Goal: Task Accomplishment & Management: Manage account settings

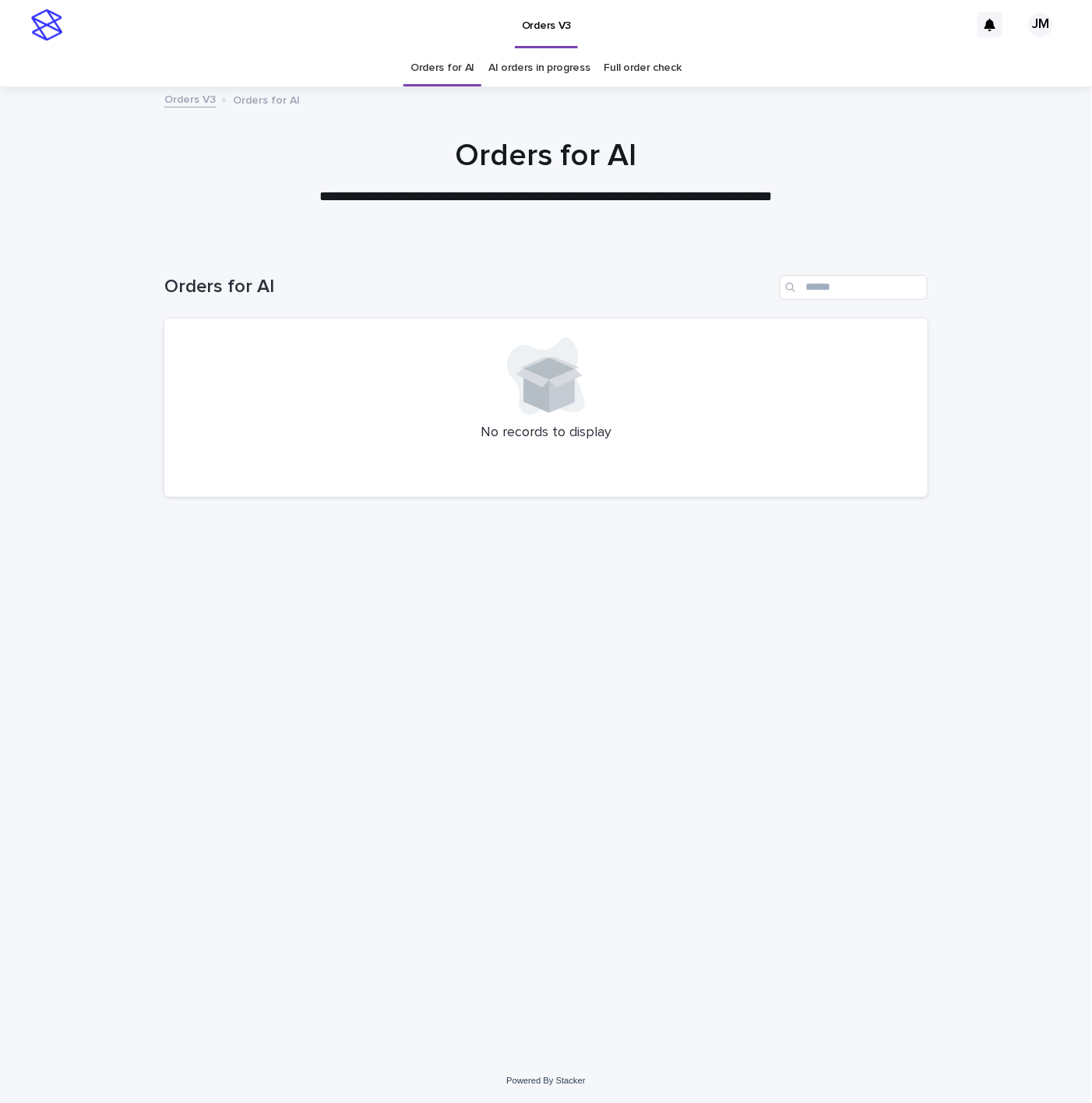
click at [559, 83] on link "AI orders in progress" at bounding box center [540, 68] width 102 height 37
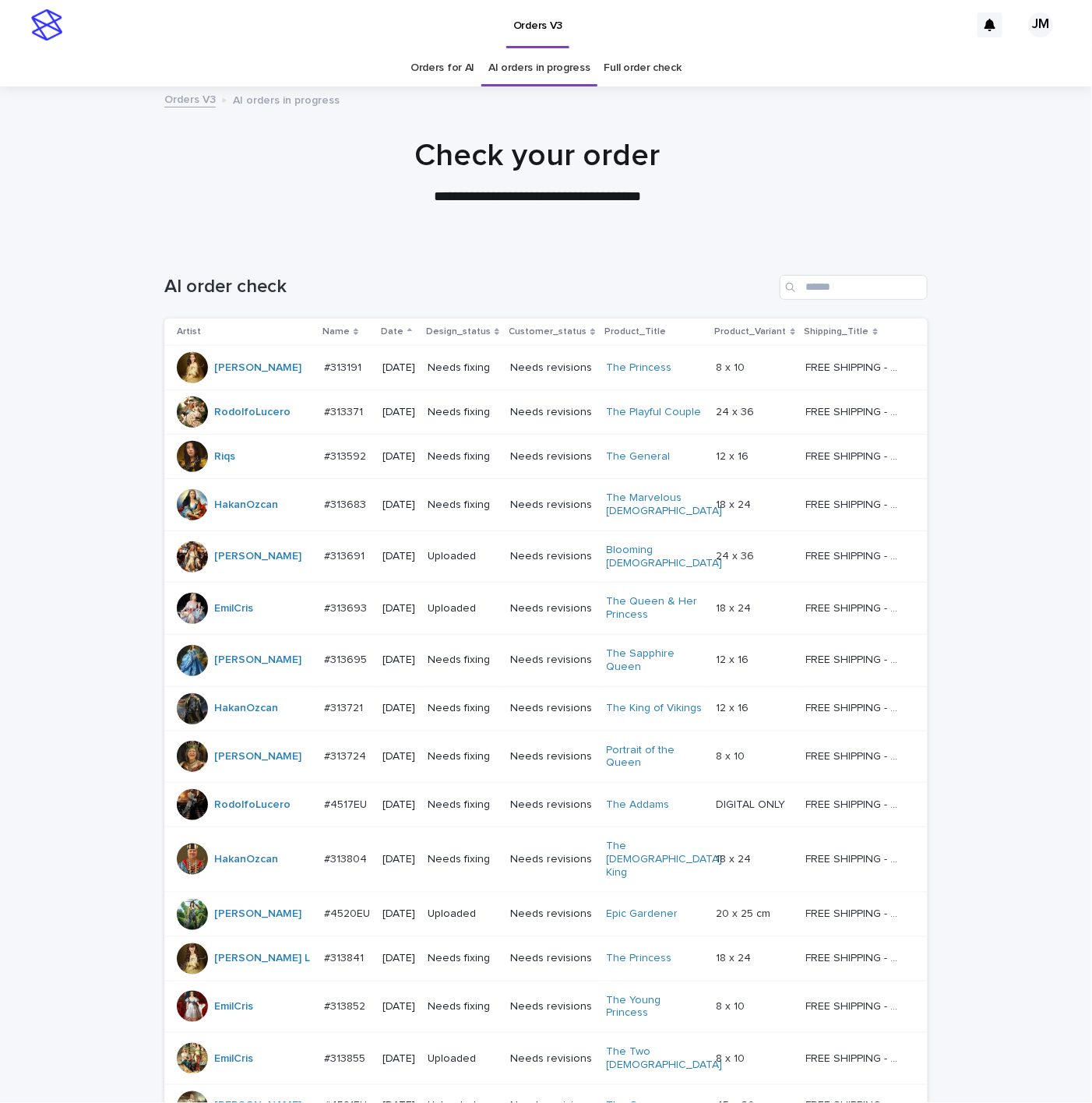
click at [445, 80] on link "Orders for AI" at bounding box center [442, 68] width 64 height 37
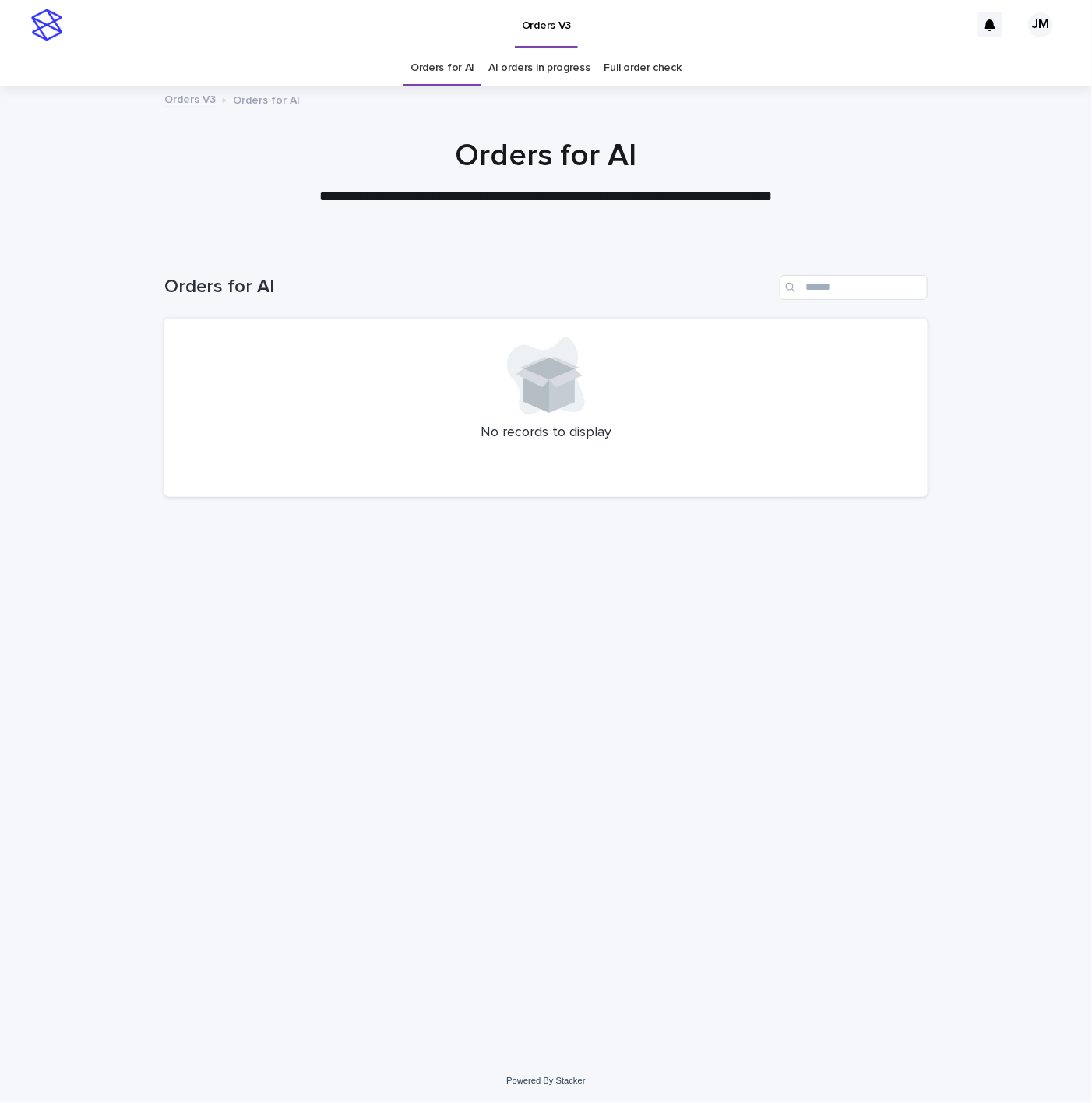
click at [526, 58] on link "AI orders in progress" at bounding box center [540, 68] width 102 height 37
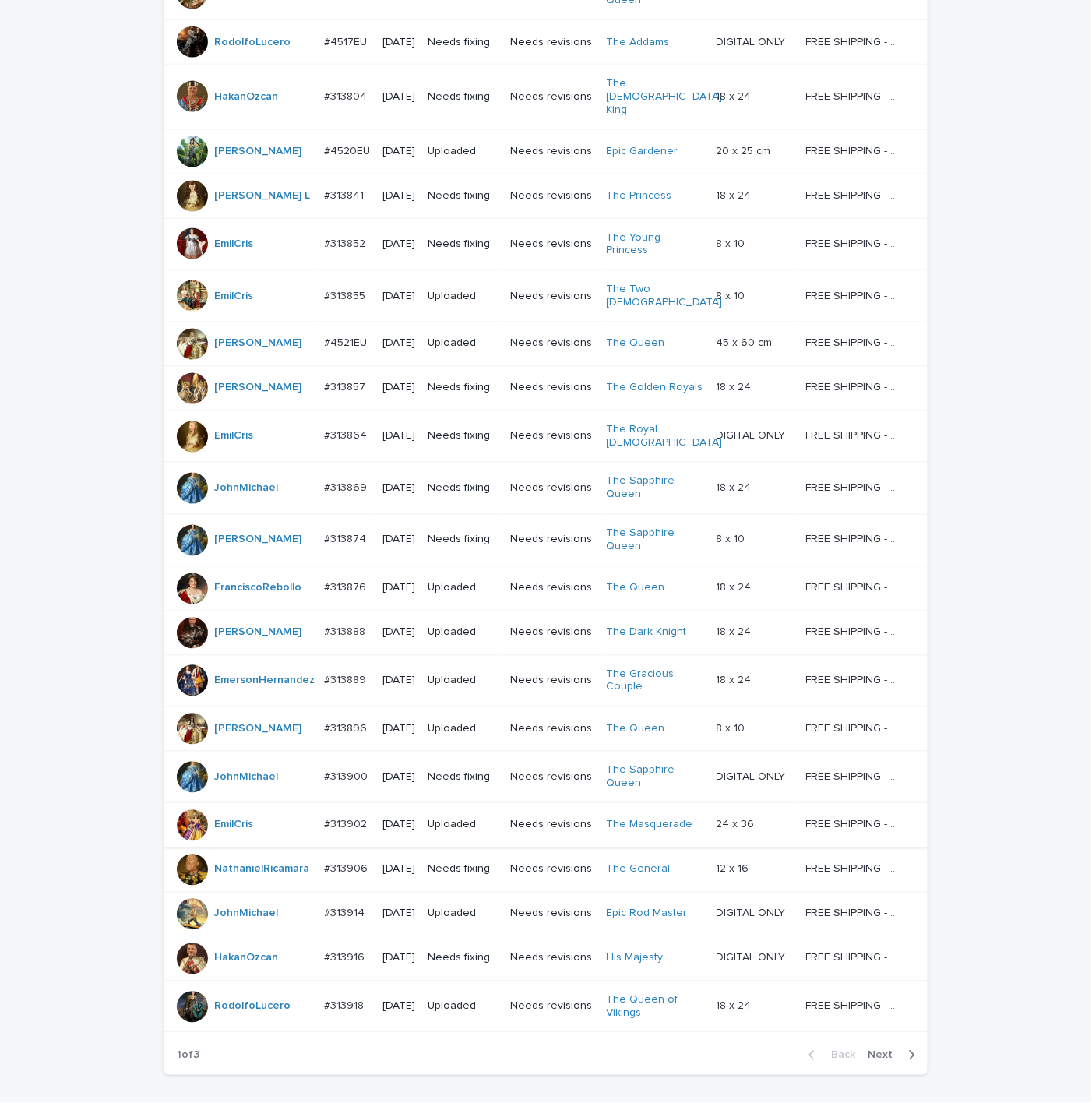
scroll to position [867, 0]
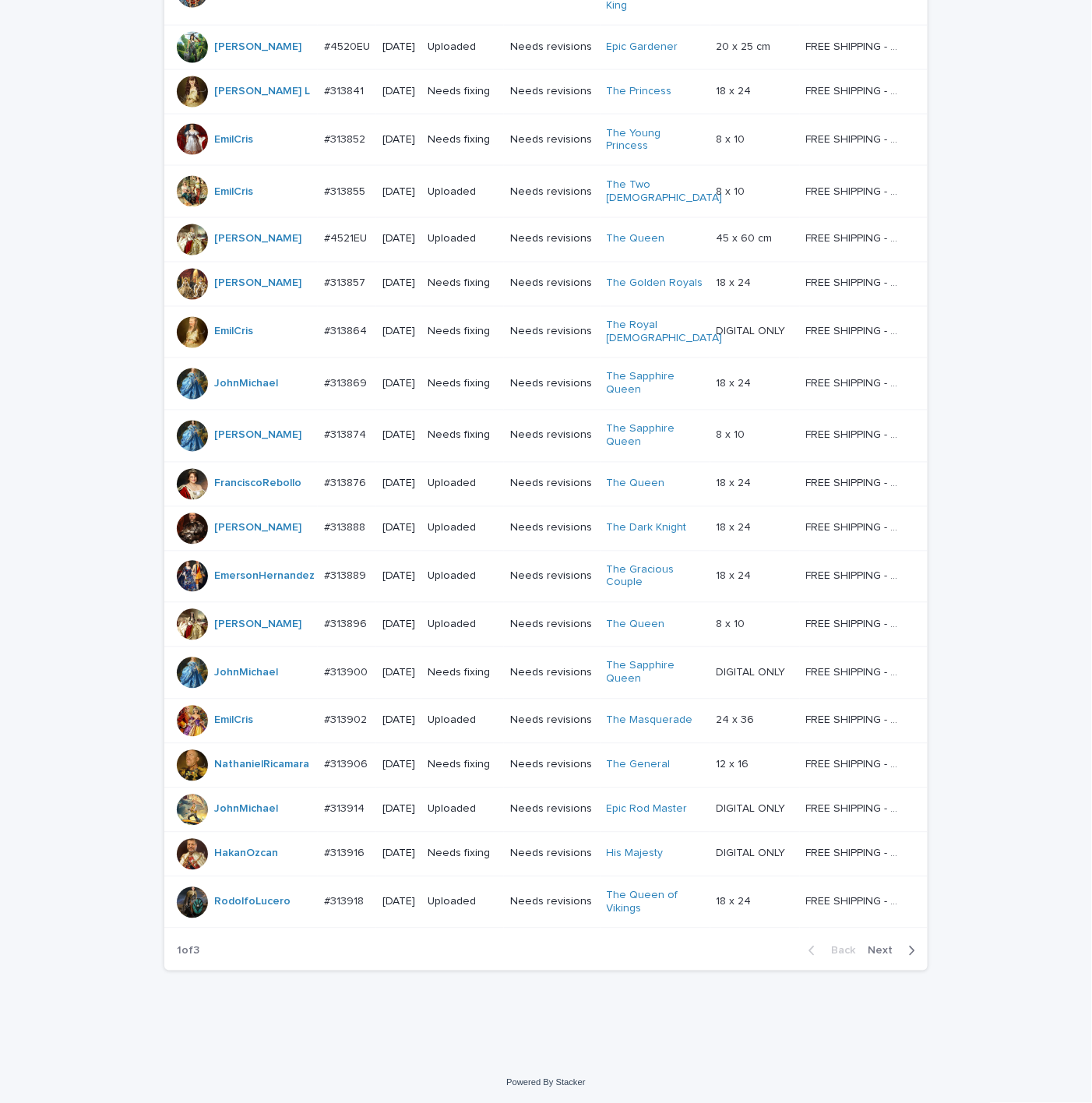
click at [902, 949] on div "button" at bounding box center [908, 951] width 13 height 14
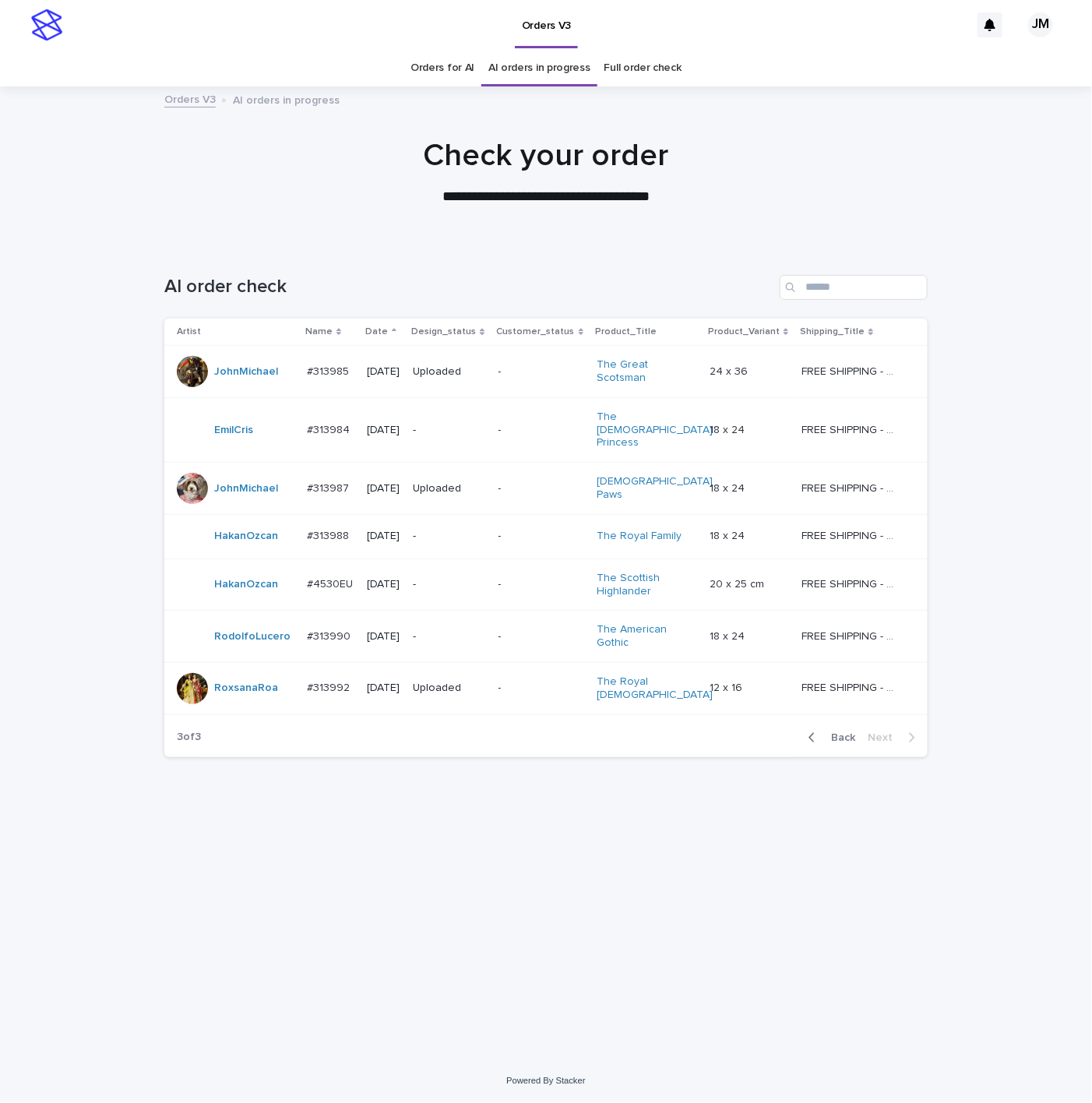
click at [474, 67] on link "Orders for AI" at bounding box center [442, 68] width 64 height 37
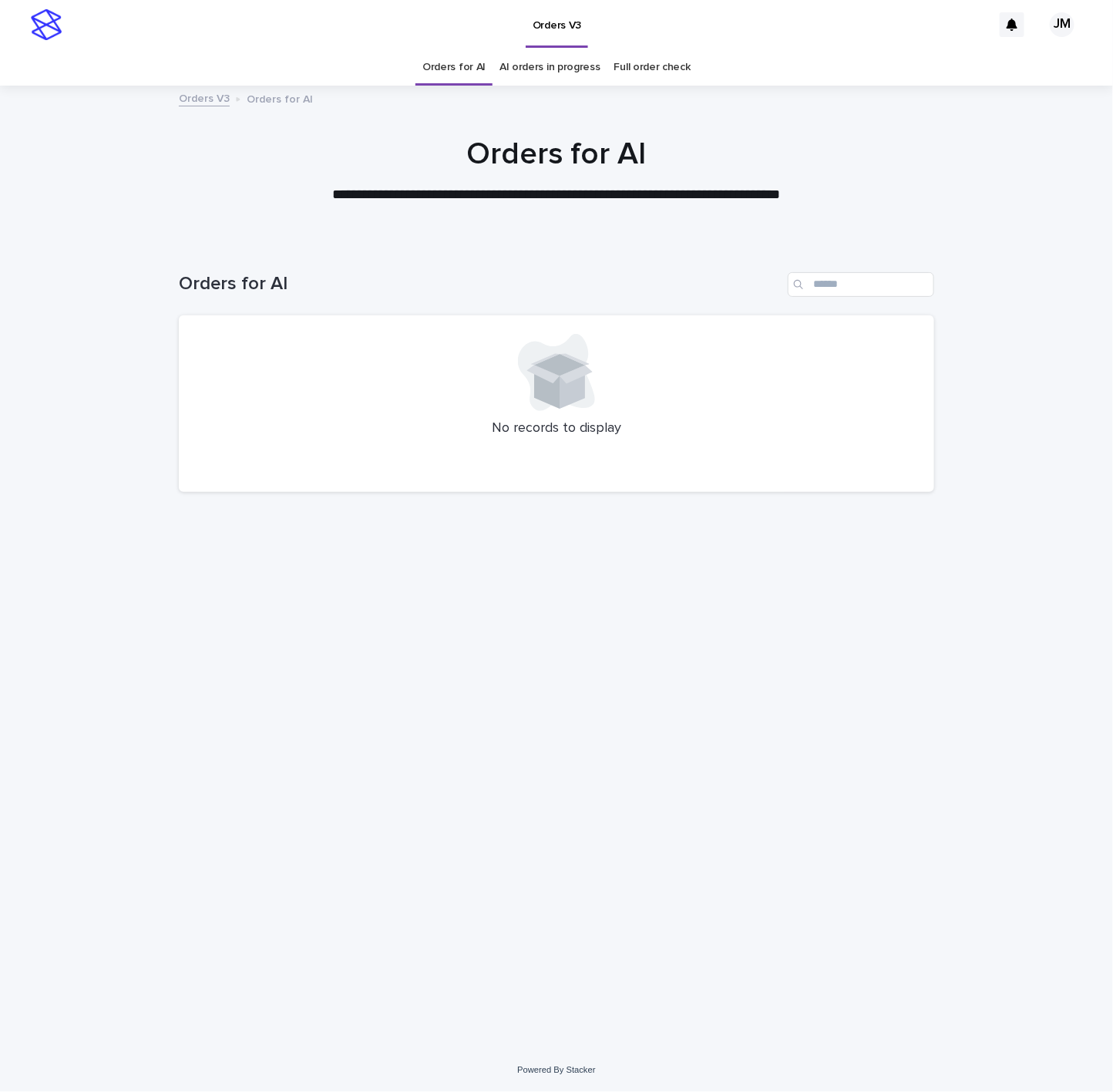
click at [590, 68] on link "AI orders in progress" at bounding box center [550, 68] width 101 height 37
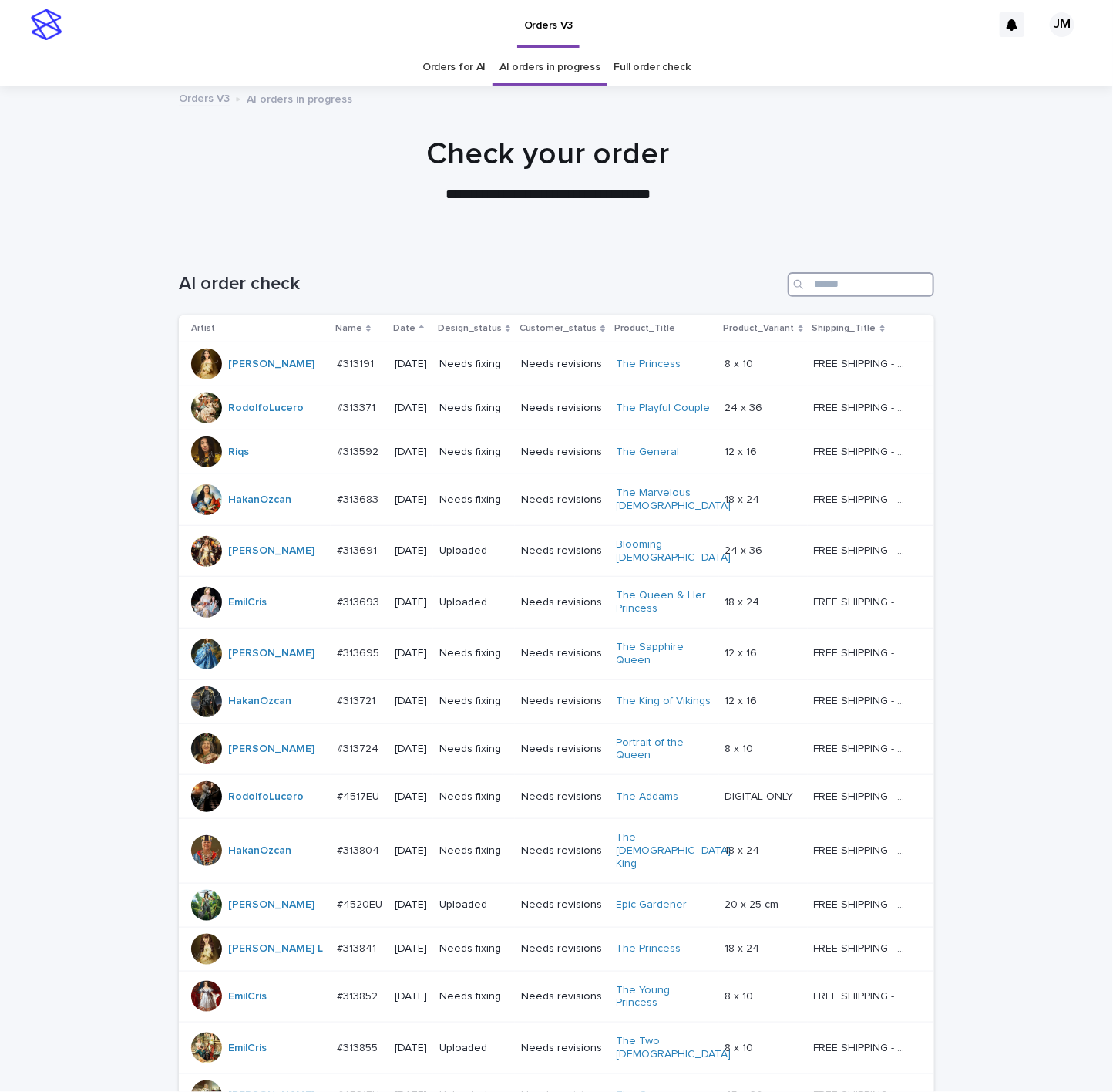
click at [919, 278] on input "Search" at bounding box center [861, 284] width 146 height 25
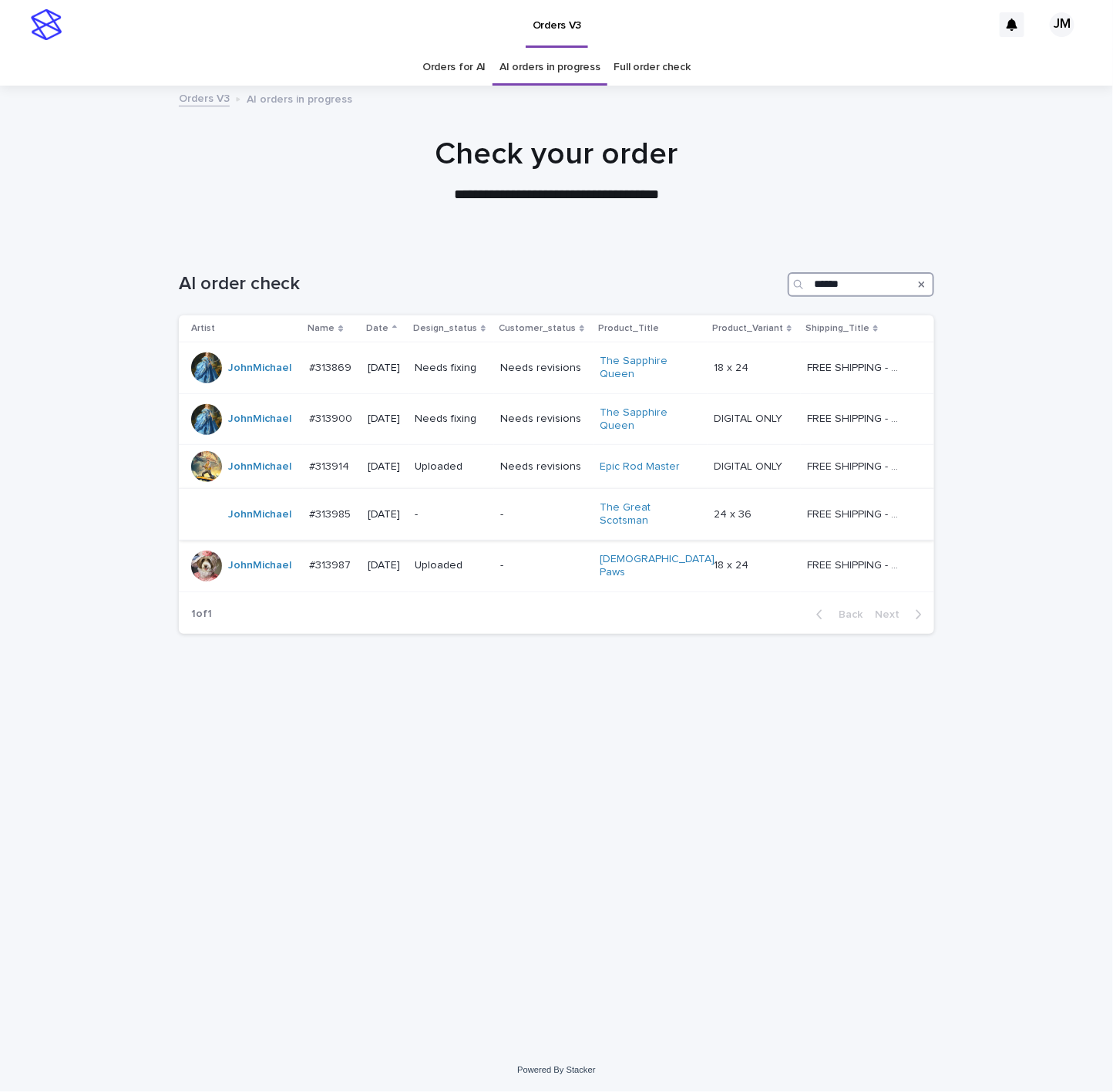
type input "******"
click at [486, 523] on div "-" at bounding box center [451, 515] width 73 height 26
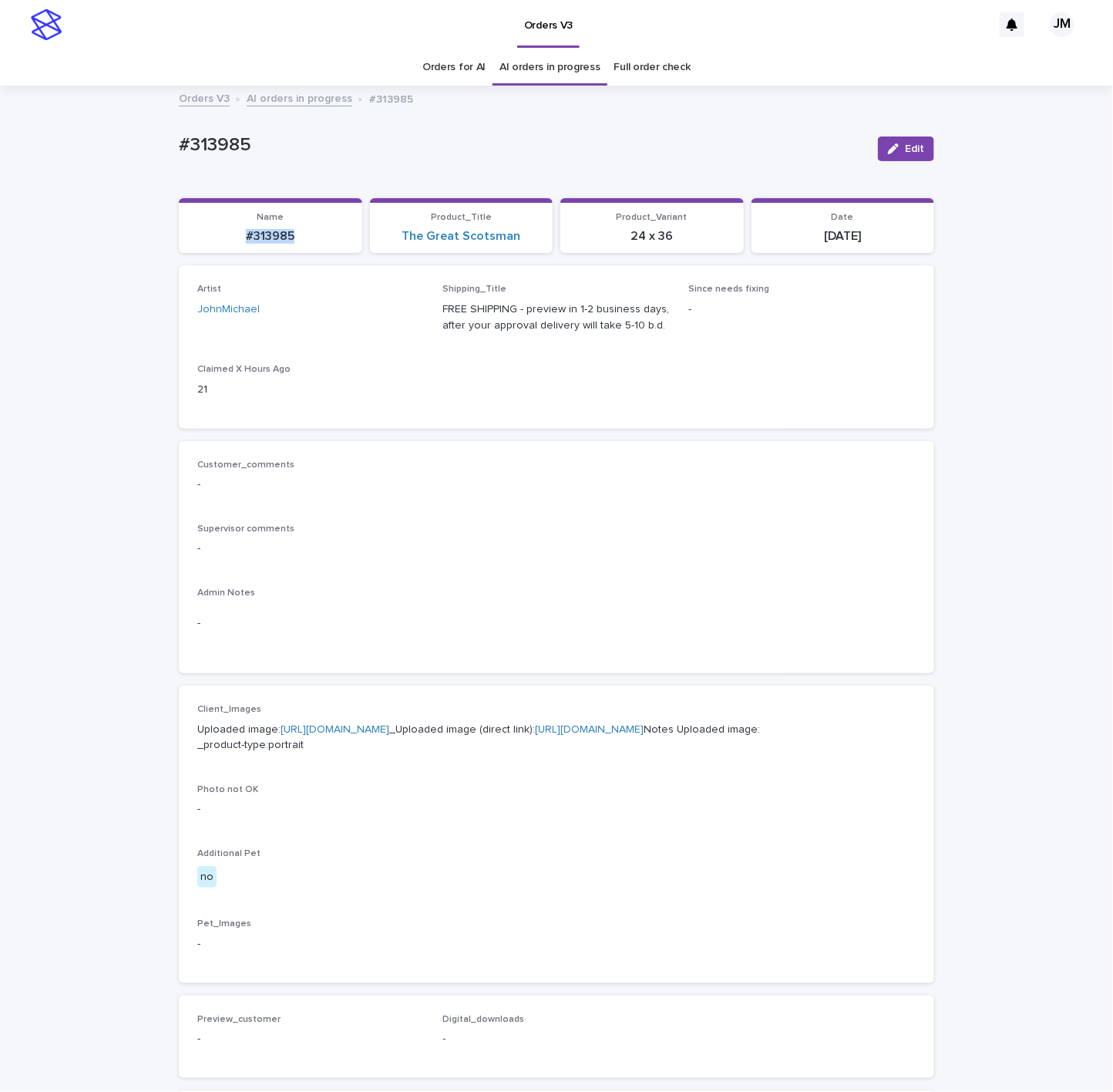
drag, startPoint x: 291, startPoint y: 236, endPoint x: 246, endPoint y: 239, distance: 45.1
click at [213, 240] on p "#313985" at bounding box center [270, 236] width 165 height 15
copy p "#313985"
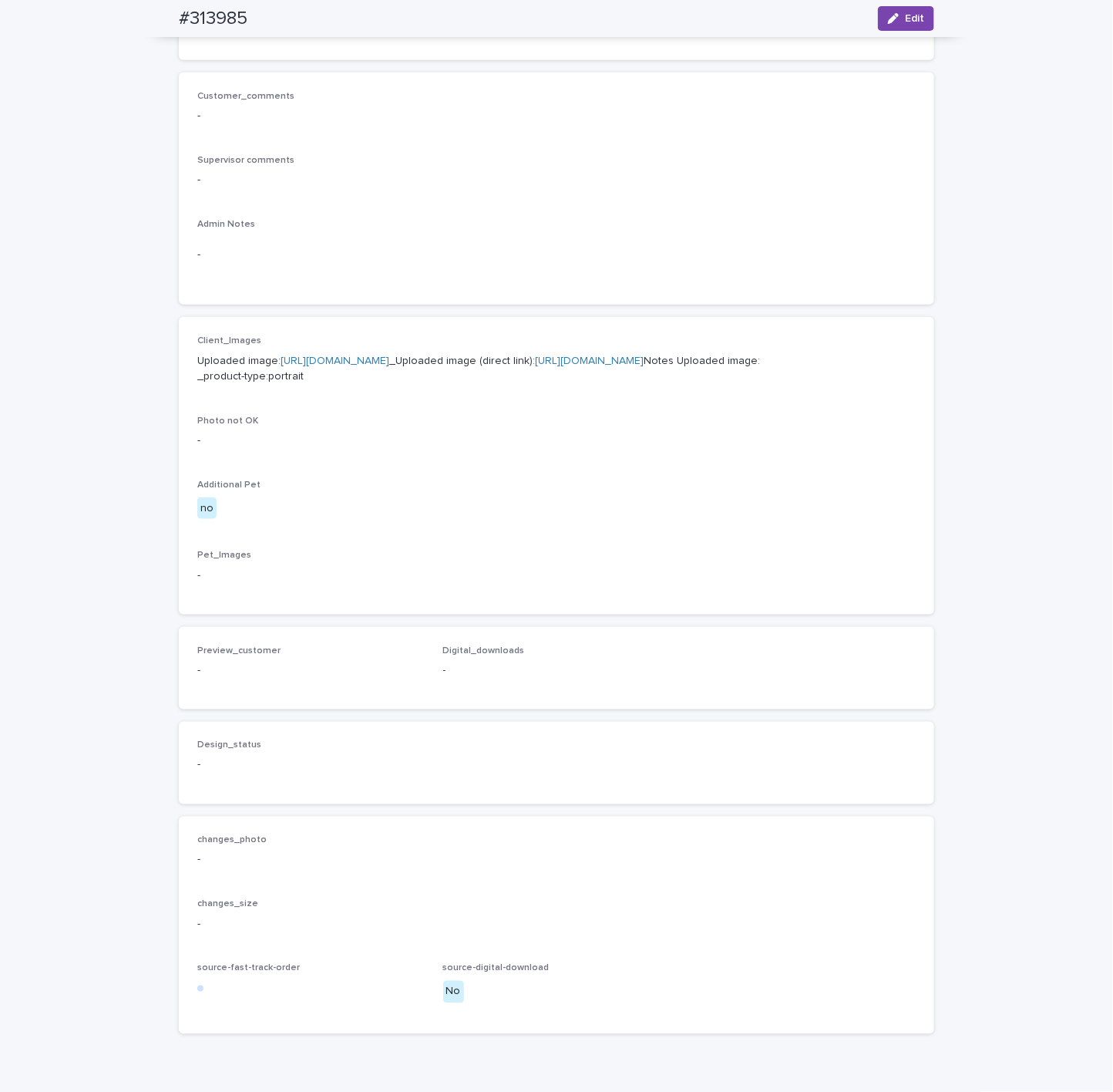
scroll to position [193, 0]
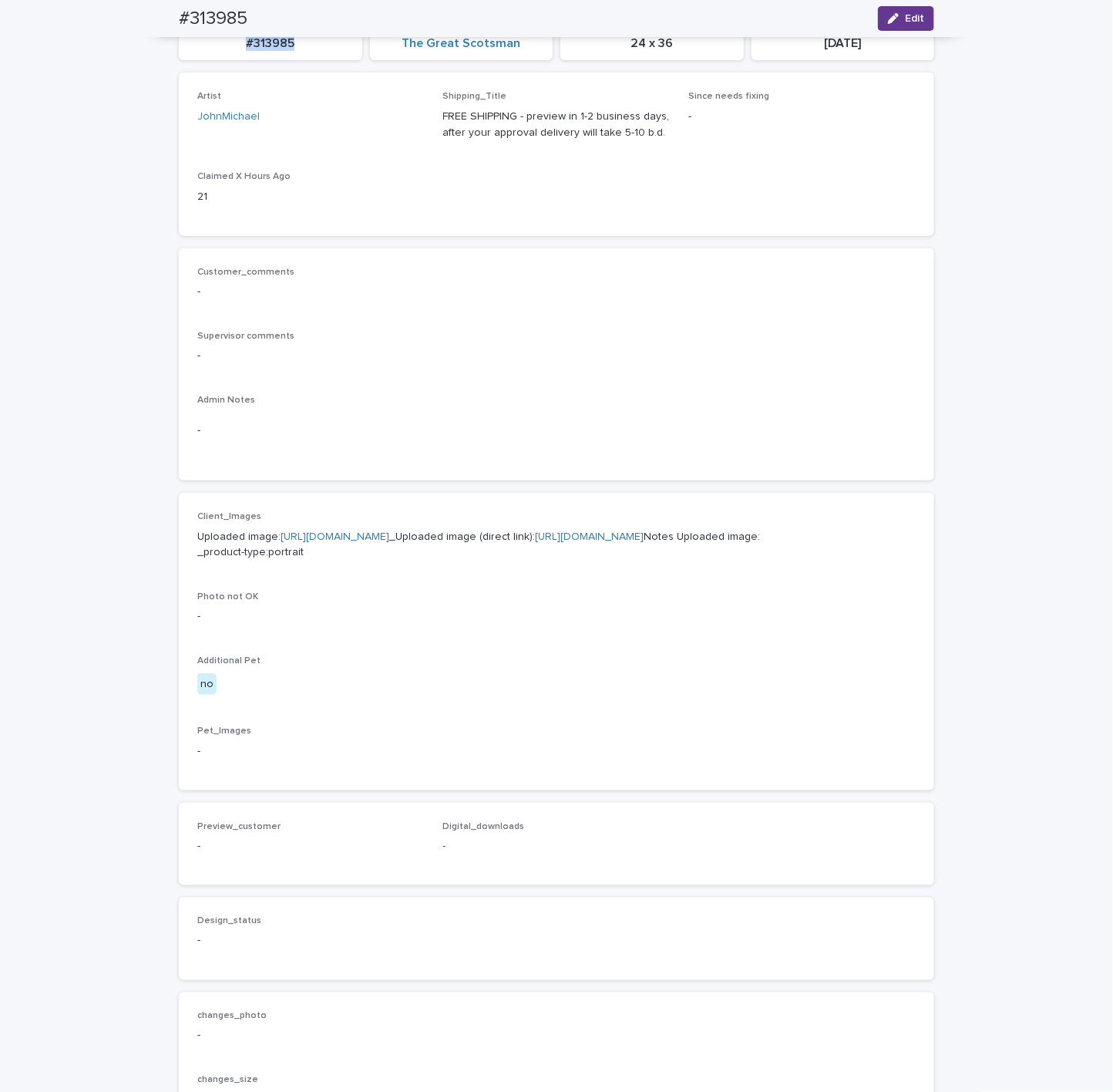
click at [908, 16] on span "Edit" at bounding box center [914, 18] width 19 height 11
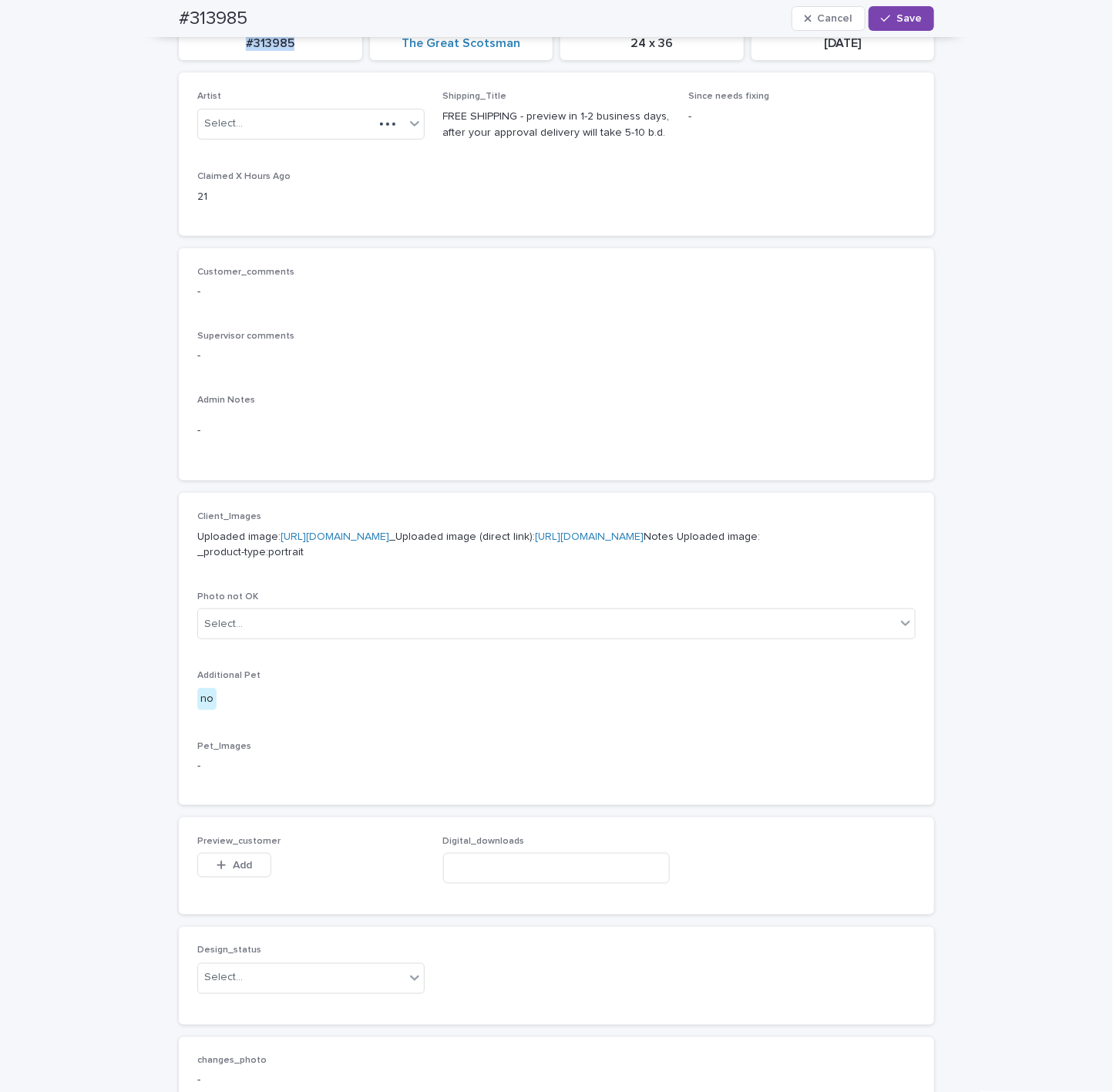
scroll to position [215, 0]
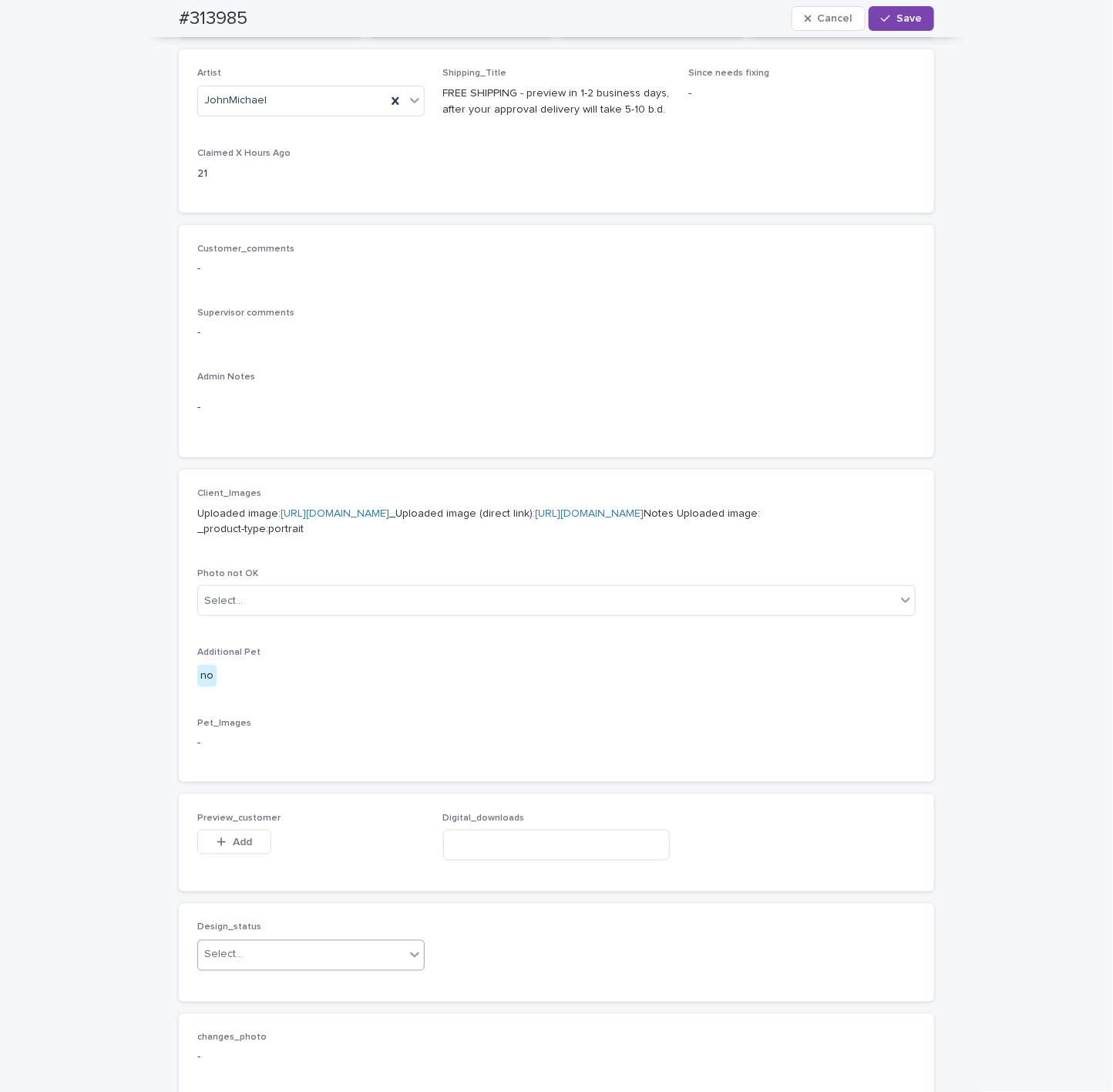
click at [250, 968] on div "Select..." at bounding box center [301, 955] width 206 height 26
click at [274, 895] on div "Uploaded" at bounding box center [302, 887] width 226 height 27
click at [240, 847] on span "Add" at bounding box center [242, 842] width 19 height 11
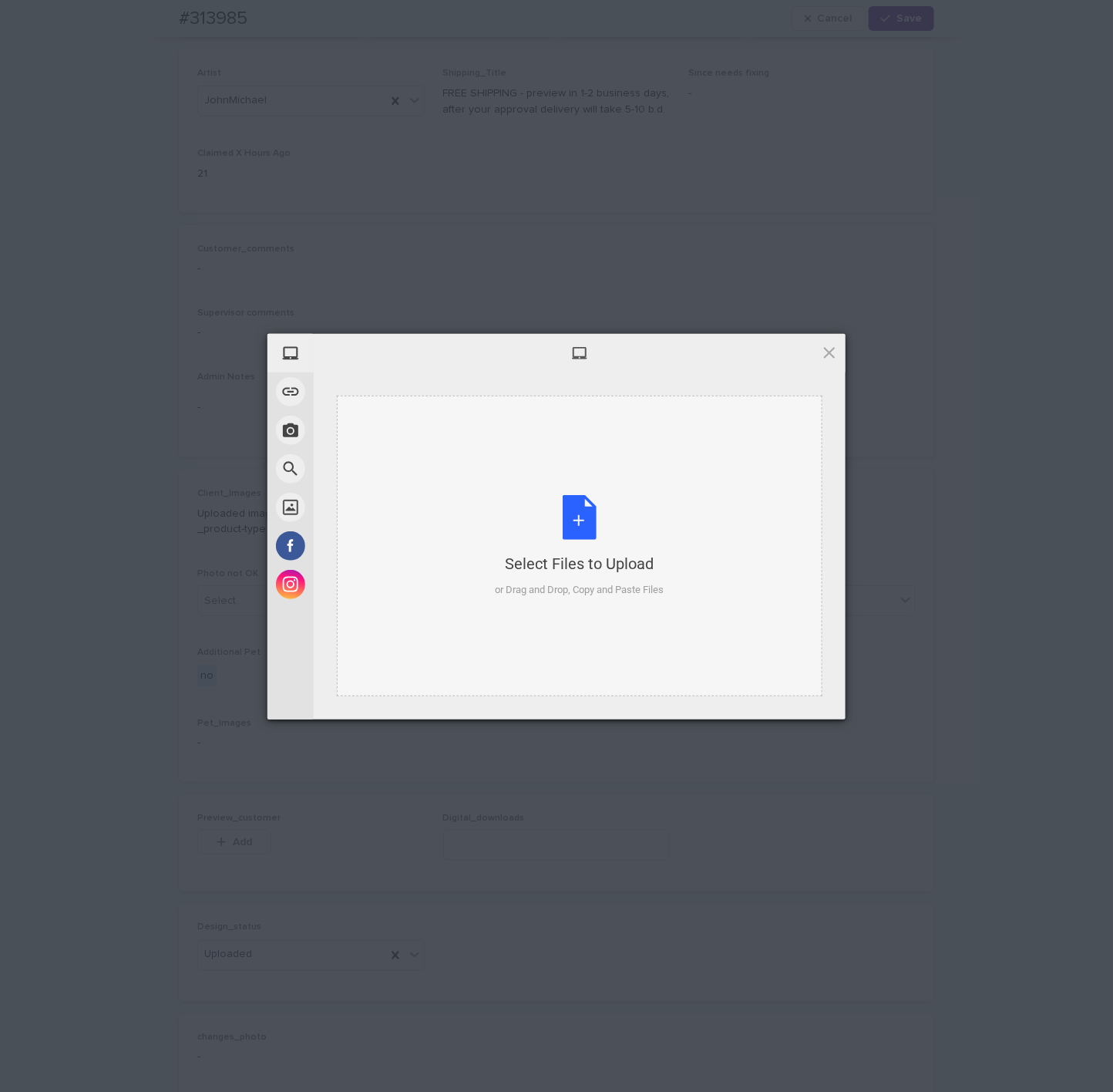
click at [635, 565] on div "Select Files to Upload" at bounding box center [580, 564] width 169 height 22
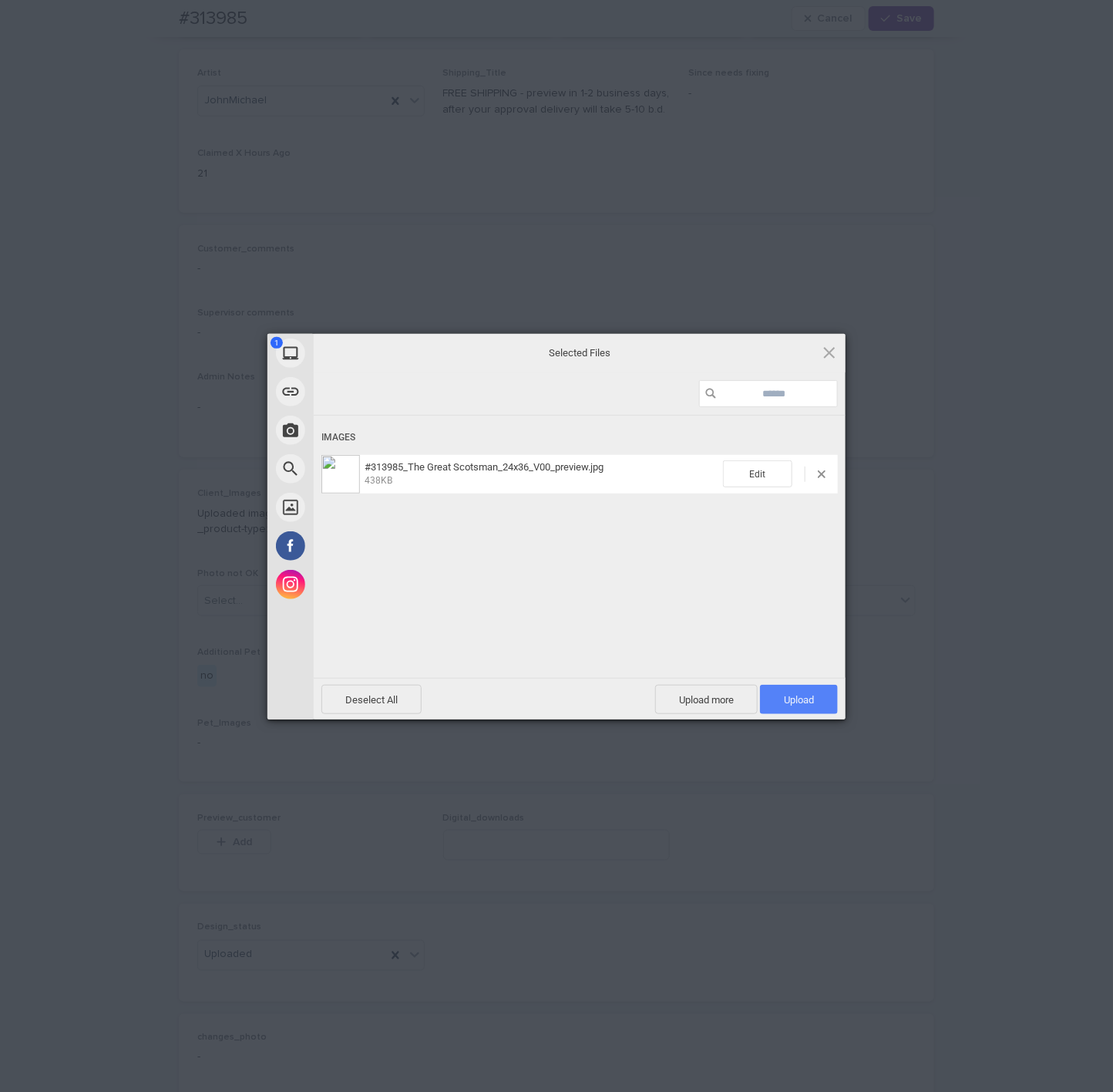
click at [812, 692] on span "Upload 1" at bounding box center [799, 699] width 78 height 29
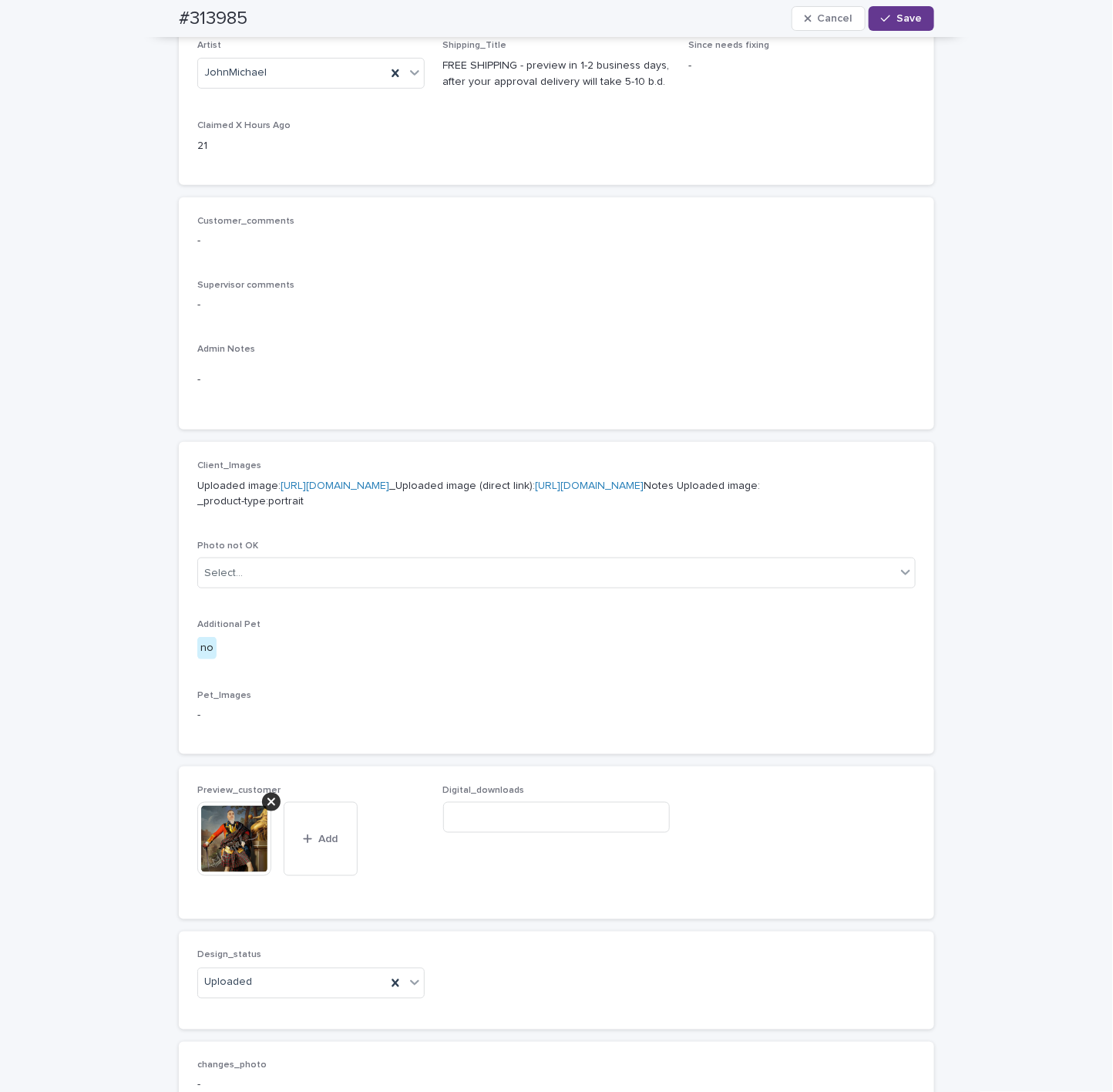
click at [900, 19] on span "Save" at bounding box center [909, 18] width 26 height 11
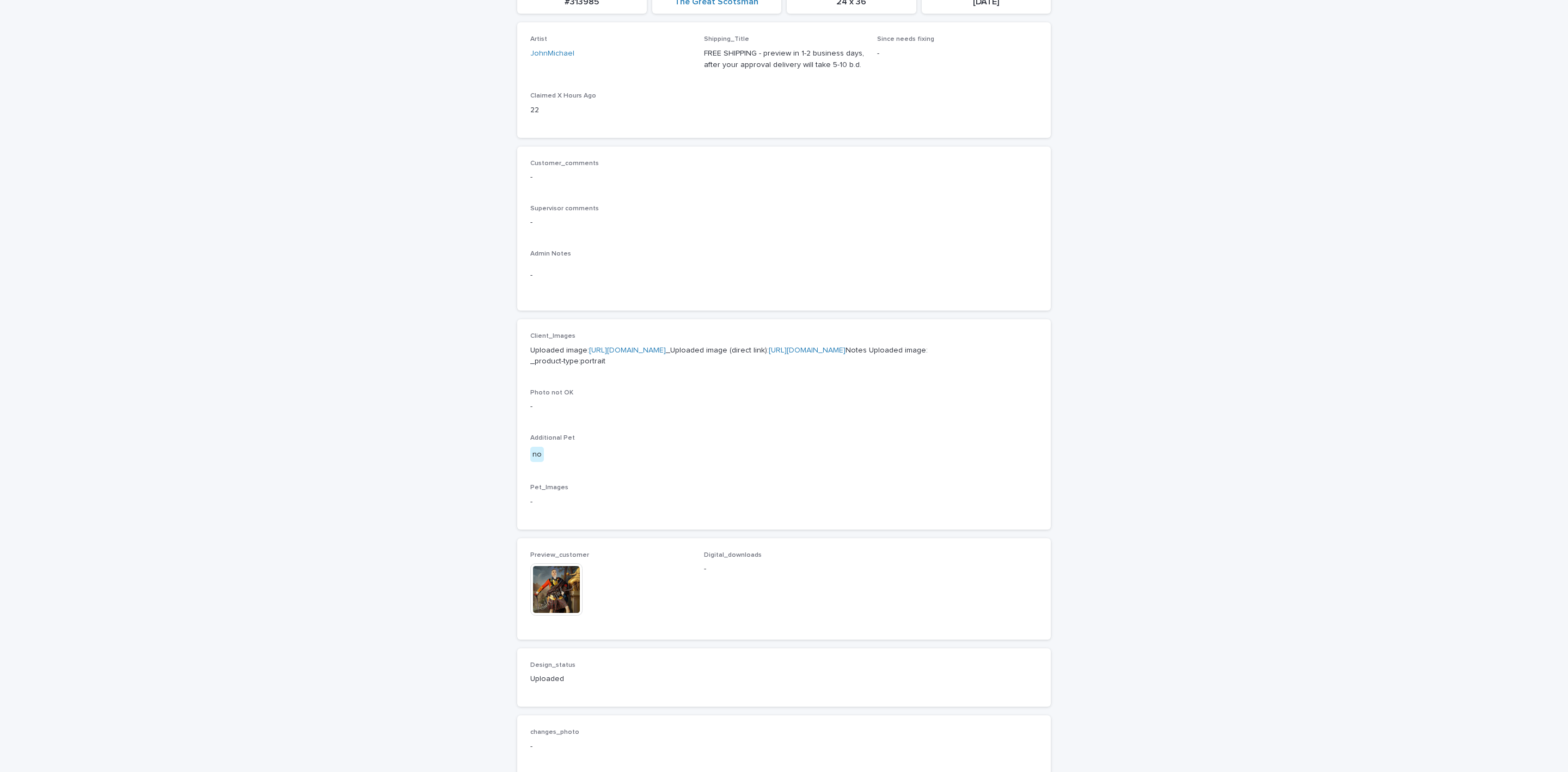
scroll to position [408, 0]
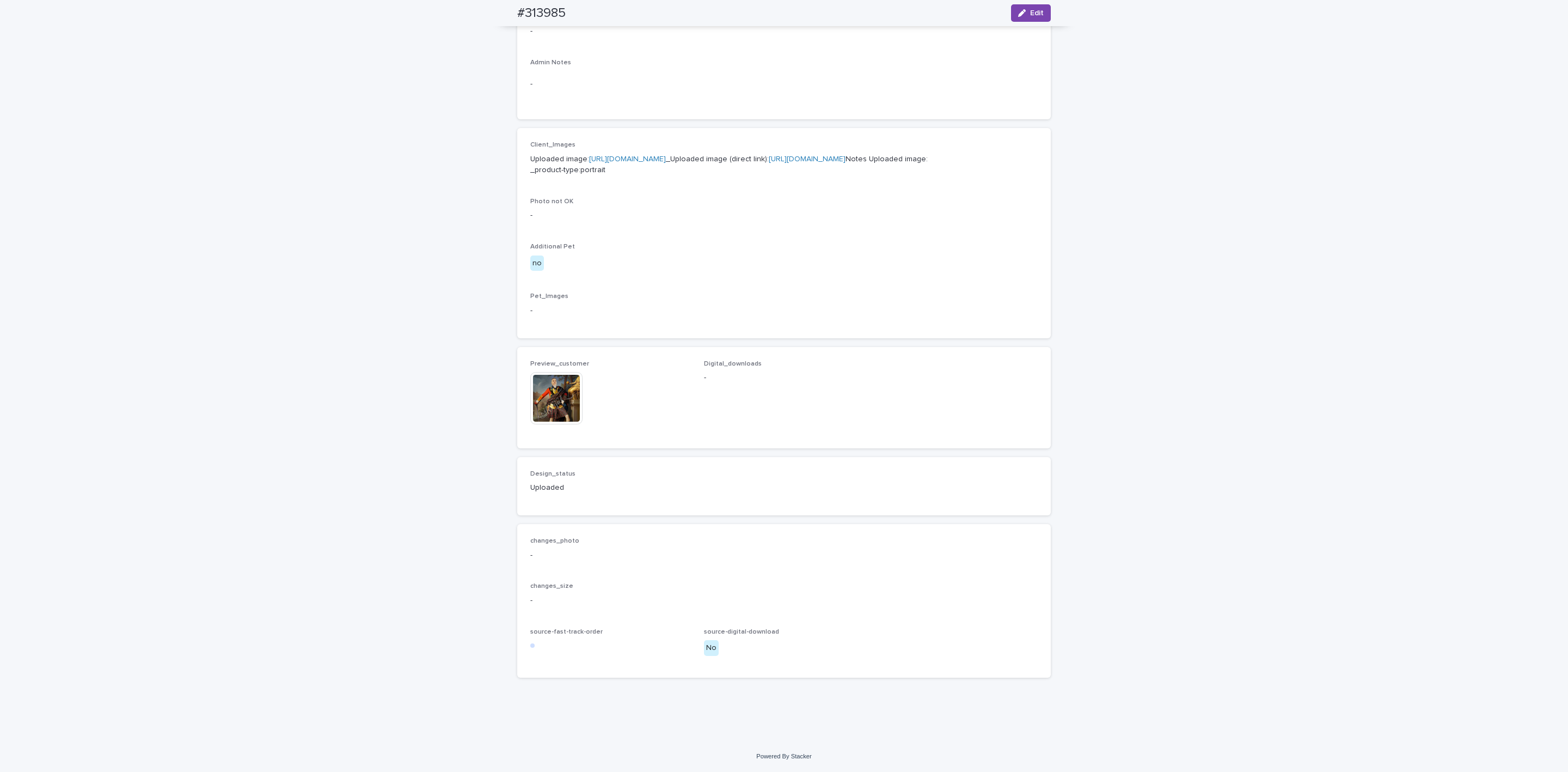
click at [769, 155] on link "https://files.getuploadkit.com/e11cfb23-3d37-4f5e-b252-d52a065c0f83/80cc2d3f-ae…" at bounding box center [807, 159] width 77 height 8
click at [569, 404] on img at bounding box center [556, 398] width 52 height 52
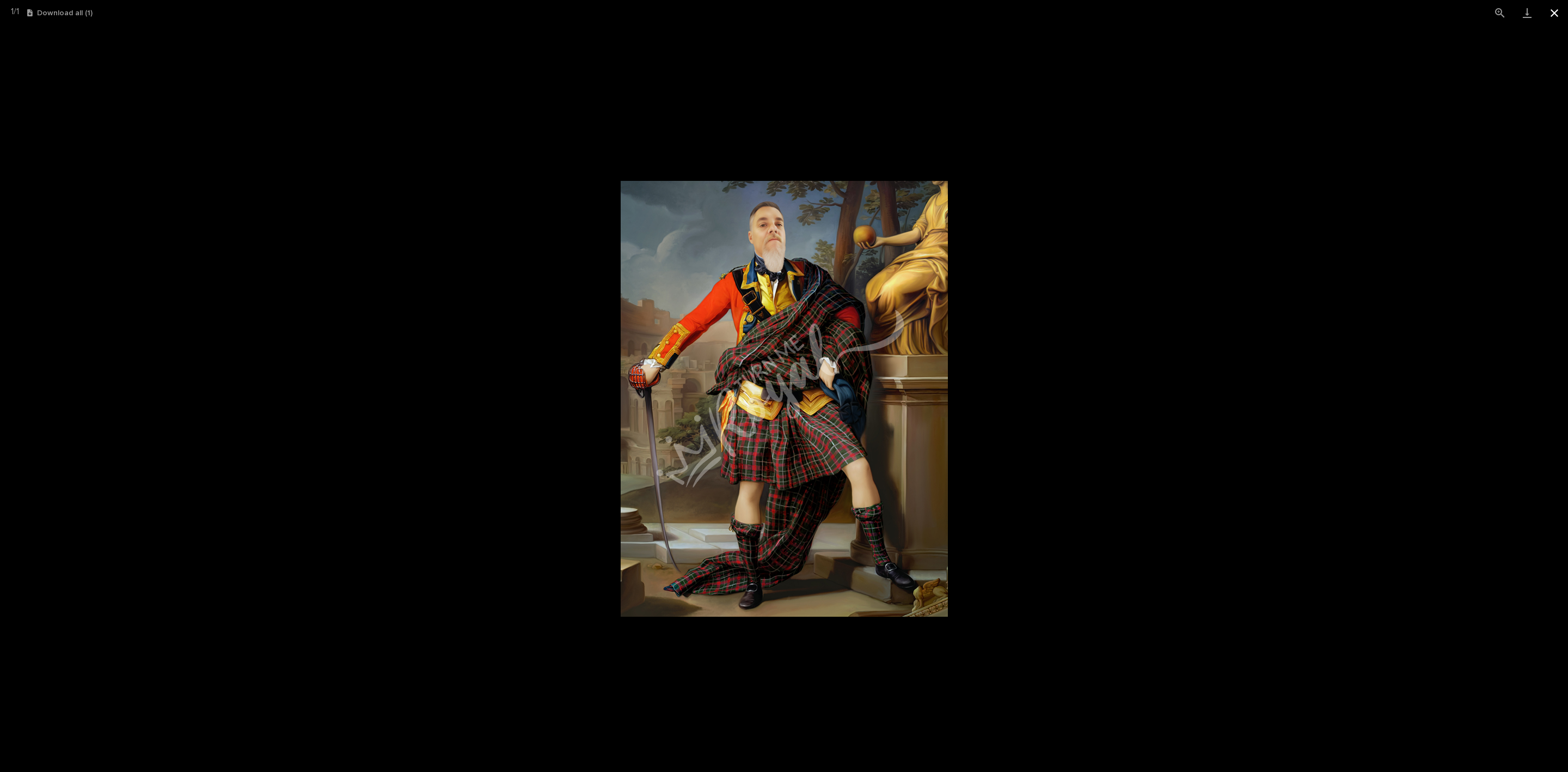
click at [786, 20] on button "Close gallery" at bounding box center [1554, 13] width 27 height 26
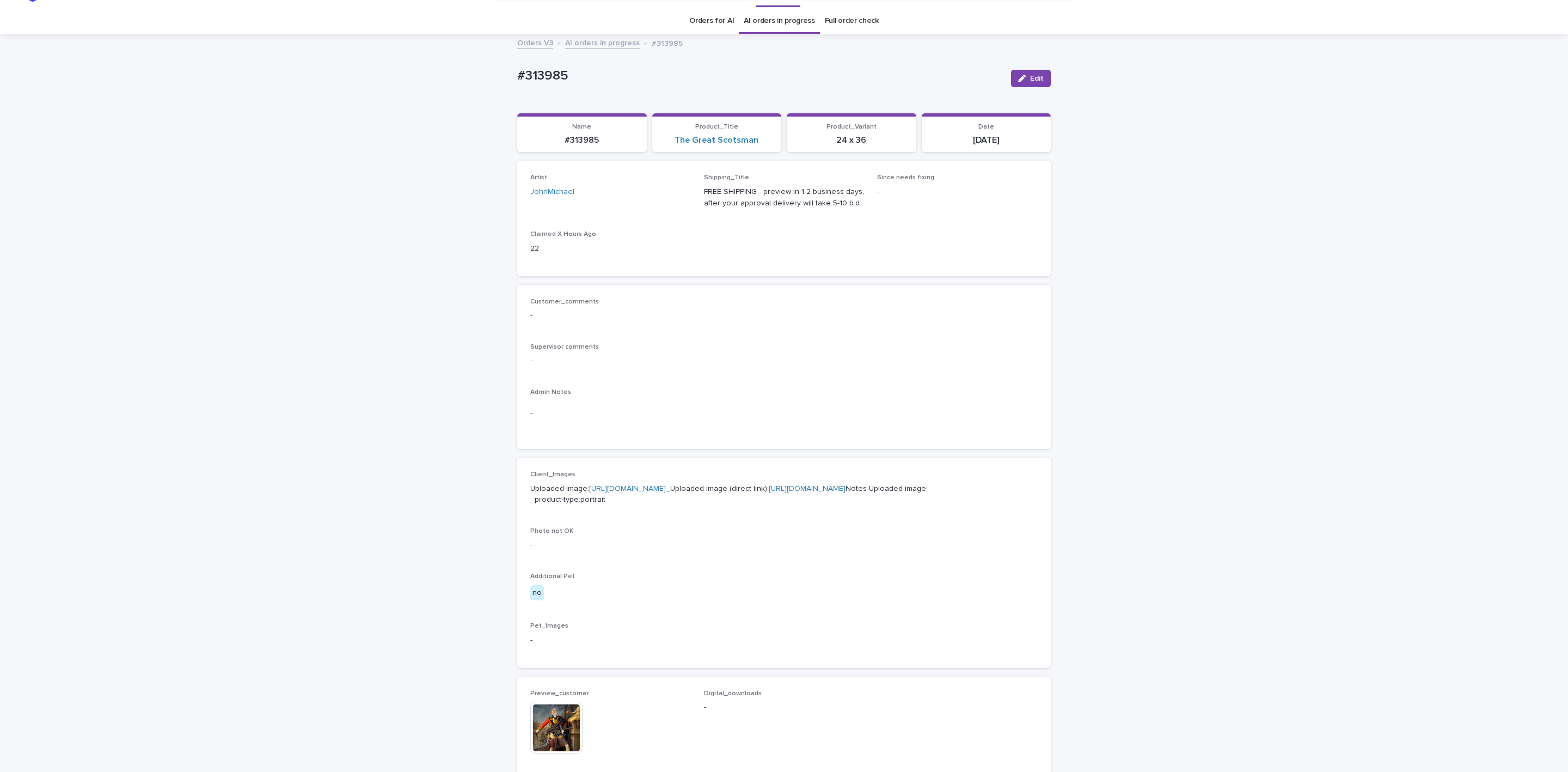
scroll to position [0, 0]
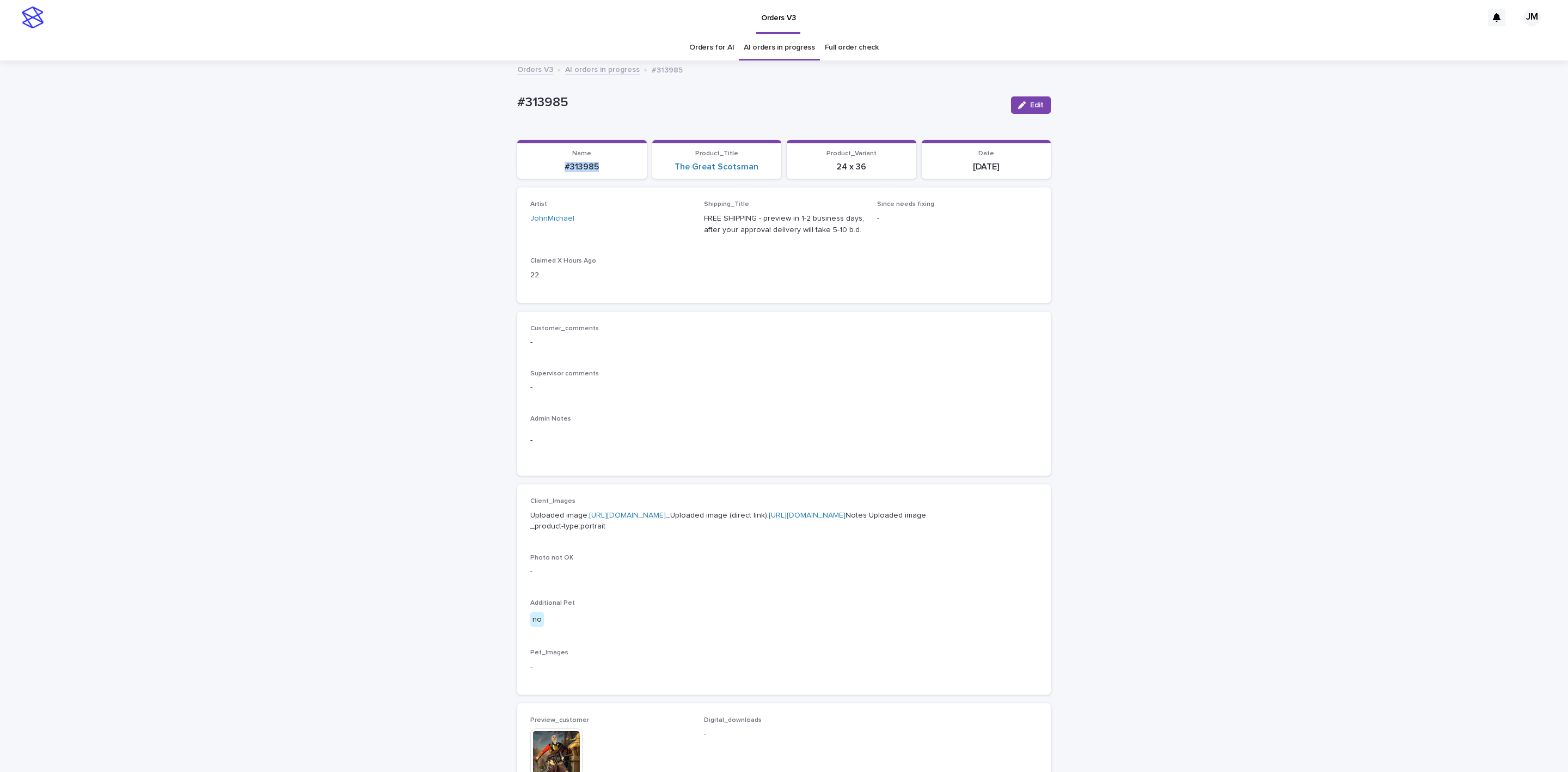
drag, startPoint x: 540, startPoint y: 160, endPoint x: 585, endPoint y: 166, distance: 45.4
click at [597, 163] on div "#313985" at bounding box center [582, 165] width 117 height 12
copy p "#313985"
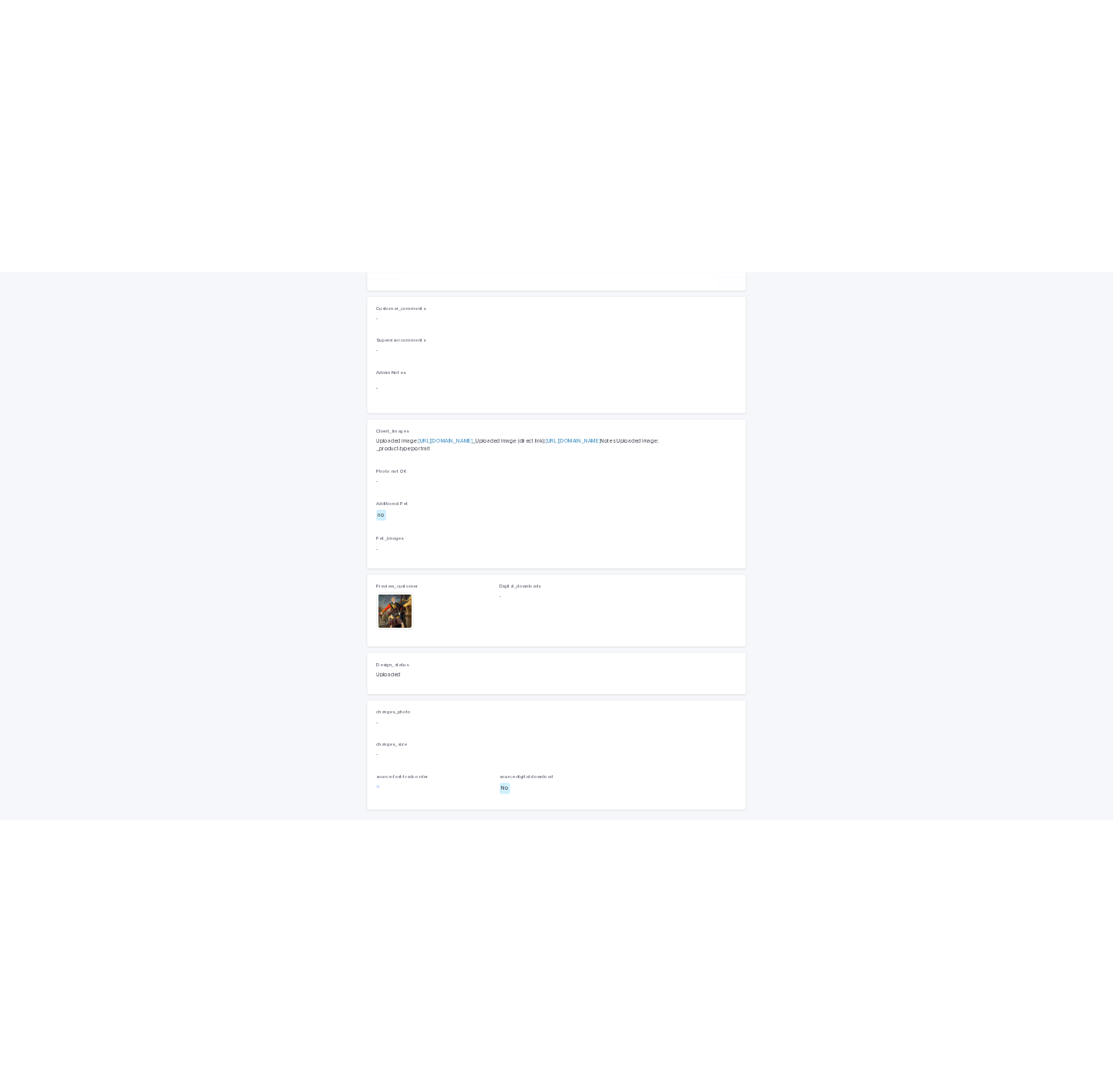
scroll to position [599, 0]
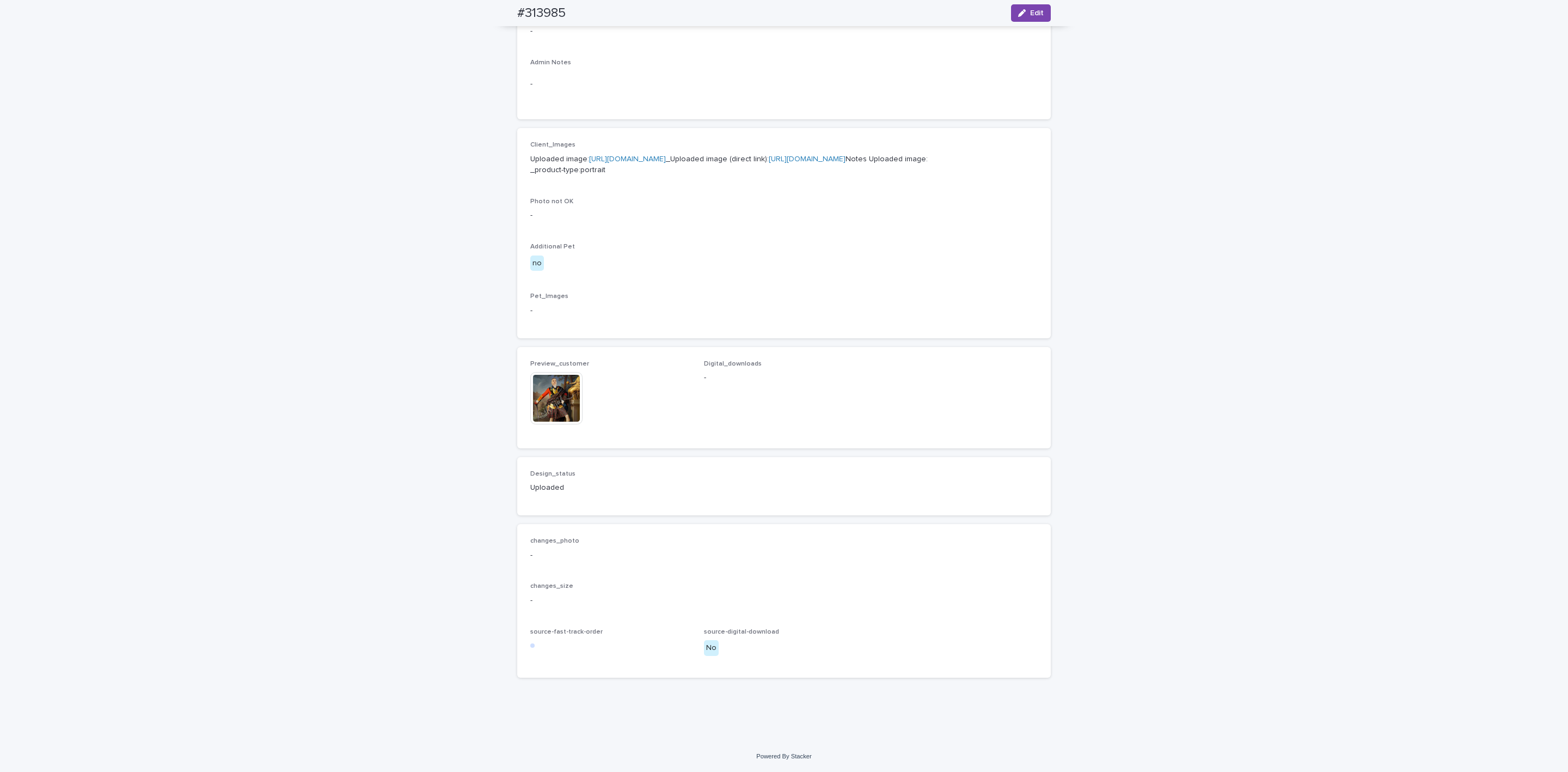
click at [549, 355] on div "Preview_customer This file cannot be opened Download File Digital_downloads -" at bounding box center [784, 397] width 534 height 101
click at [534, 388] on img at bounding box center [556, 398] width 52 height 52
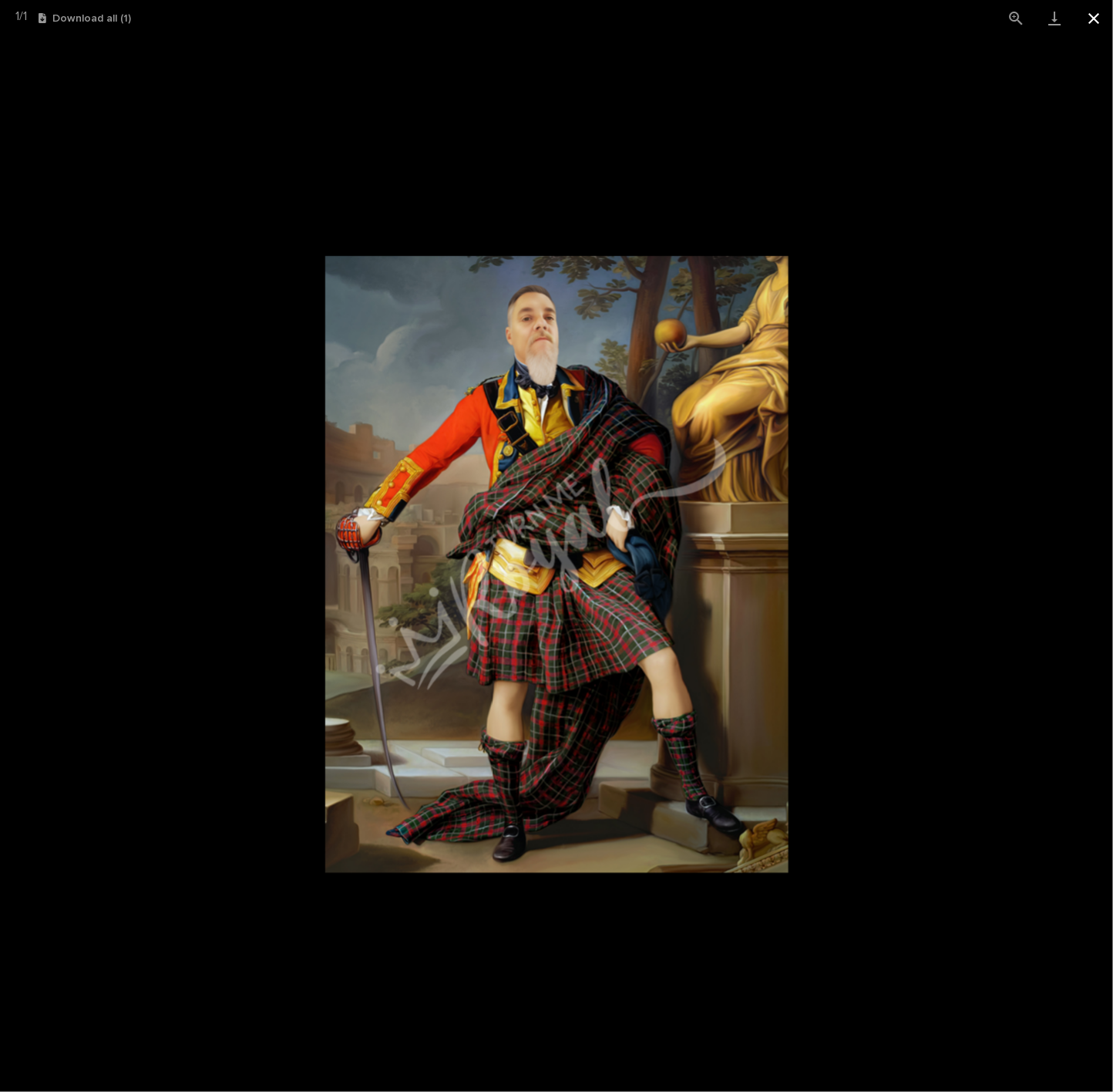
click at [1093, 21] on button "Close gallery" at bounding box center [1094, 18] width 38 height 37
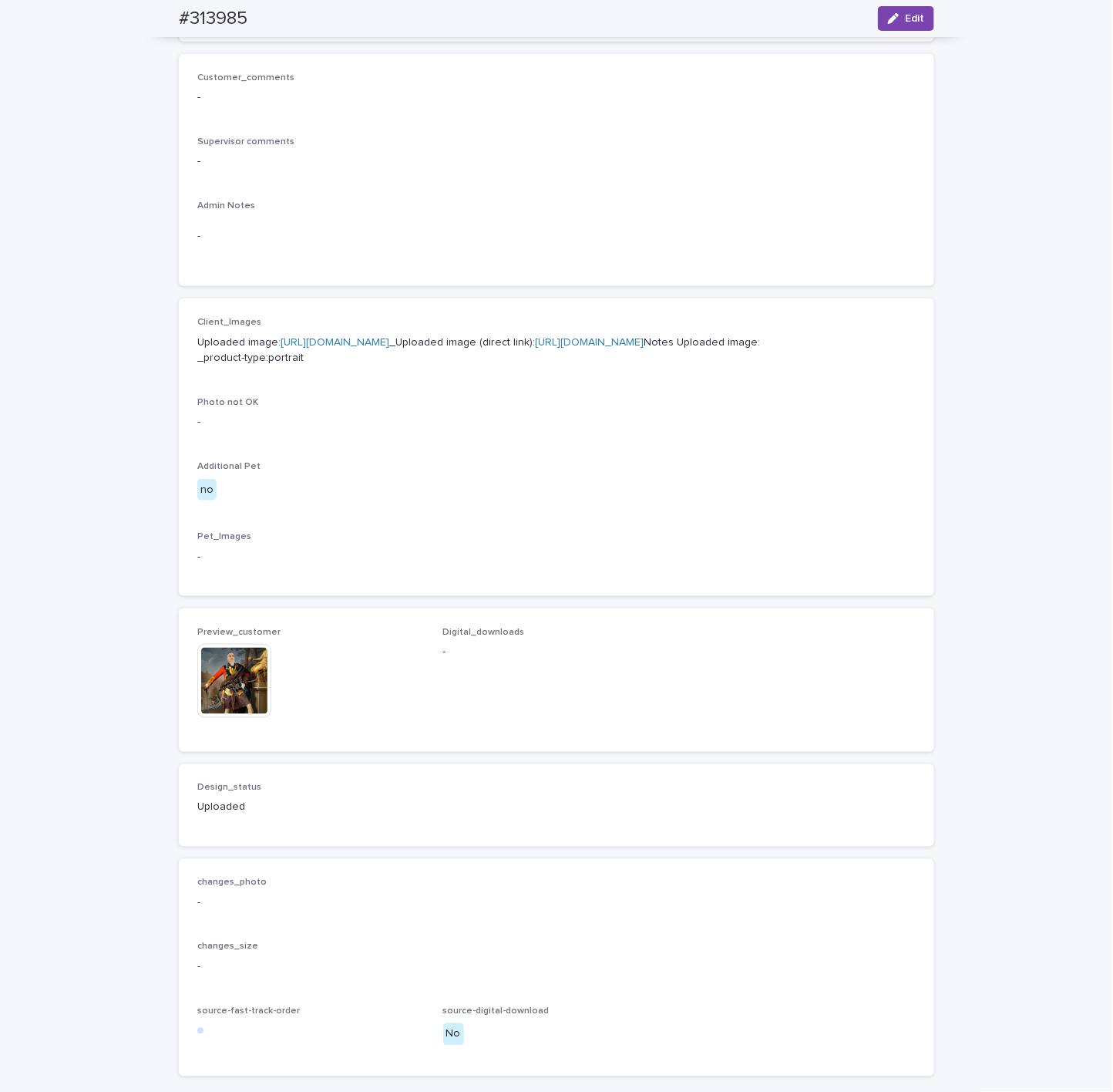
scroll to position [136, 0]
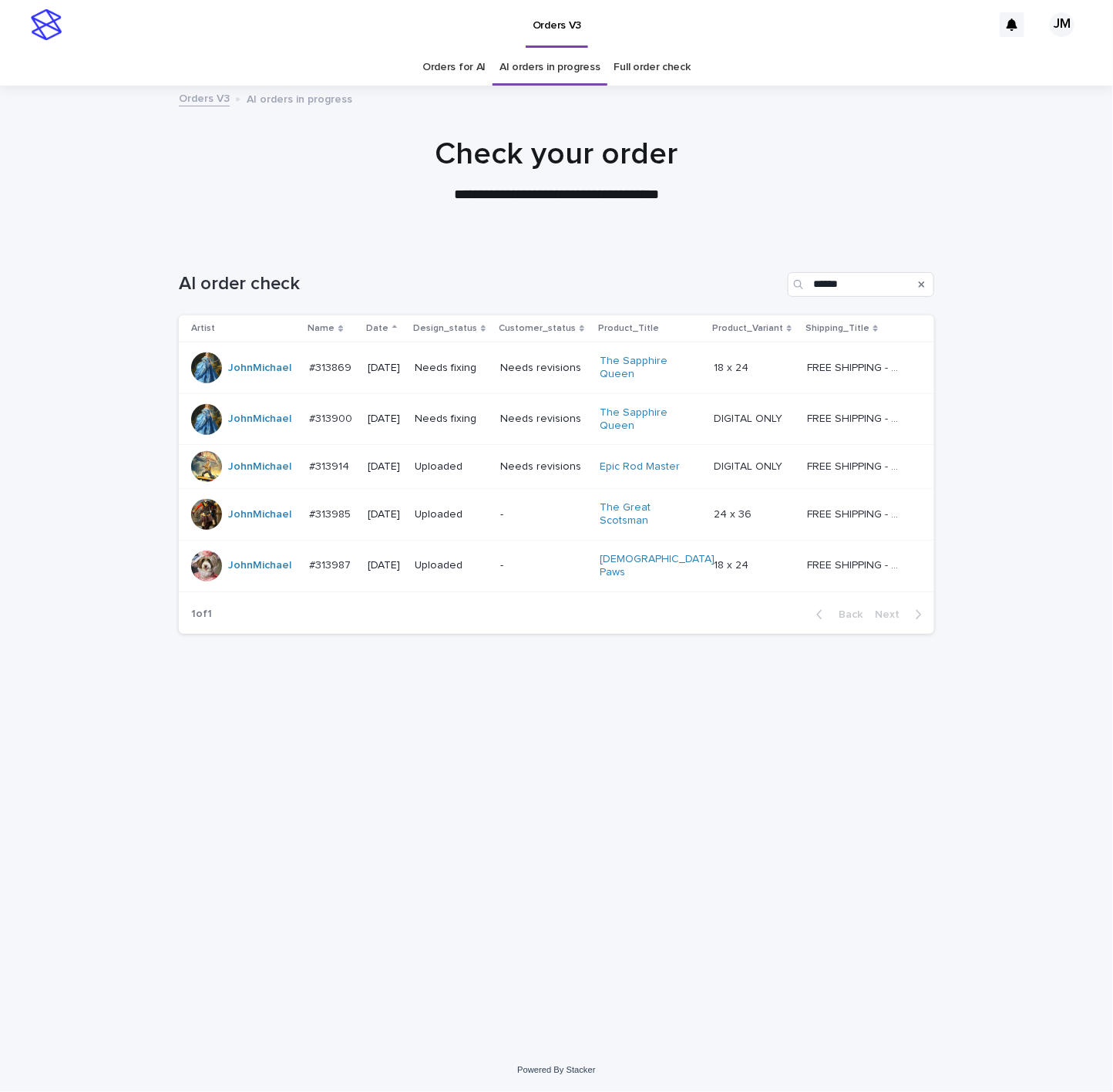
click at [475, 431] on div "Needs fixing" at bounding box center [451, 419] width 73 height 26
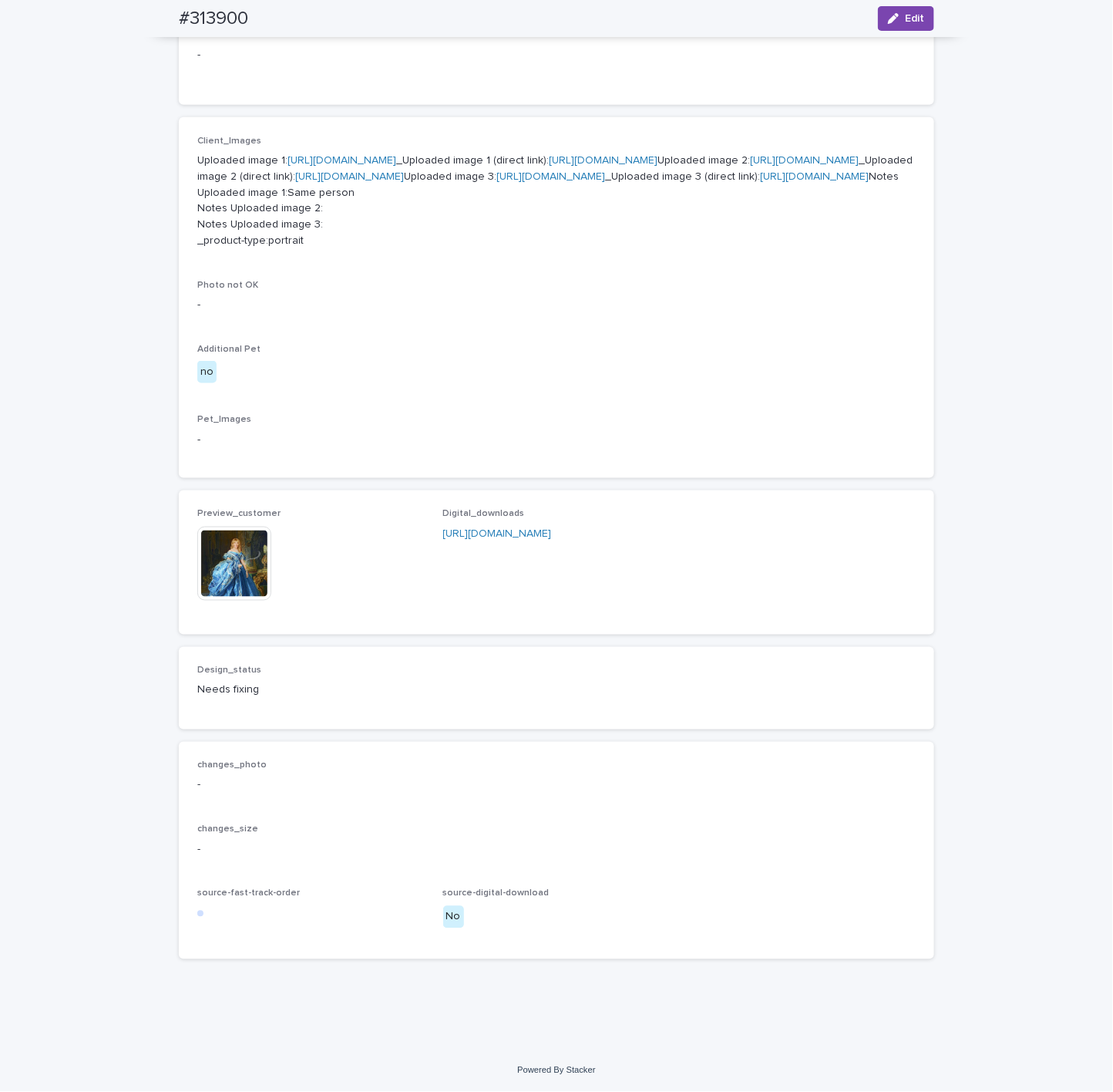
scroll to position [694, 0]
click at [252, 601] on img at bounding box center [234, 563] width 74 height 74
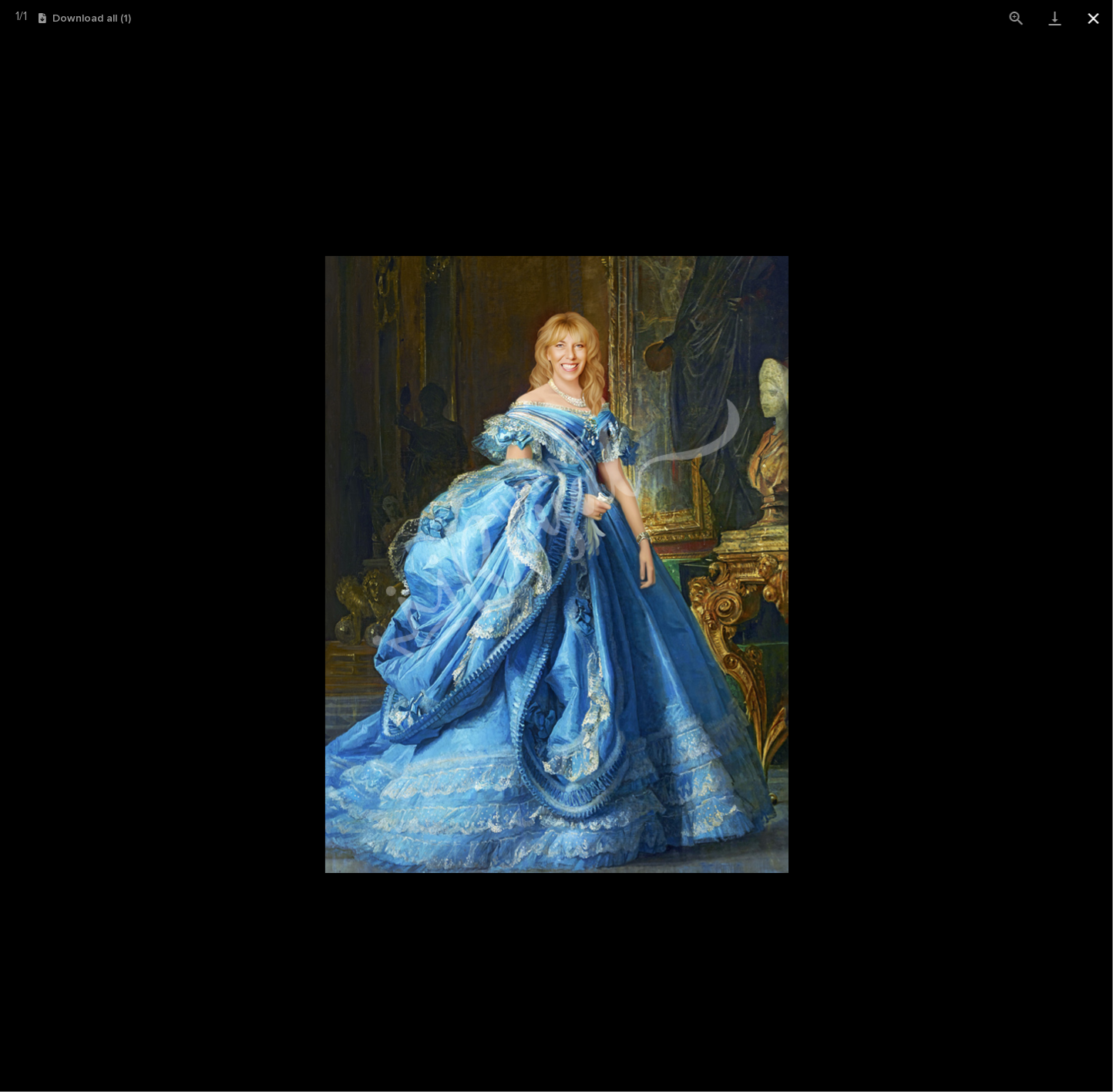
click at [1094, 9] on button "Close gallery" at bounding box center [1094, 18] width 38 height 37
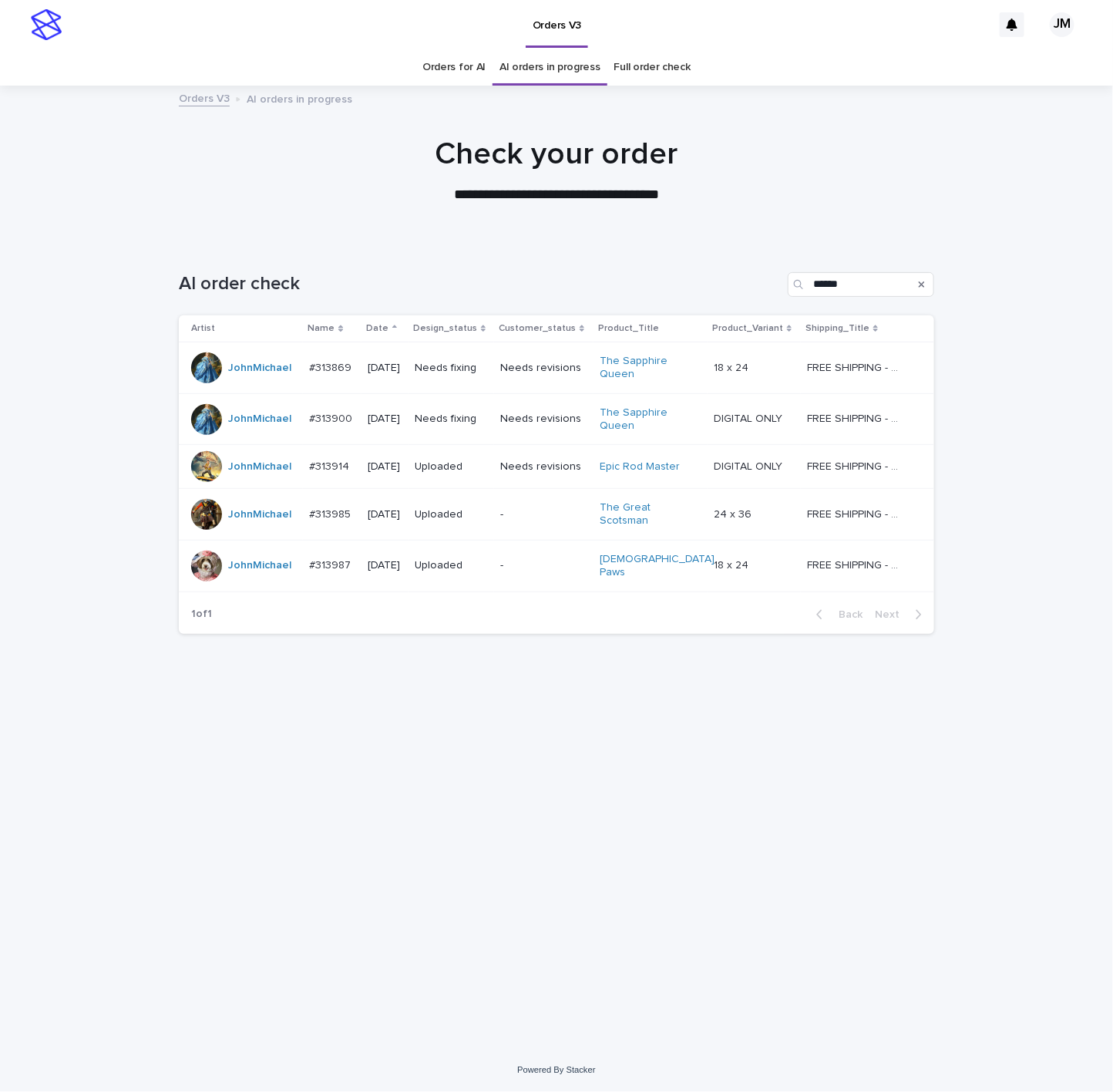
click at [488, 435] on td "Needs fixing" at bounding box center [452, 419] width 86 height 52
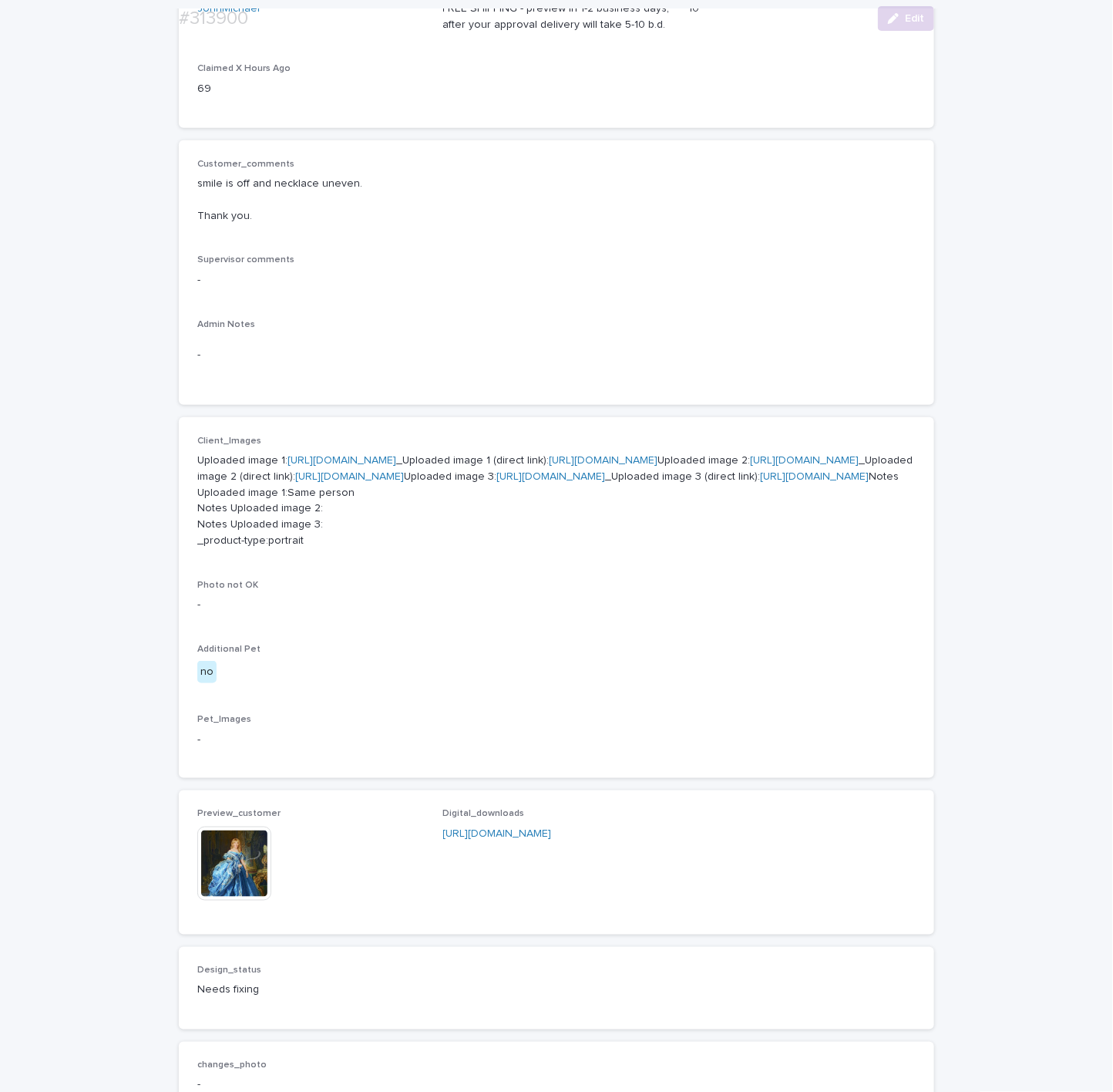
scroll to position [627, 0]
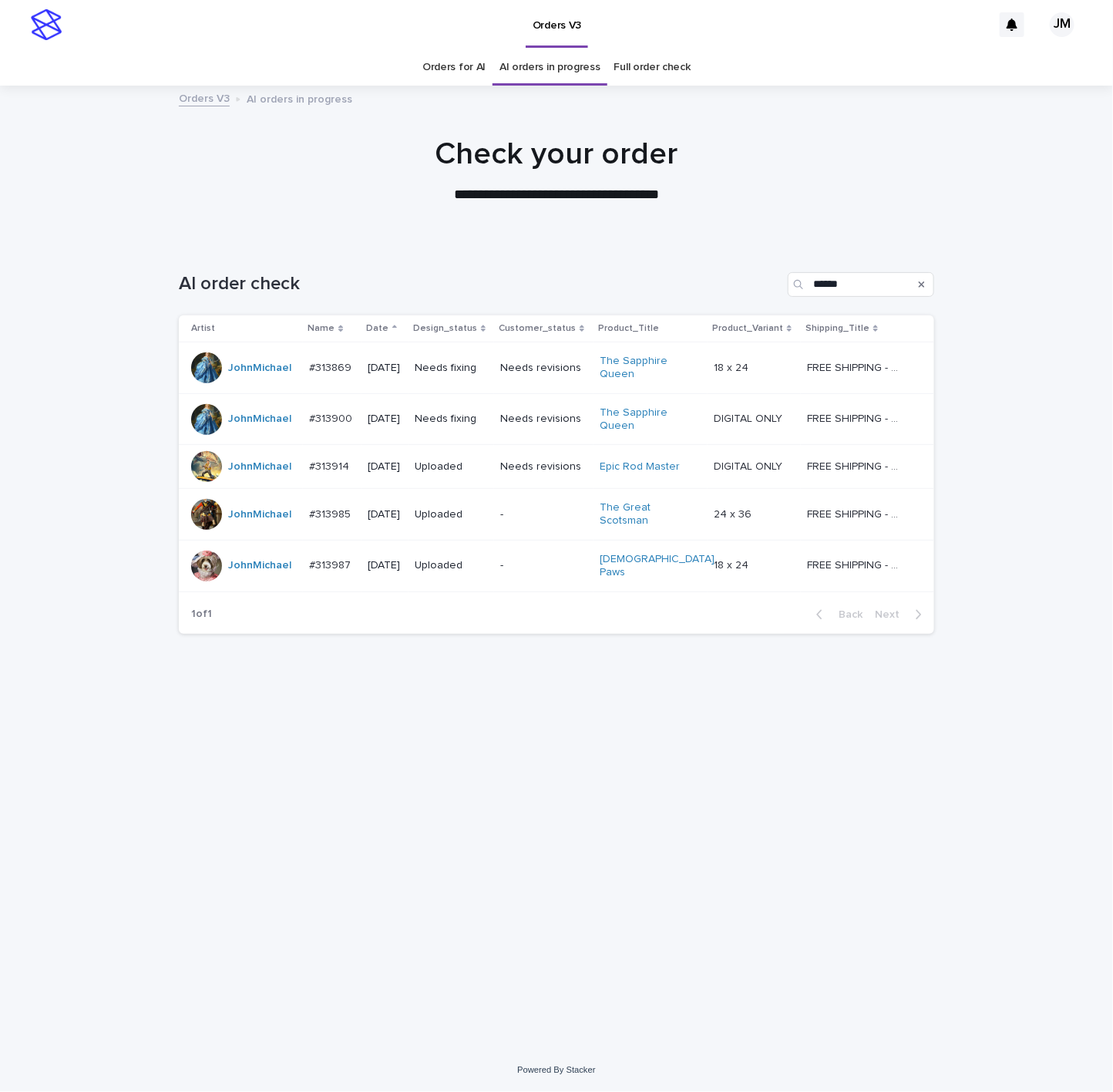
click at [488, 380] on div "Needs fixing" at bounding box center [451, 368] width 73 height 26
click at [458, 57] on link "Orders for AI" at bounding box center [454, 68] width 63 height 37
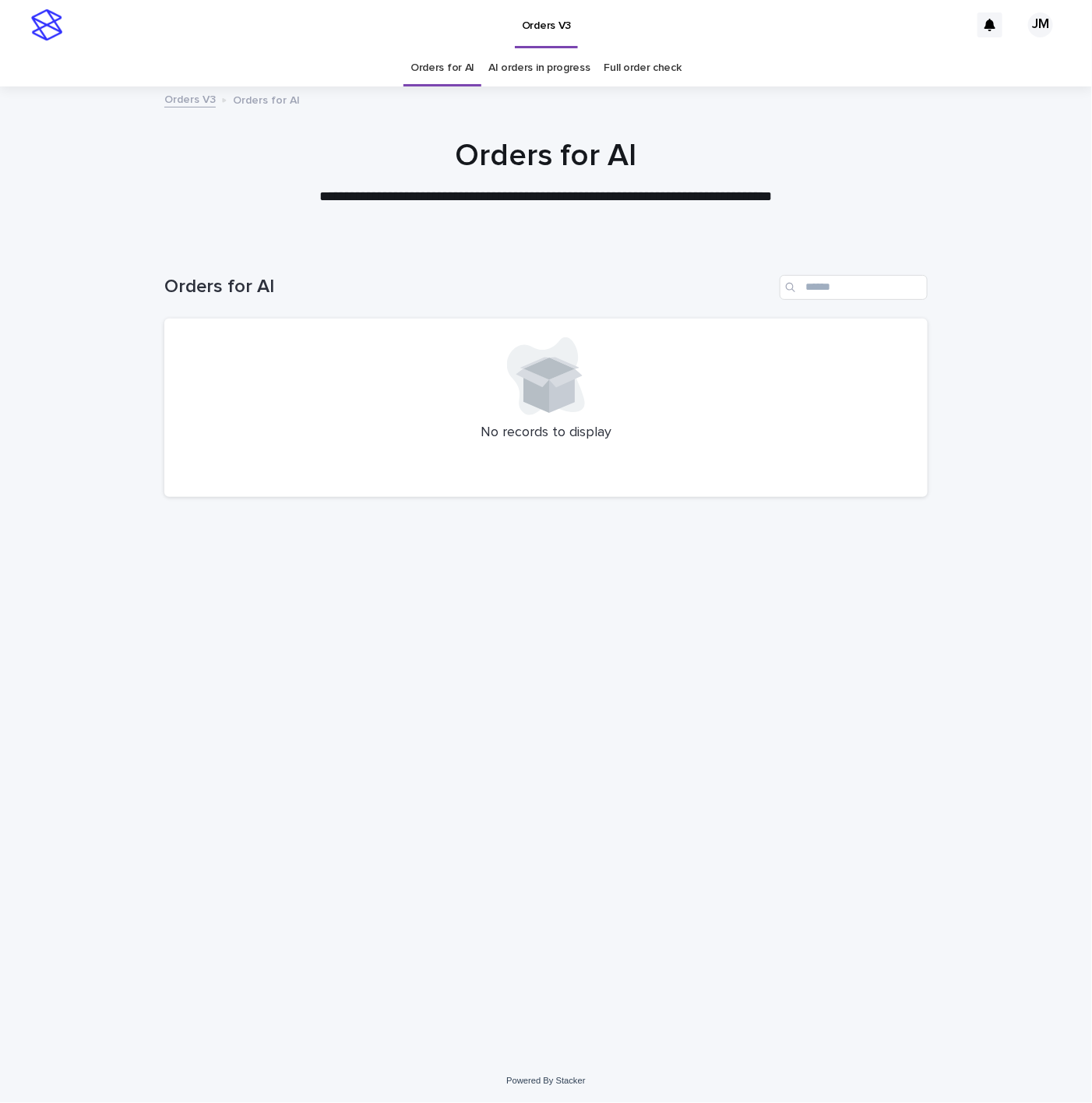
click at [52, 84] on div "Orders for AI AI orders in progress Full order check" at bounding box center [546, 68] width 1092 height 37
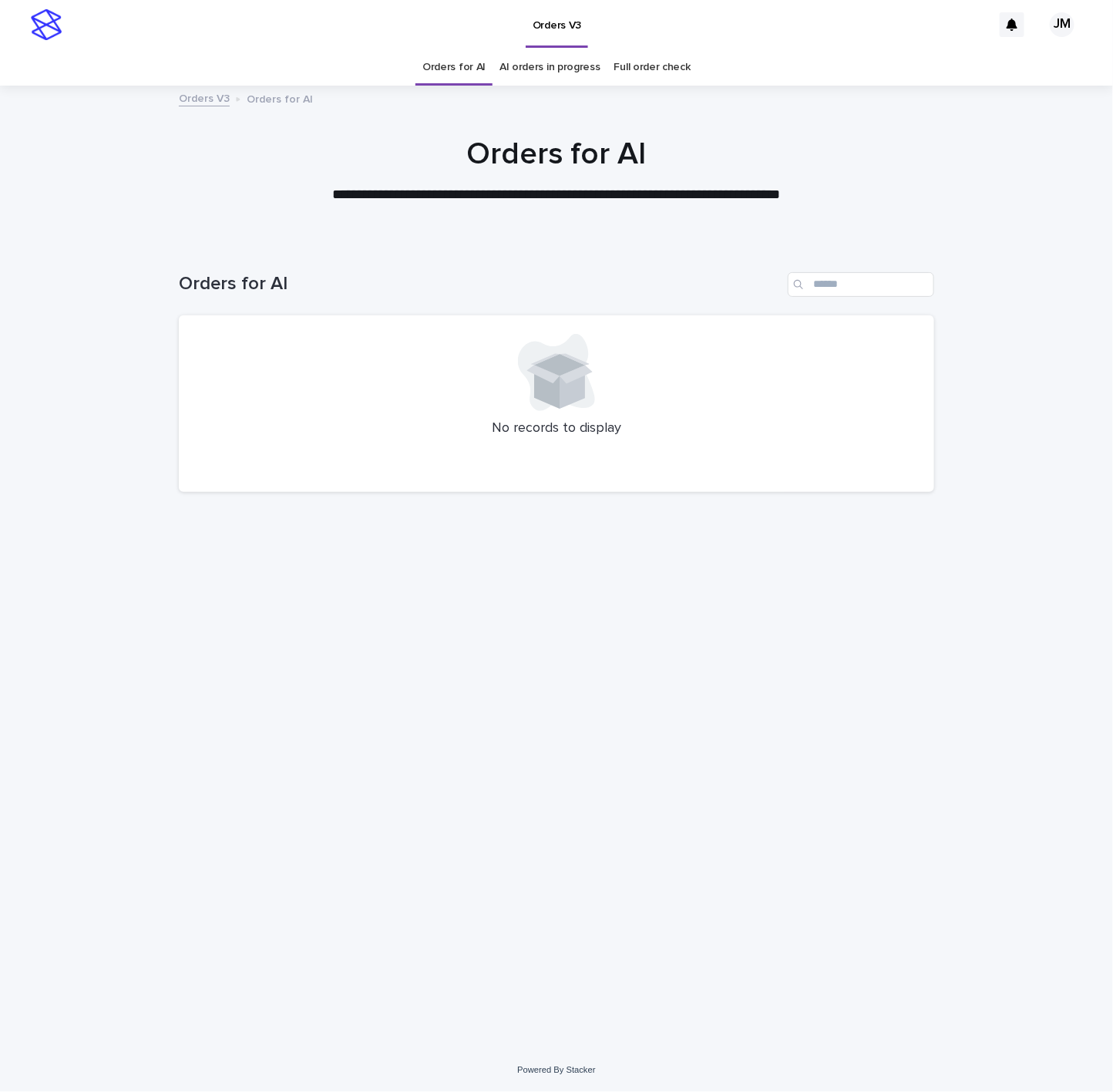
click at [519, 61] on link "AI orders in progress" at bounding box center [550, 68] width 101 height 37
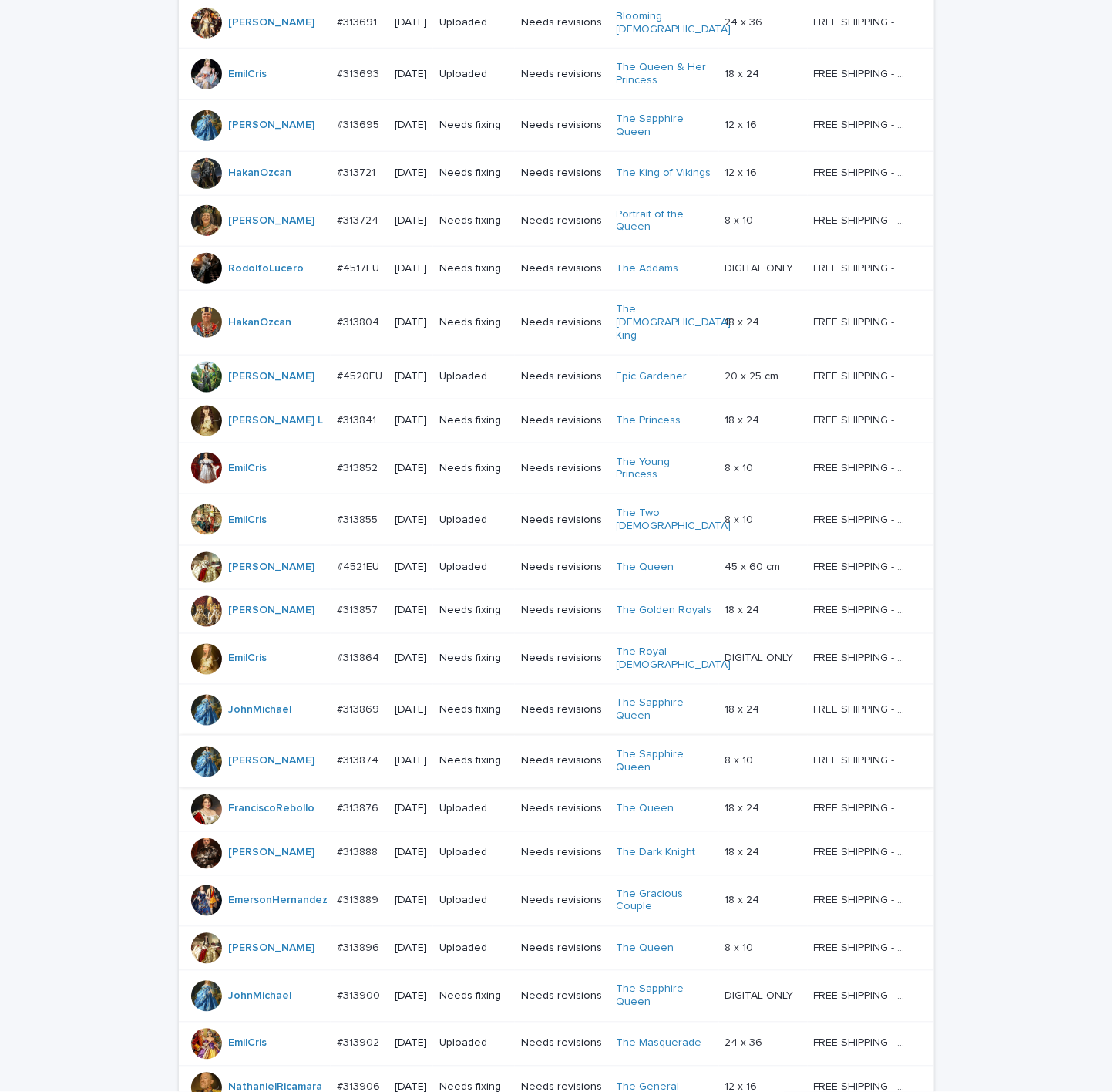
scroll to position [858, 0]
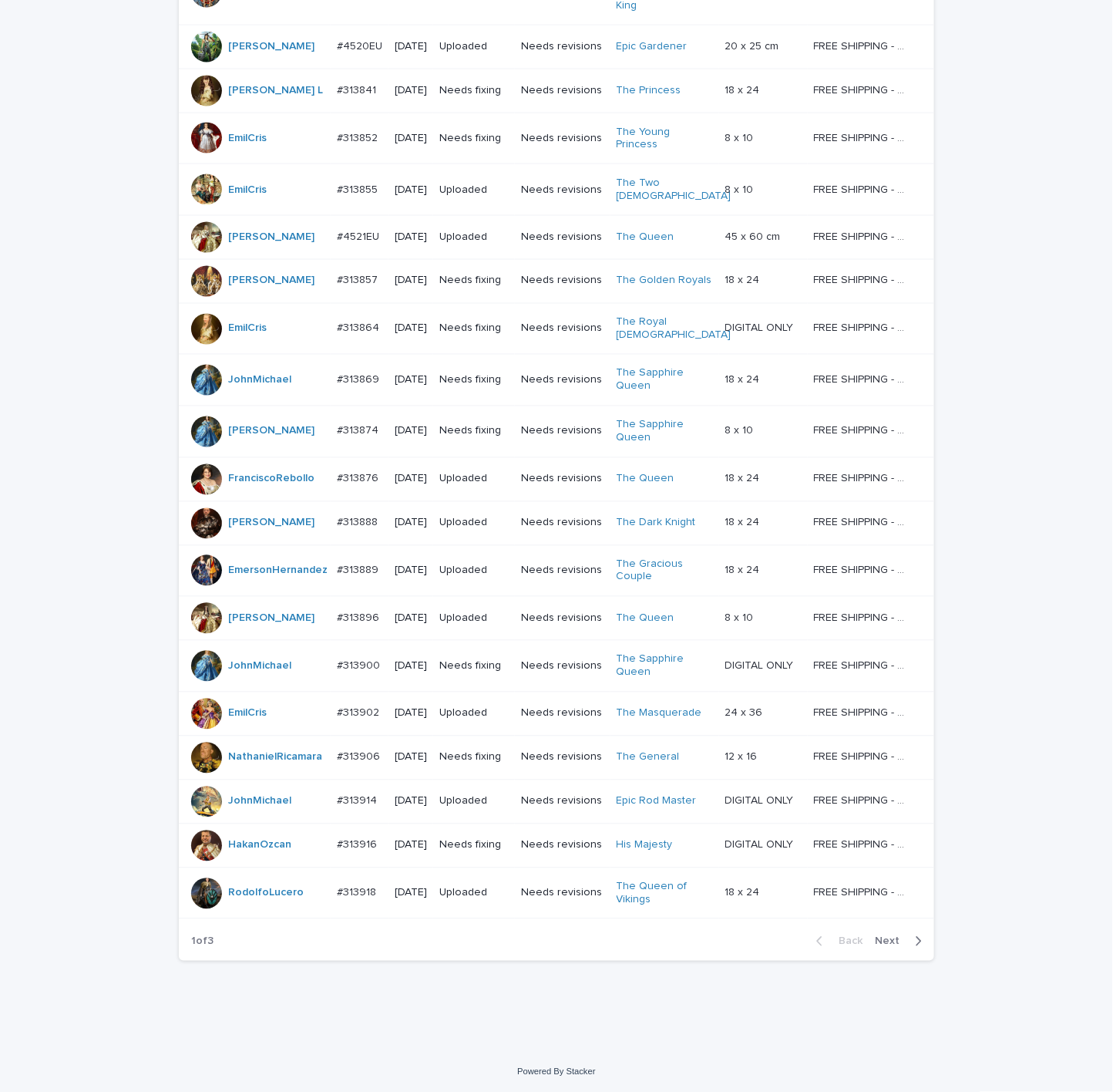
click at [900, 938] on span "Next" at bounding box center [892, 941] width 34 height 11
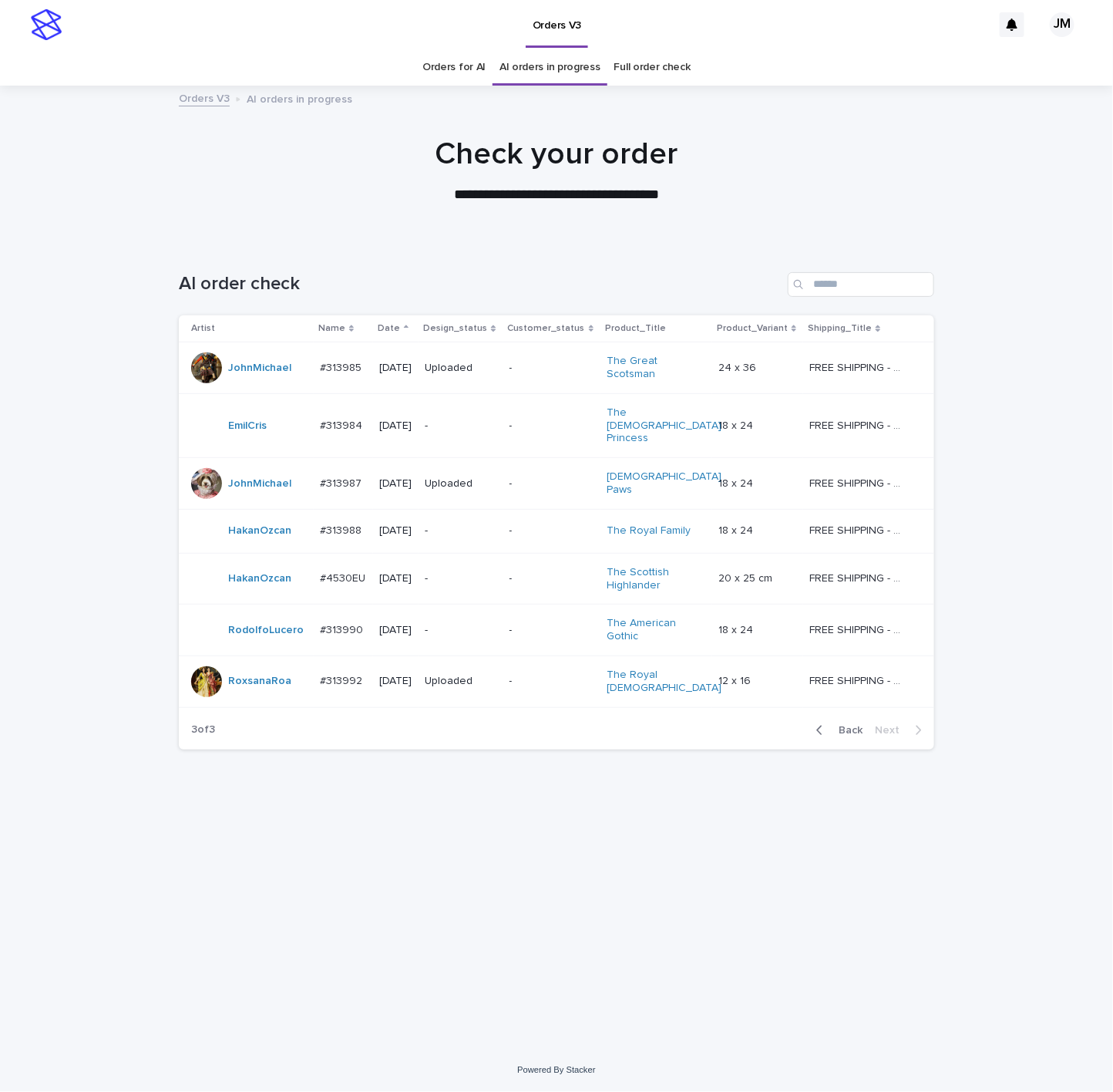
click at [457, 68] on link "Orders for AI" at bounding box center [454, 68] width 63 height 37
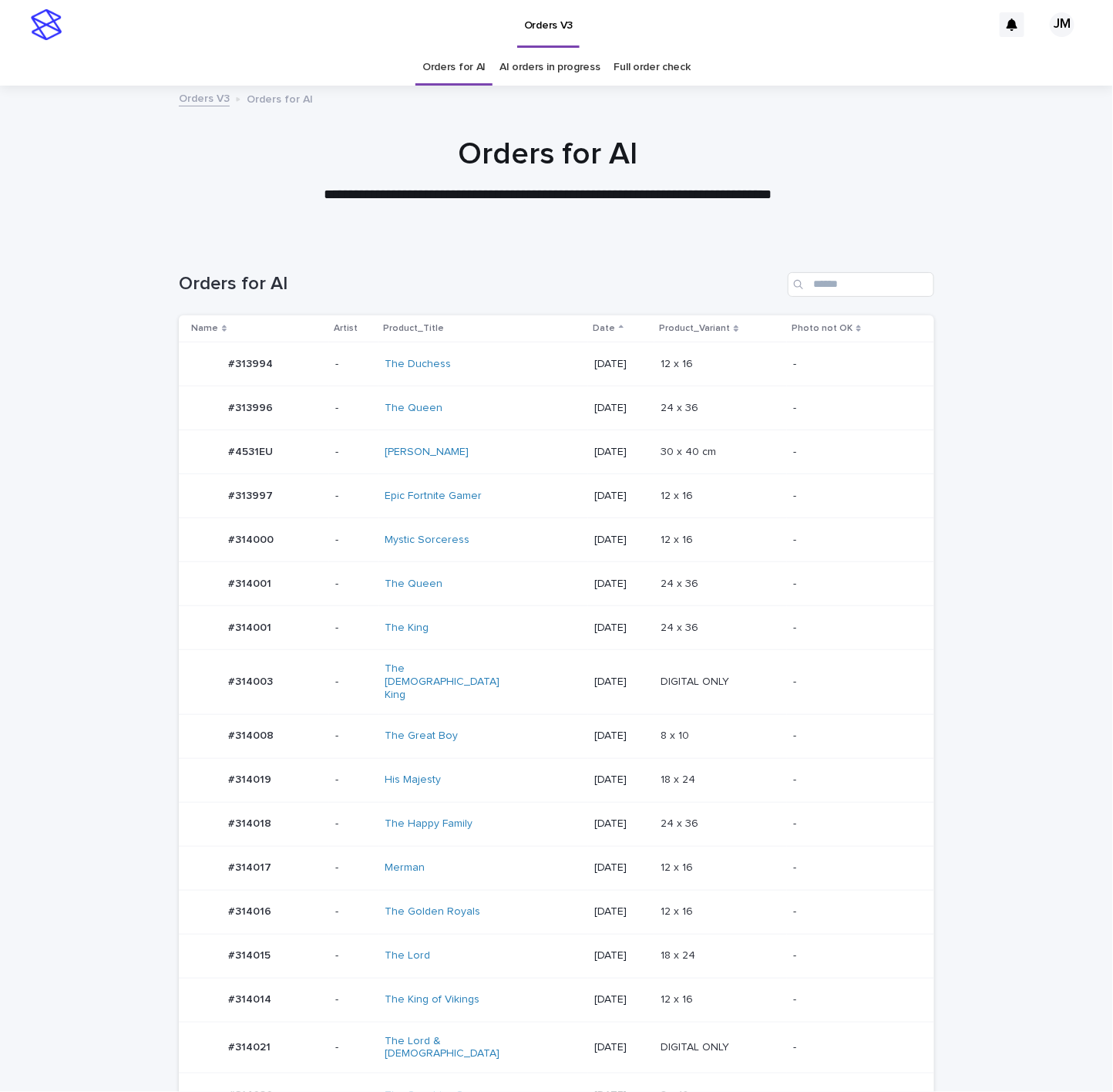
click at [499, 730] on div "The Great Boy" at bounding box center [448, 736] width 129 height 13
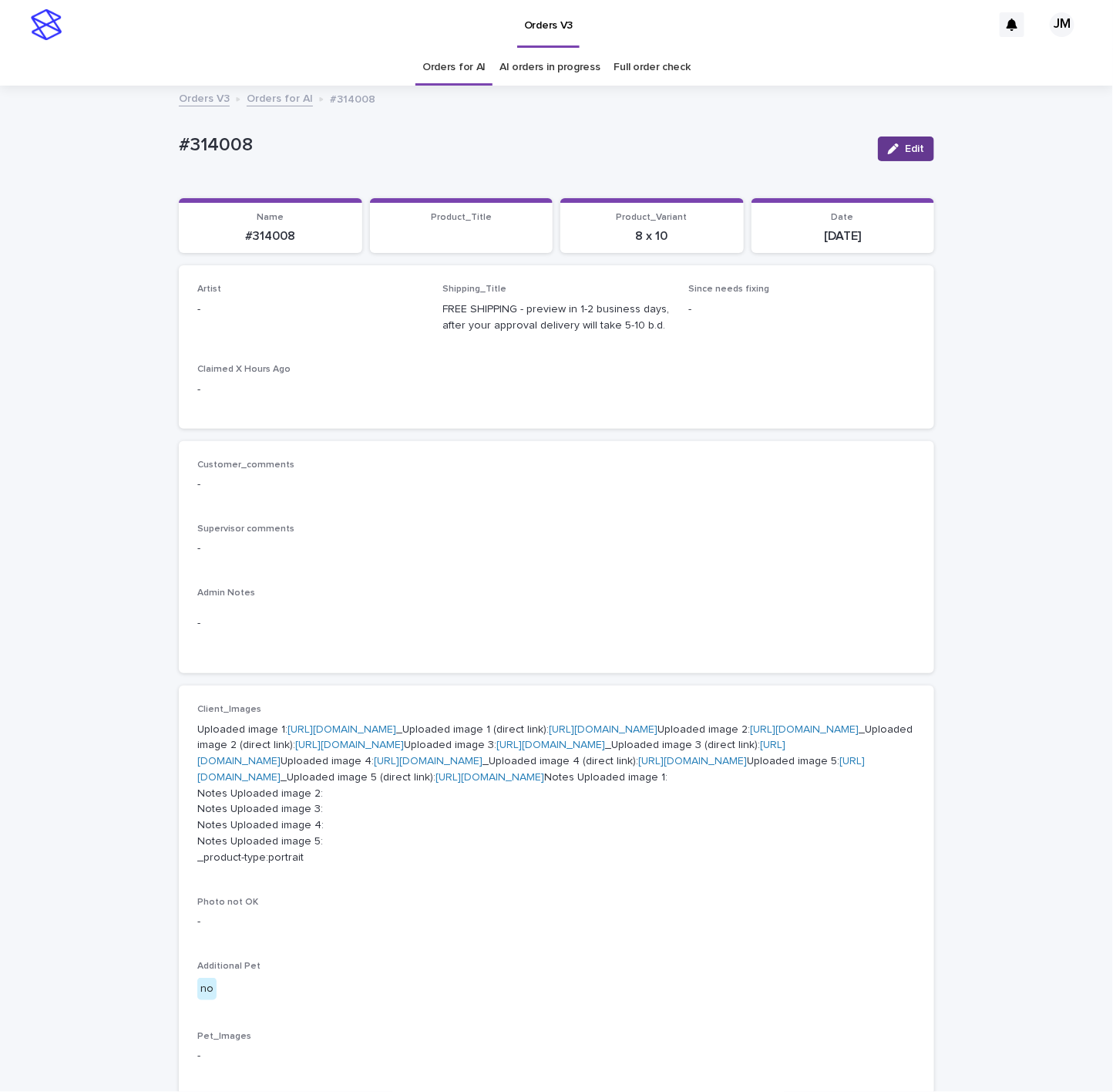
click at [889, 157] on button "Edit" at bounding box center [907, 148] width 57 height 25
click at [269, 322] on div "Select..." at bounding box center [286, 317] width 176 height 26
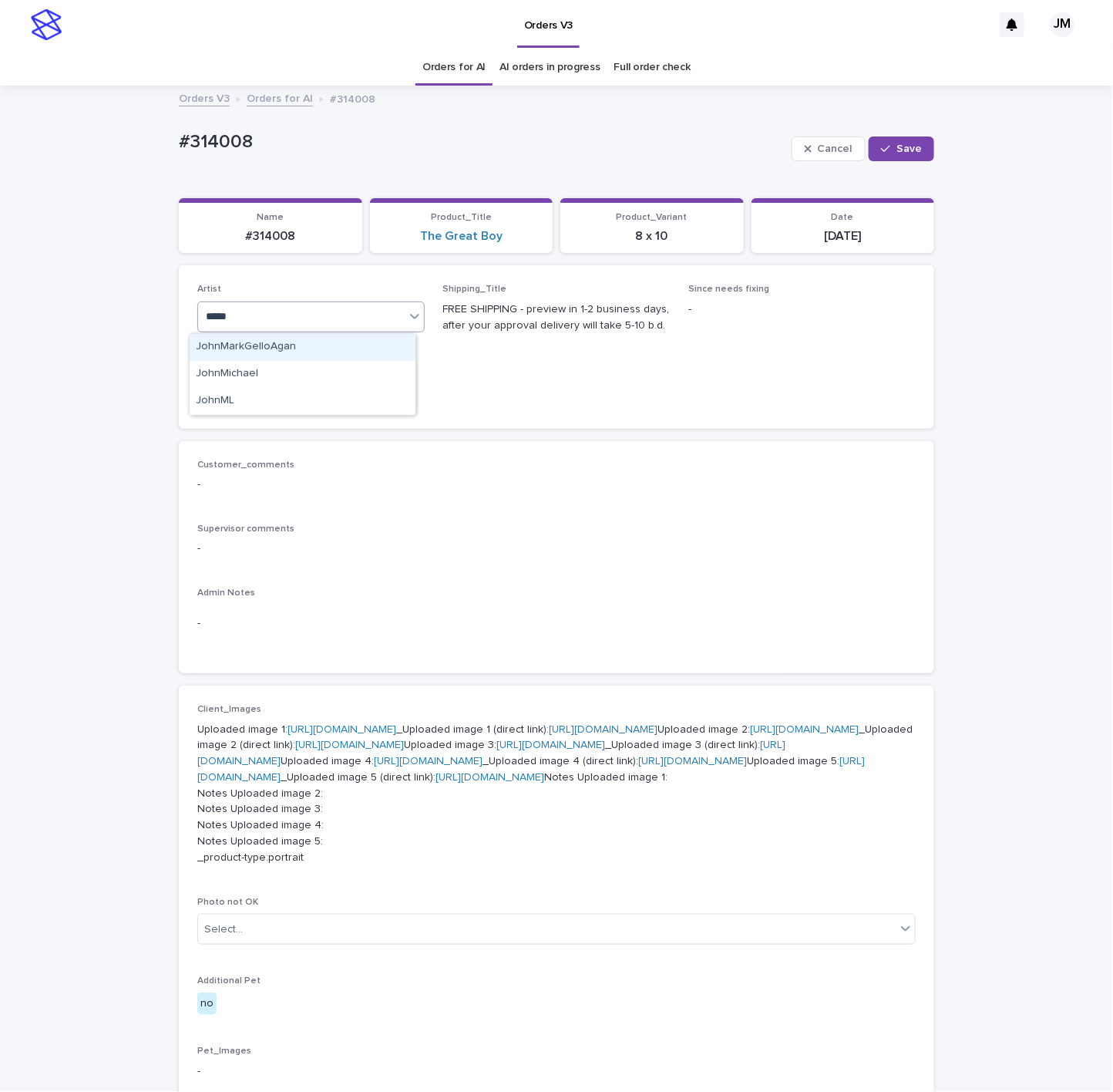
type input "******"
click at [315, 343] on div "JohnMichael" at bounding box center [302, 348] width 226 height 27
click at [900, 148] on span "Save" at bounding box center [909, 149] width 26 height 11
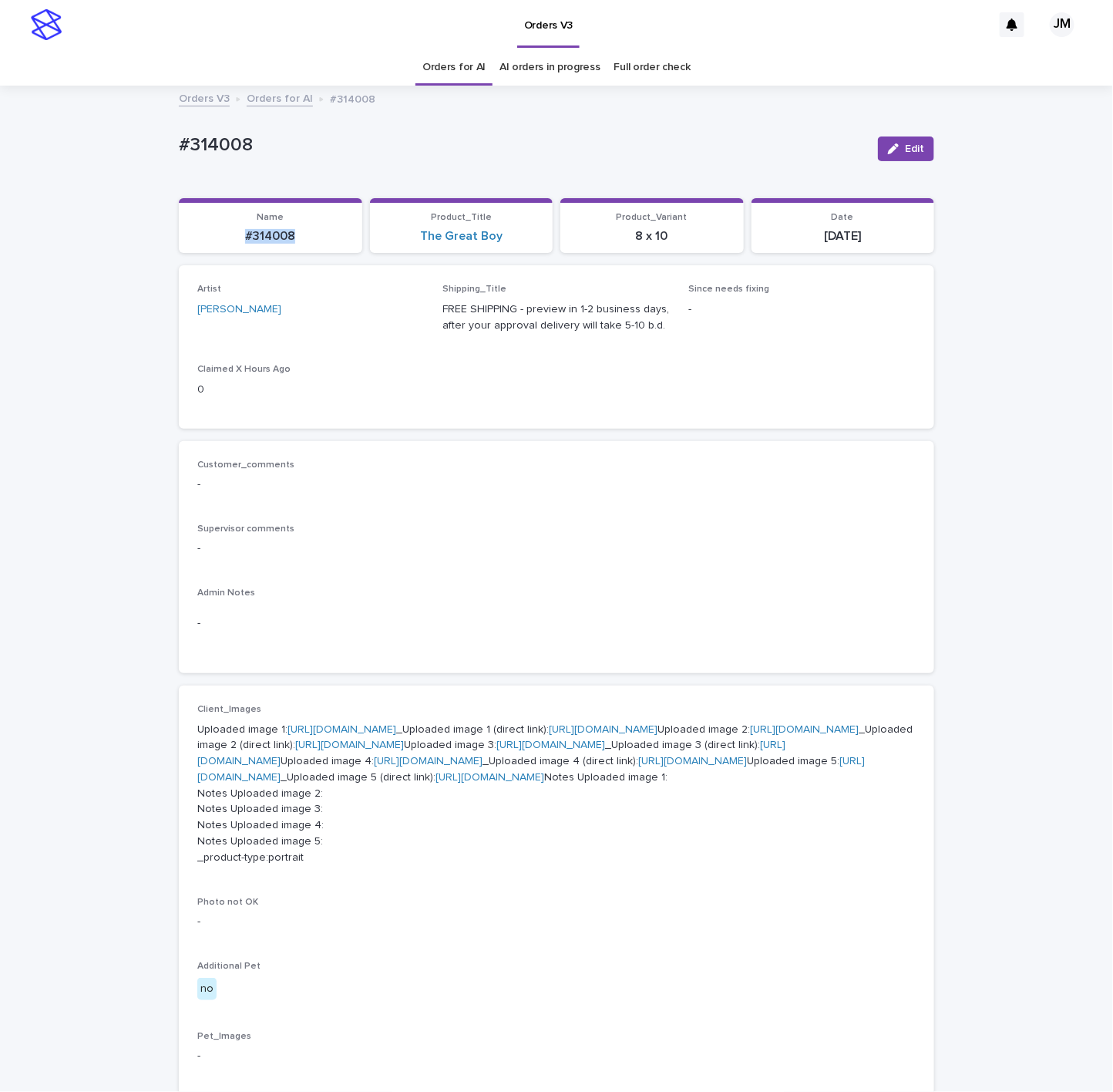
drag, startPoint x: 297, startPoint y: 232, endPoint x: 232, endPoint y: 243, distance: 65.9
click at [232, 243] on p "#314008" at bounding box center [270, 236] width 165 height 15
copy p "#314008"
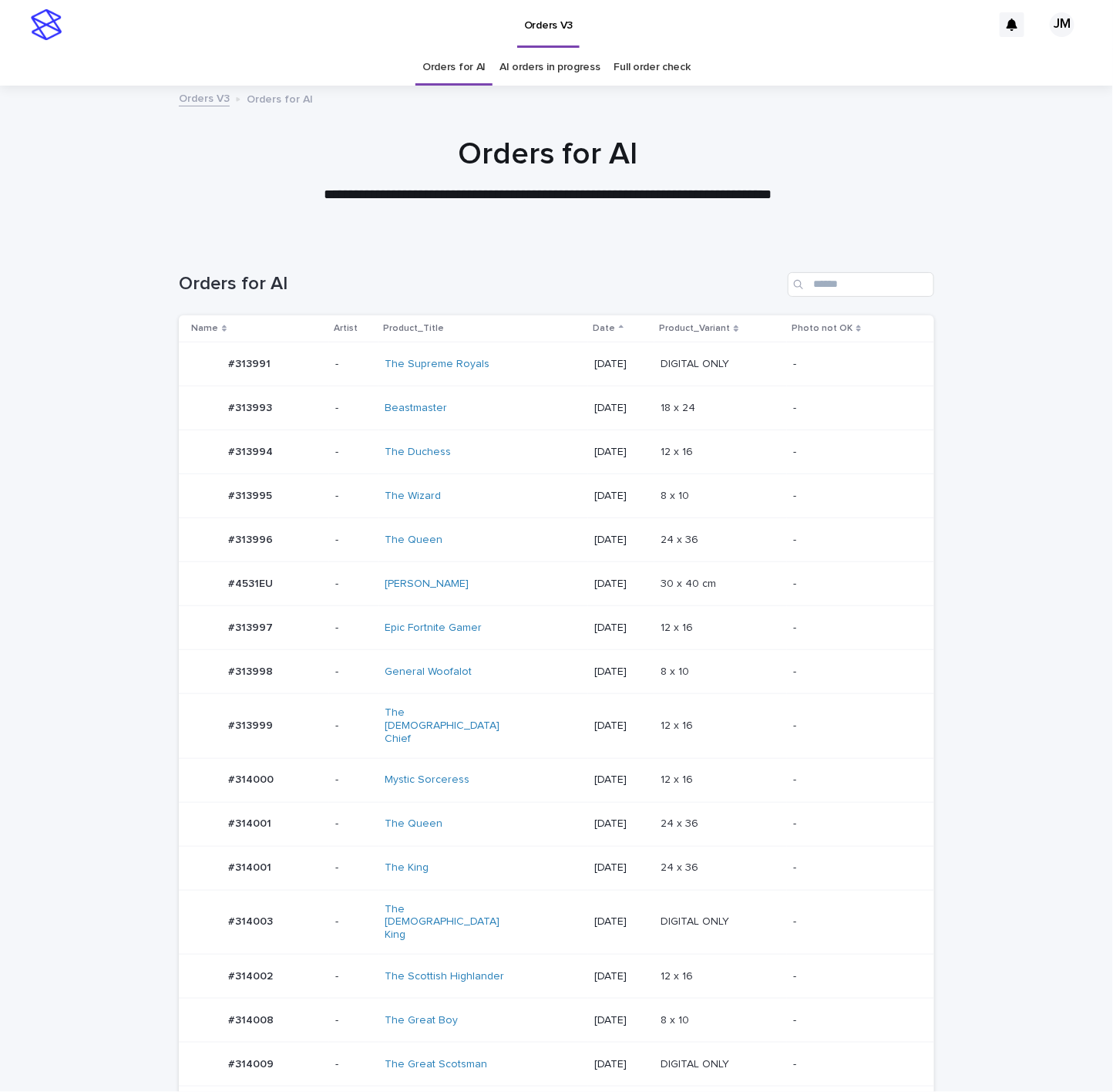
click at [541, 668] on div "General Woofalot" at bounding box center [483, 672] width 197 height 26
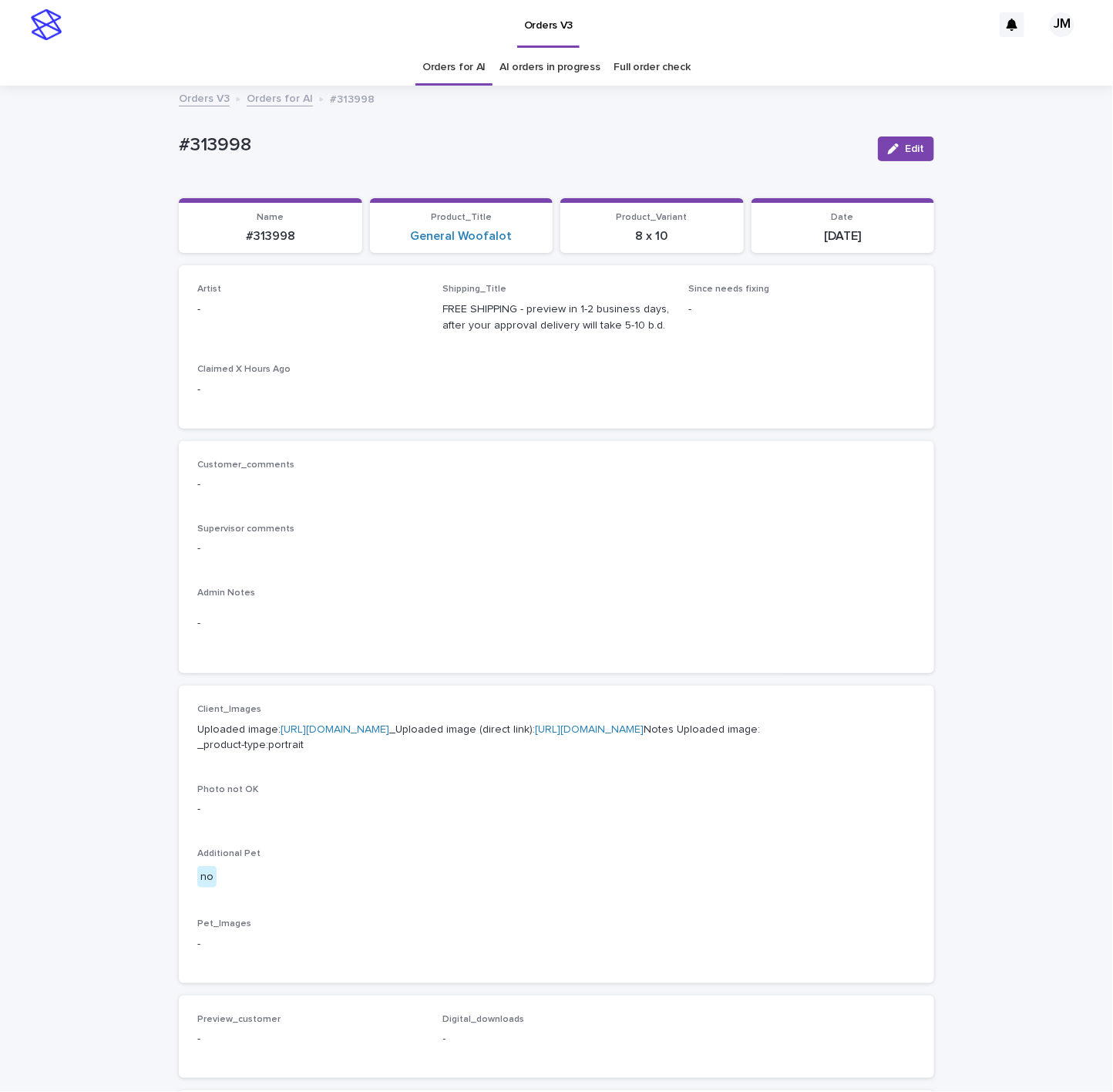
drag, startPoint x: 898, startPoint y: 148, endPoint x: 396, endPoint y: 299, distance: 524.2
click at [905, 146] on span "Edit" at bounding box center [914, 149] width 19 height 11
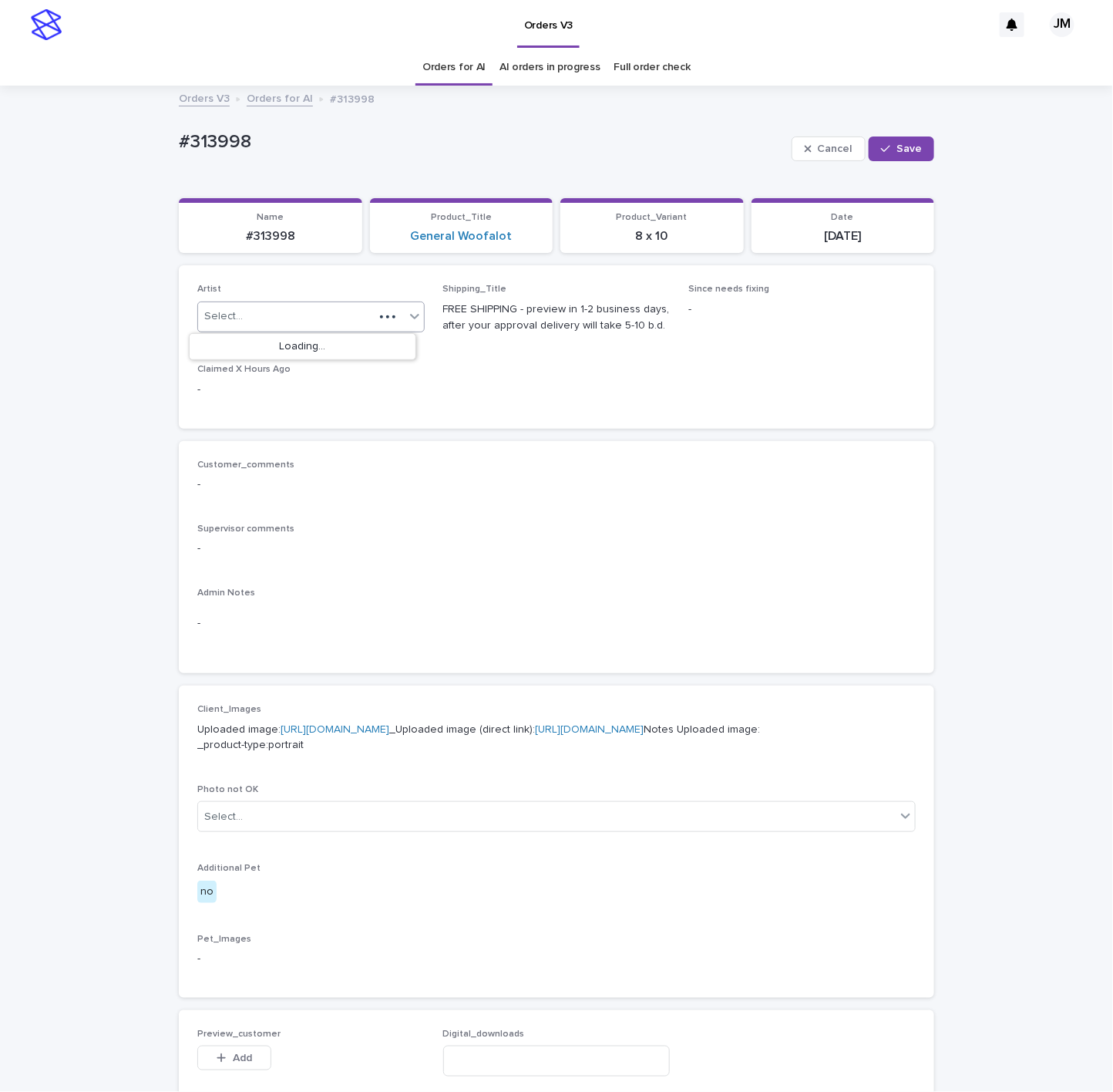
click at [350, 310] on div "Select..." at bounding box center [286, 317] width 176 height 26
type input "******"
click at [280, 357] on div "JohnMichael" at bounding box center [302, 348] width 226 height 27
drag, startPoint x: 907, startPoint y: 142, endPoint x: 879, endPoint y: 140, distance: 28.1
click at [905, 142] on button "Save" at bounding box center [902, 148] width 66 height 25
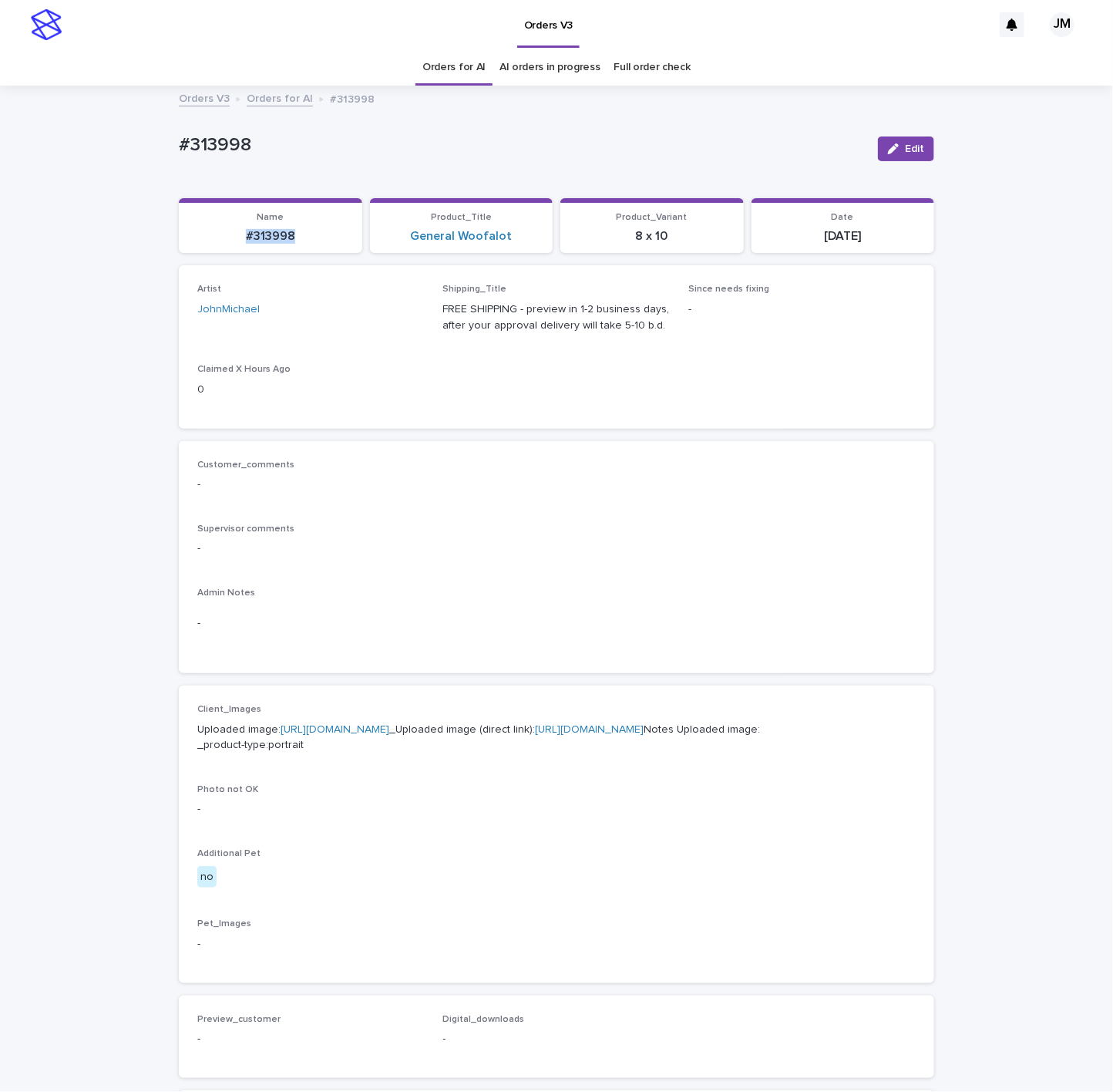
drag, startPoint x: 318, startPoint y: 235, endPoint x: 280, endPoint y: 231, distance: 38.2
click at [243, 236] on p "#313998" at bounding box center [270, 236] width 165 height 15
click at [324, 238] on p "#313998" at bounding box center [270, 236] width 165 height 15
drag, startPoint x: 291, startPoint y: 240, endPoint x: 231, endPoint y: 239, distance: 60.0
click at [227, 239] on p "#313998" at bounding box center [270, 236] width 165 height 15
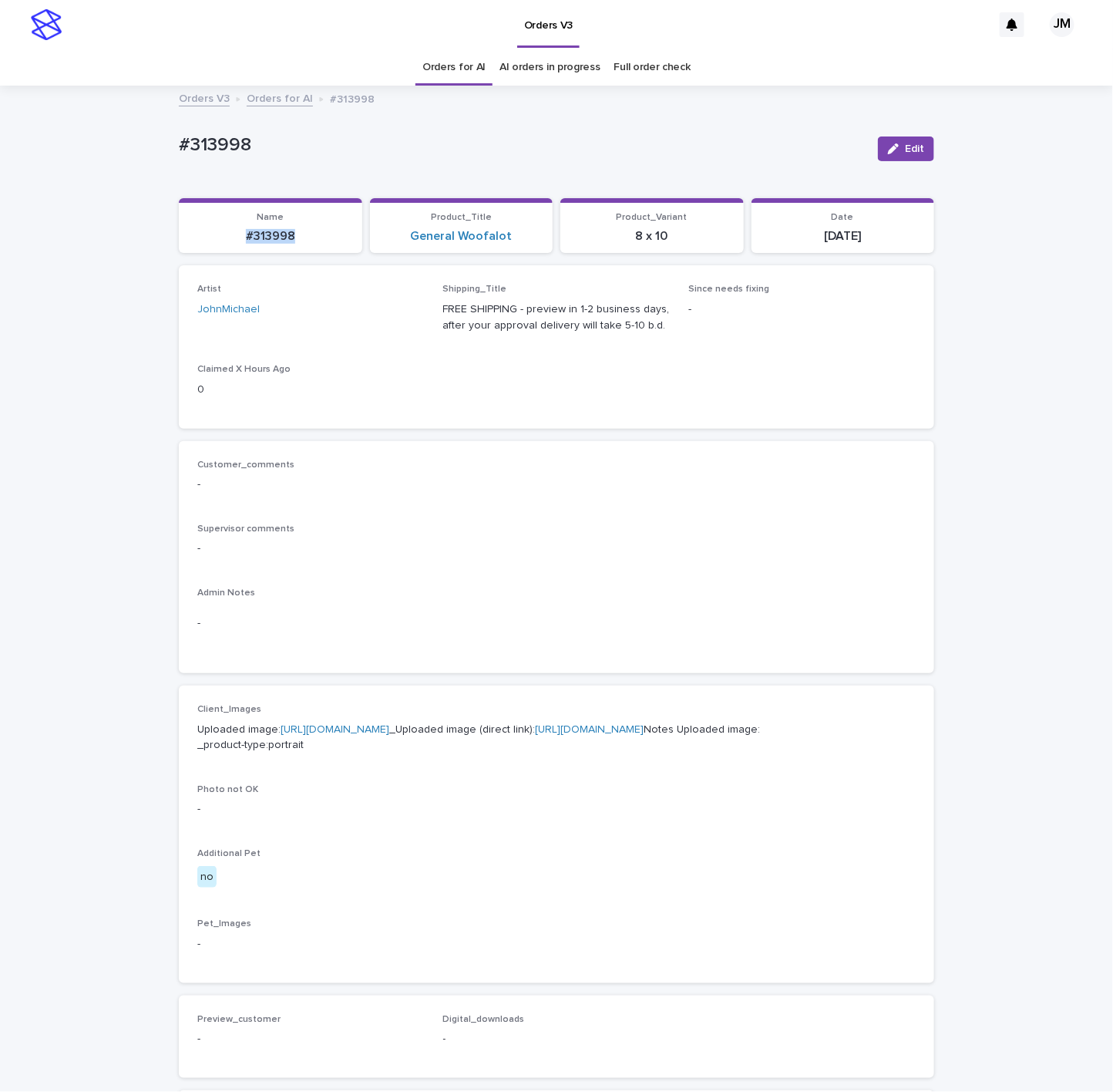
copy p "#313998"
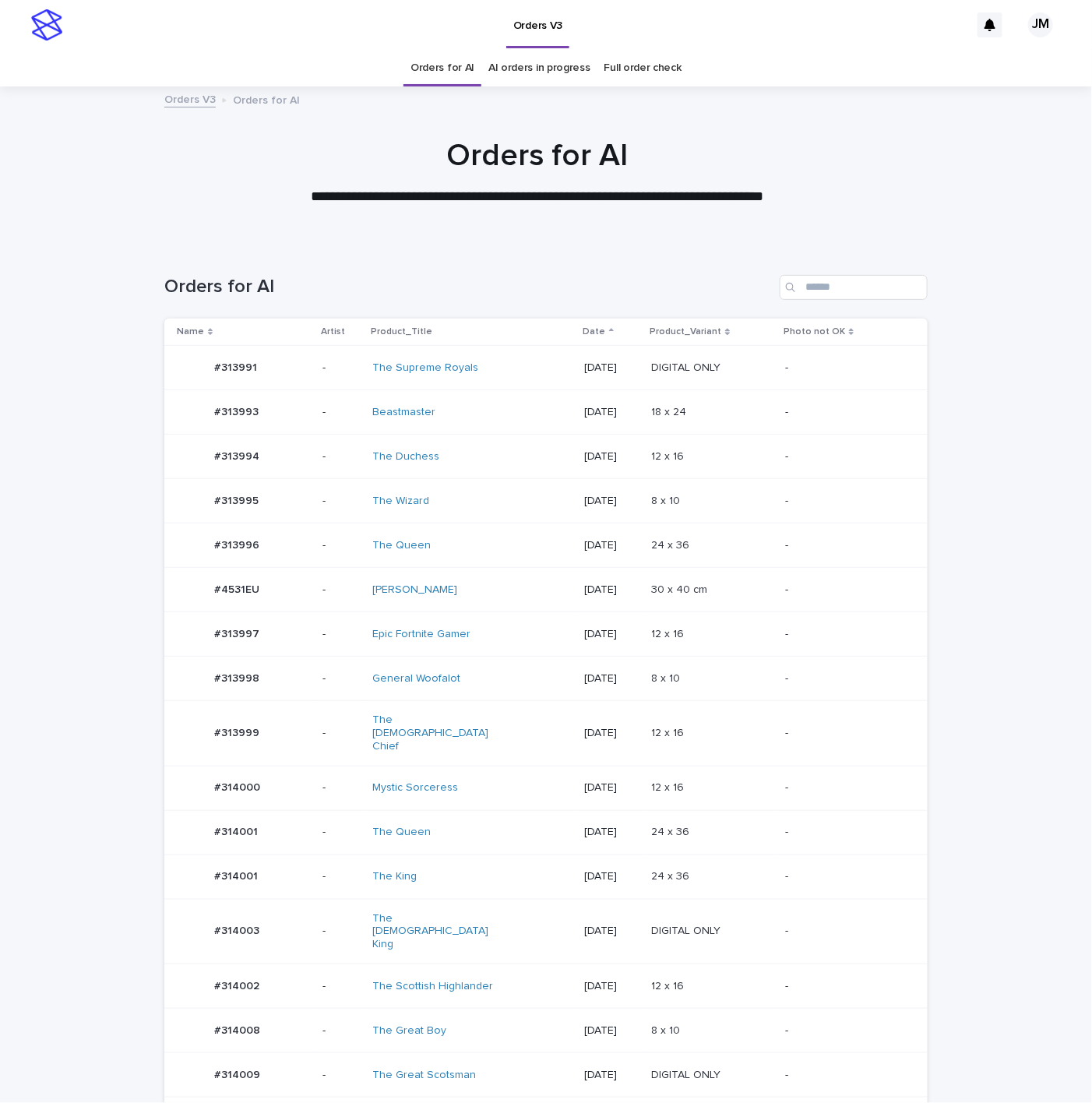
click at [503, 974] on div "The Scottish Highlander" at bounding box center [472, 987] width 199 height 26
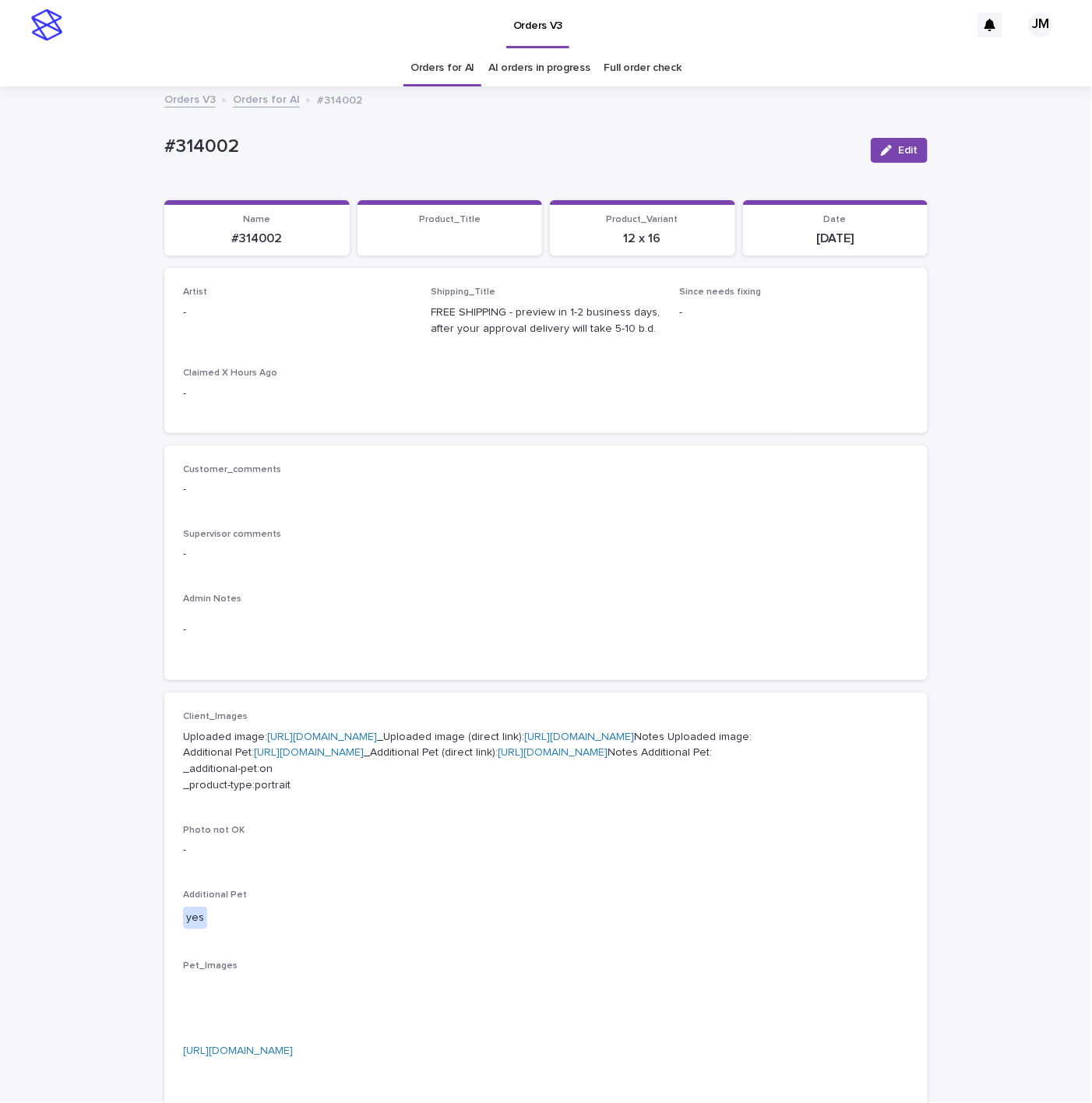
click at [886, 146] on div "button" at bounding box center [889, 150] width 18 height 11
click at [304, 338] on div "Artist Select..." at bounding box center [297, 317] width 230 height 61
click at [302, 325] on div "Select..." at bounding box center [288, 320] width 208 height 26
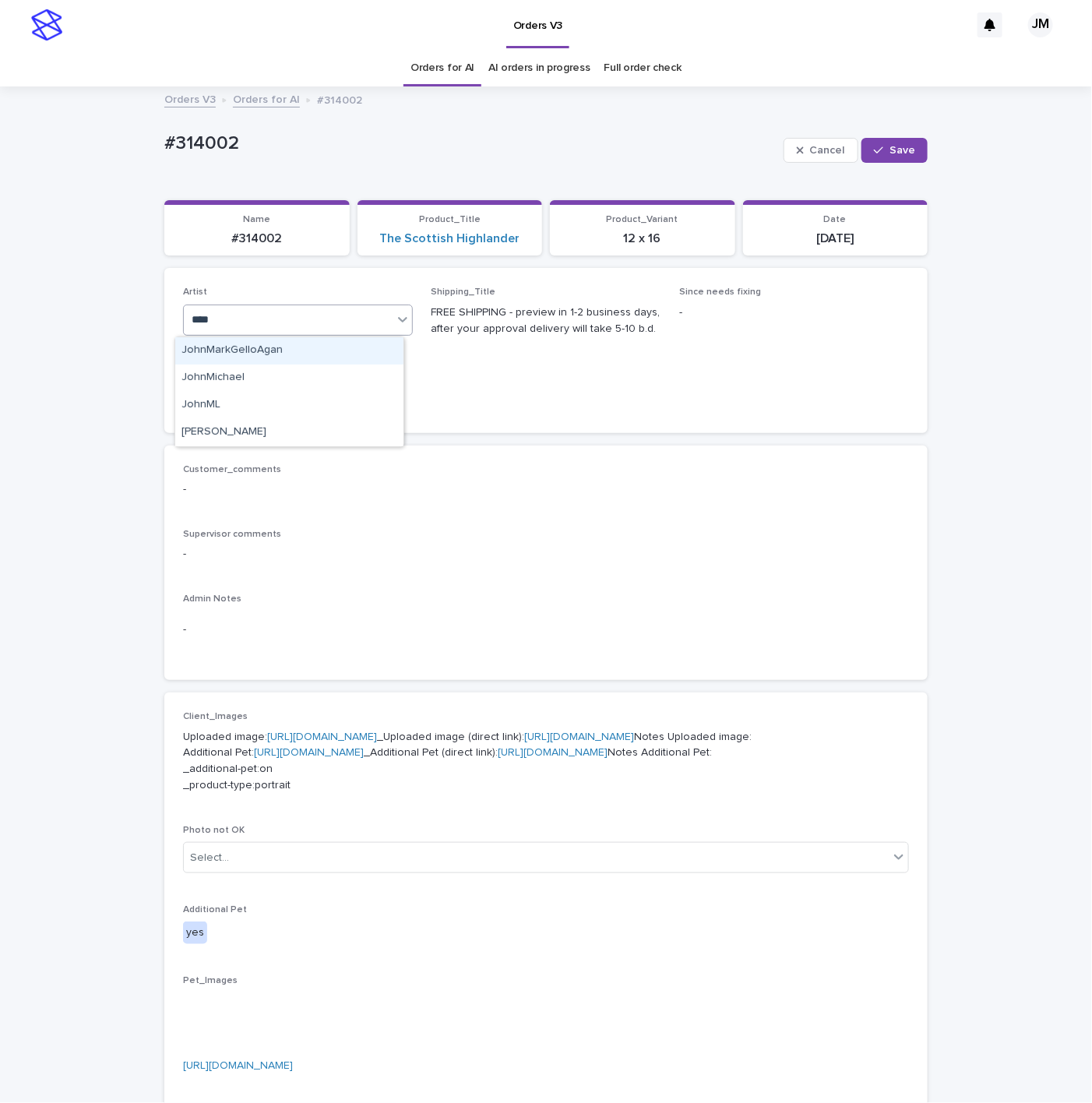
type input "*****"
click at [304, 378] on div "JohnMichael" at bounding box center [289, 378] width 228 height 28
drag, startPoint x: 885, startPoint y: 143, endPoint x: 12, endPoint y: 544, distance: 960.7
click at [884, 146] on button "Save" at bounding box center [895, 149] width 66 height 25
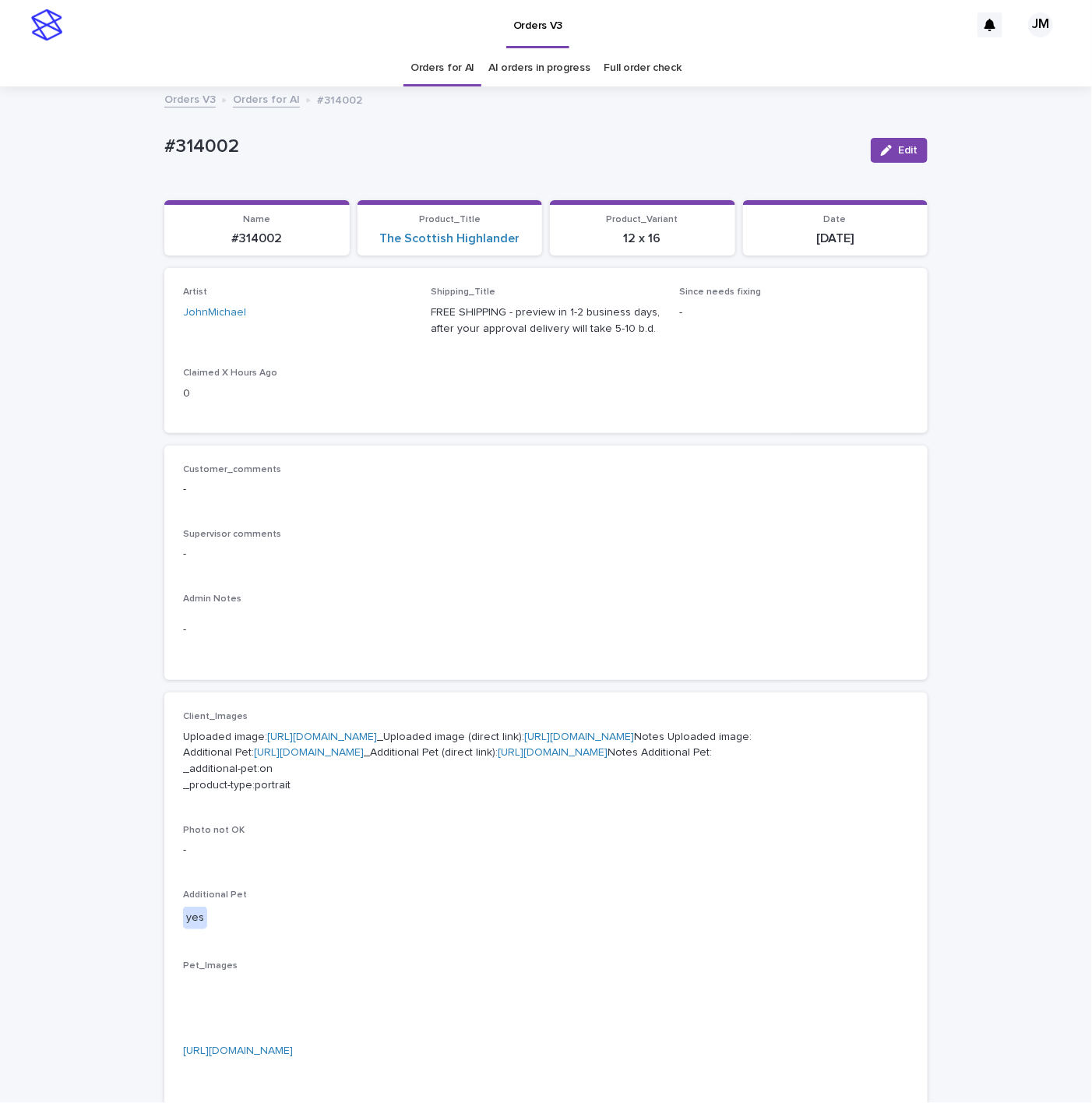
drag, startPoint x: 544, startPoint y: 131, endPoint x: 308, endPoint y: 50, distance: 249.5
click at [533, 131] on div "#314002 Edit" at bounding box center [546, 150] width 764 height 63
drag, startPoint x: 269, startPoint y: 243, endPoint x: 246, endPoint y: 234, distance: 24.7
click at [213, 234] on p "#314002" at bounding box center [256, 239] width 167 height 15
copy p "#314002"
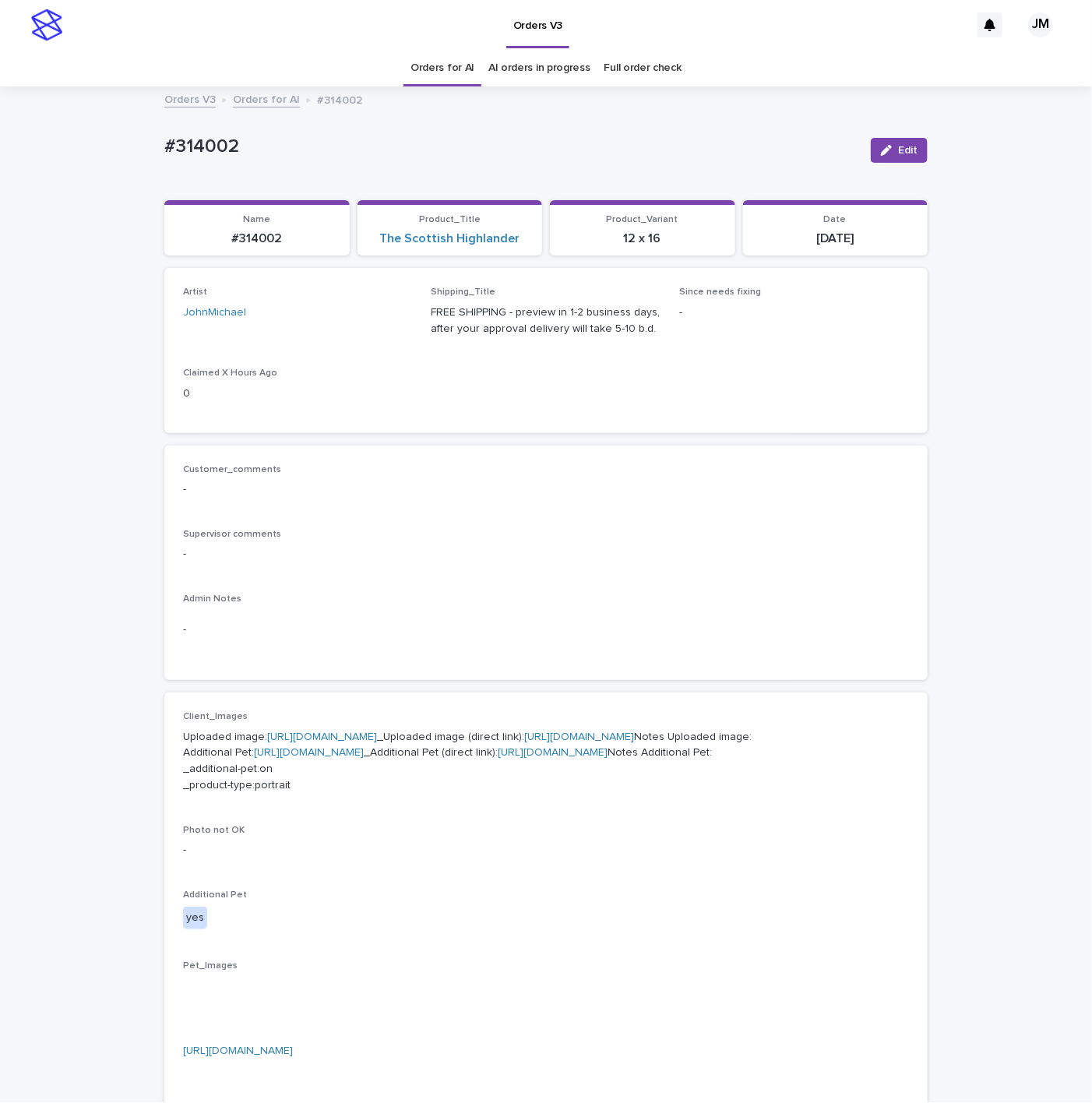
drag, startPoint x: 658, startPoint y: 110, endPoint x: 288, endPoint y: 3, distance: 385.2
click at [653, 110] on div "Orders V3 Orders for AI #314002" at bounding box center [546, 101] width 778 height 22
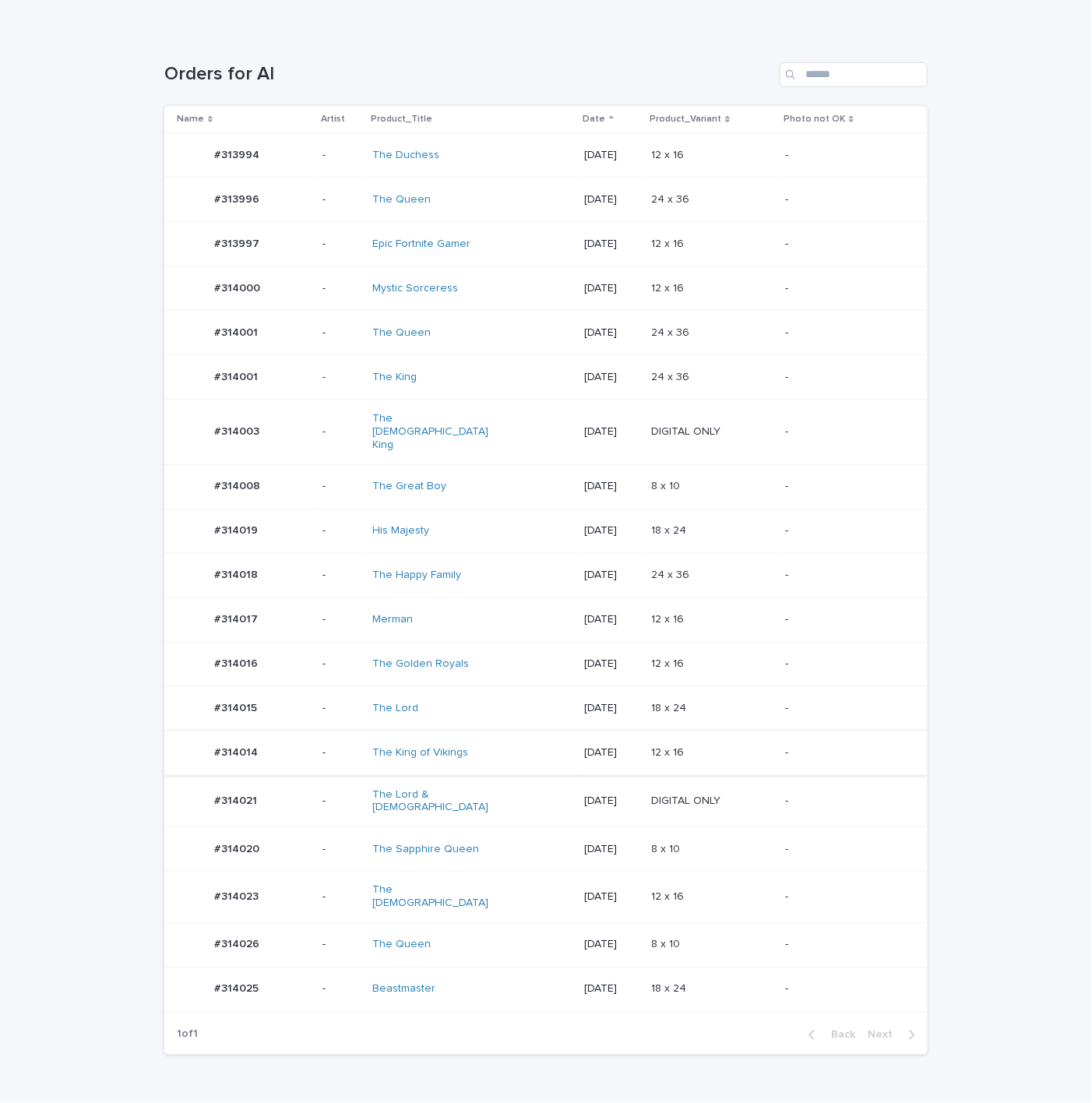
scroll to position [233, 0]
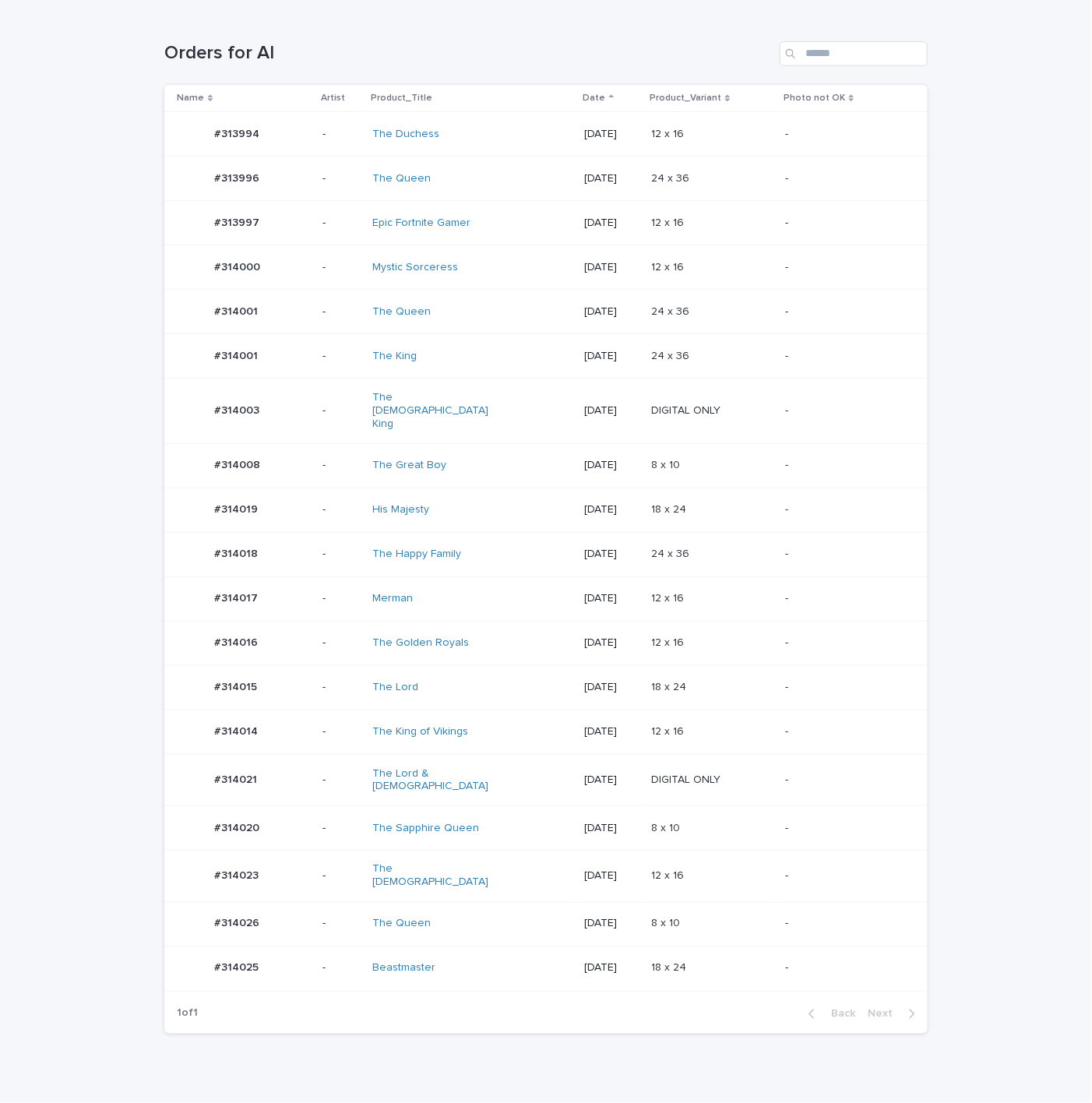
click at [493, 636] on div "The Golden Royals" at bounding box center [437, 643] width 130 height 13
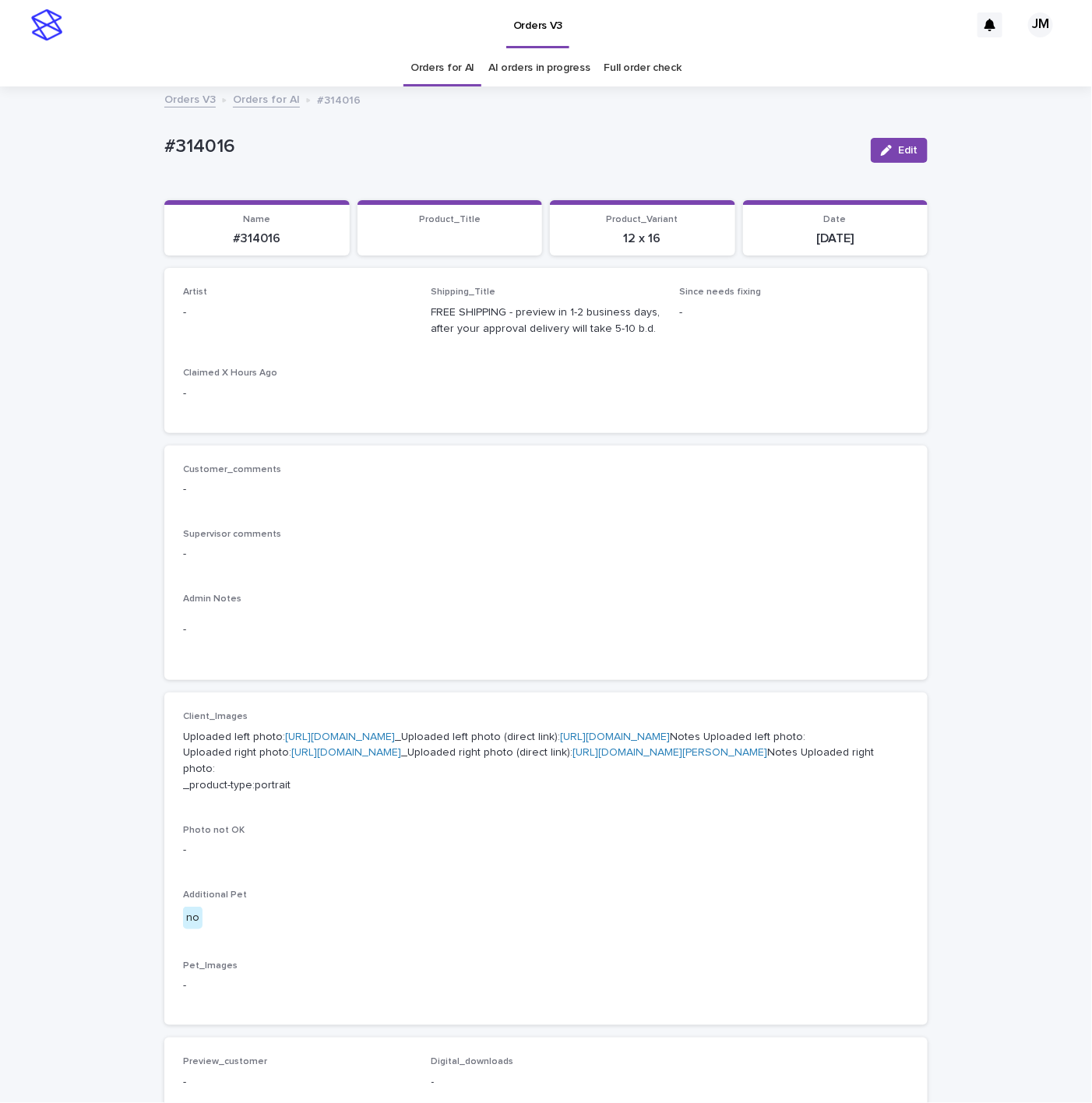
click at [907, 150] on button "Edit" at bounding box center [899, 149] width 57 height 25
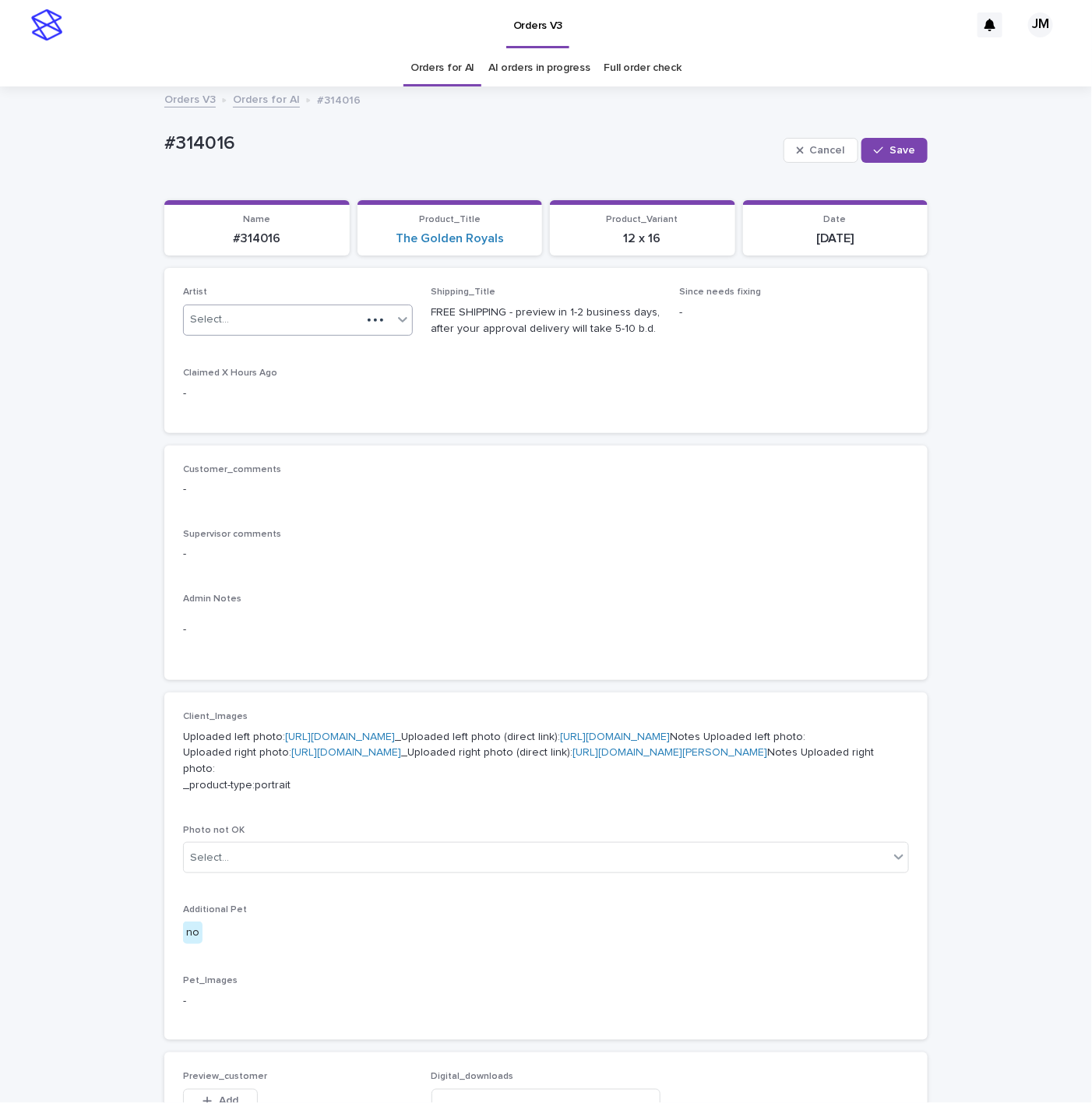
click at [323, 321] on div "Select..." at bounding box center [272, 320] width 178 height 26
type input "******"
click at [323, 353] on div "JohnMichael" at bounding box center [289, 351] width 228 height 28
click at [893, 157] on button "Save" at bounding box center [895, 149] width 66 height 25
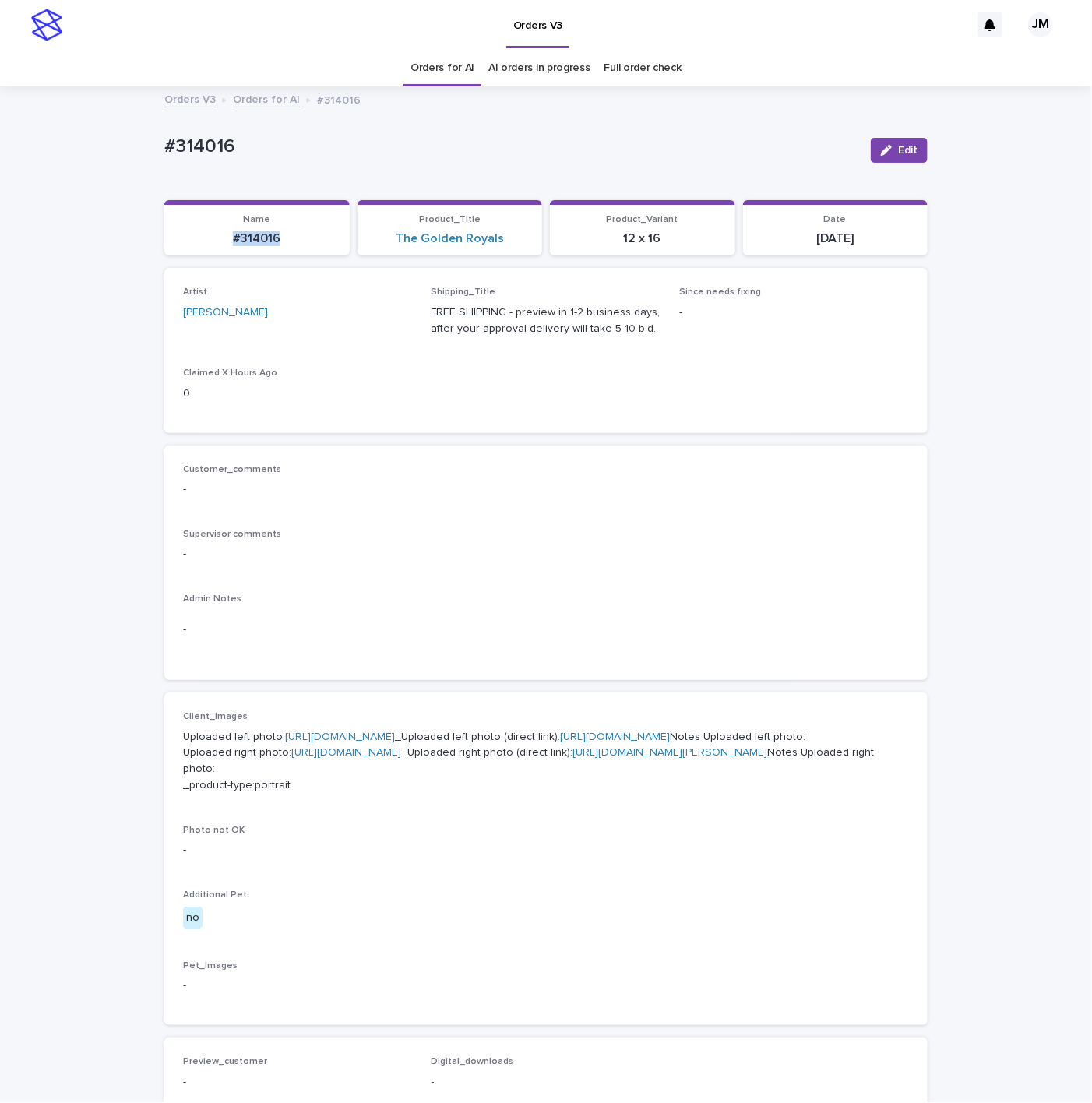
drag, startPoint x: 278, startPoint y: 242, endPoint x: 211, endPoint y: 238, distance: 67.1
click at [211, 238] on section "Name #314016" at bounding box center [256, 228] width 185 height 56
copy p "#314016"
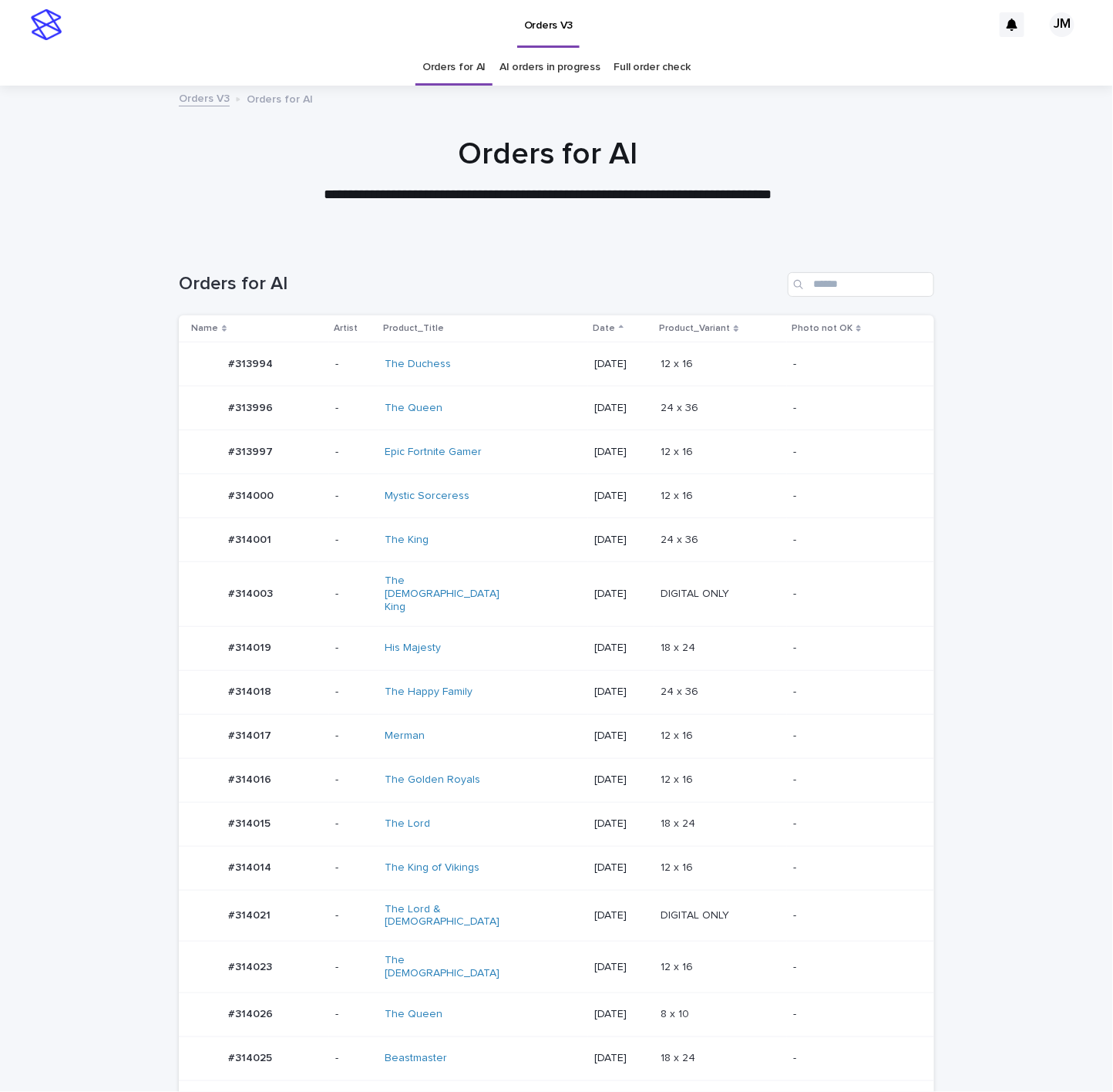
click at [490, 583] on div "The Indian King" at bounding box center [448, 593] width 129 height 38
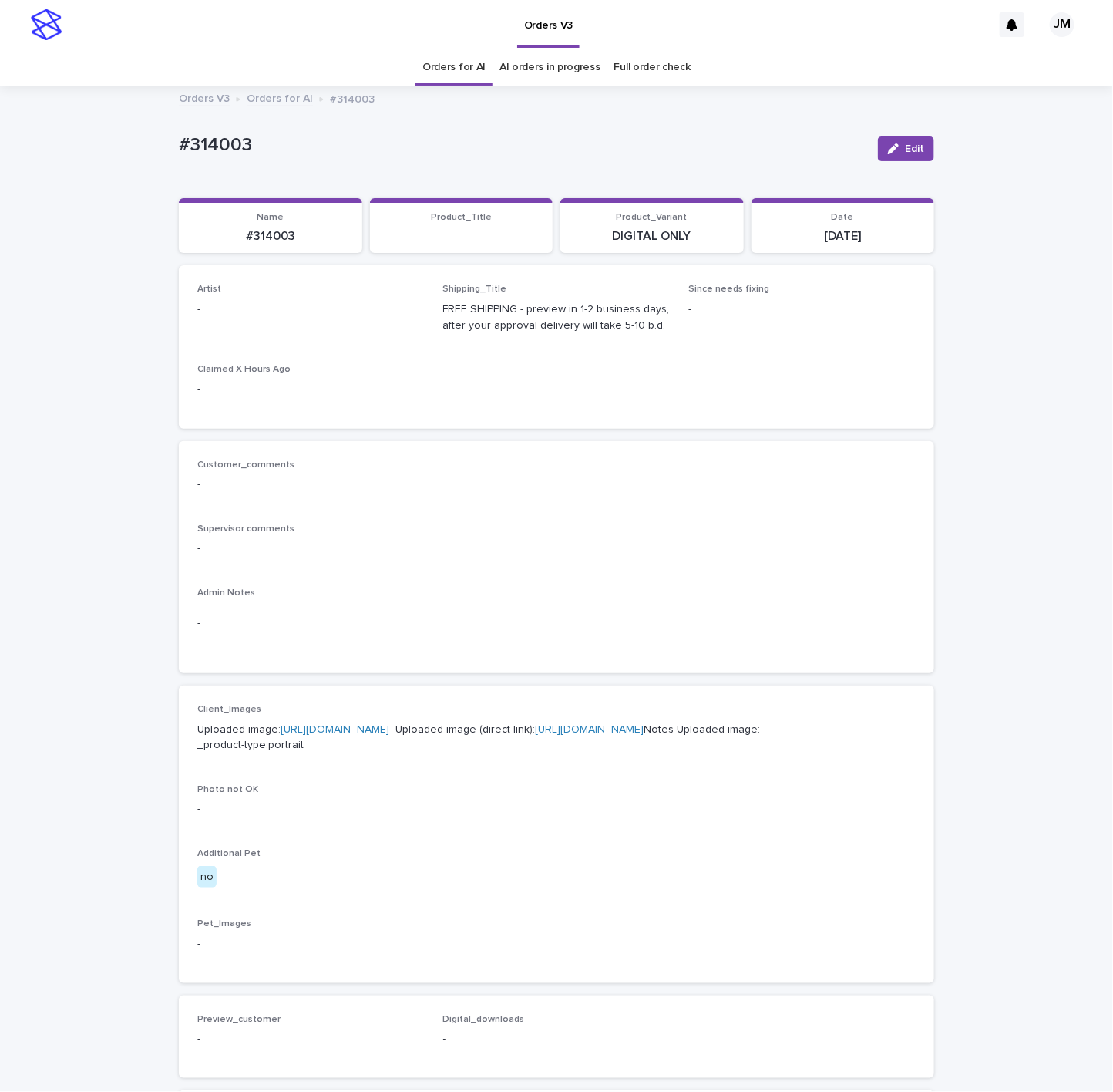
drag, startPoint x: 908, startPoint y: 144, endPoint x: 33, endPoint y: 301, distance: 889.0
click at [905, 146] on span "Edit" at bounding box center [914, 149] width 19 height 11
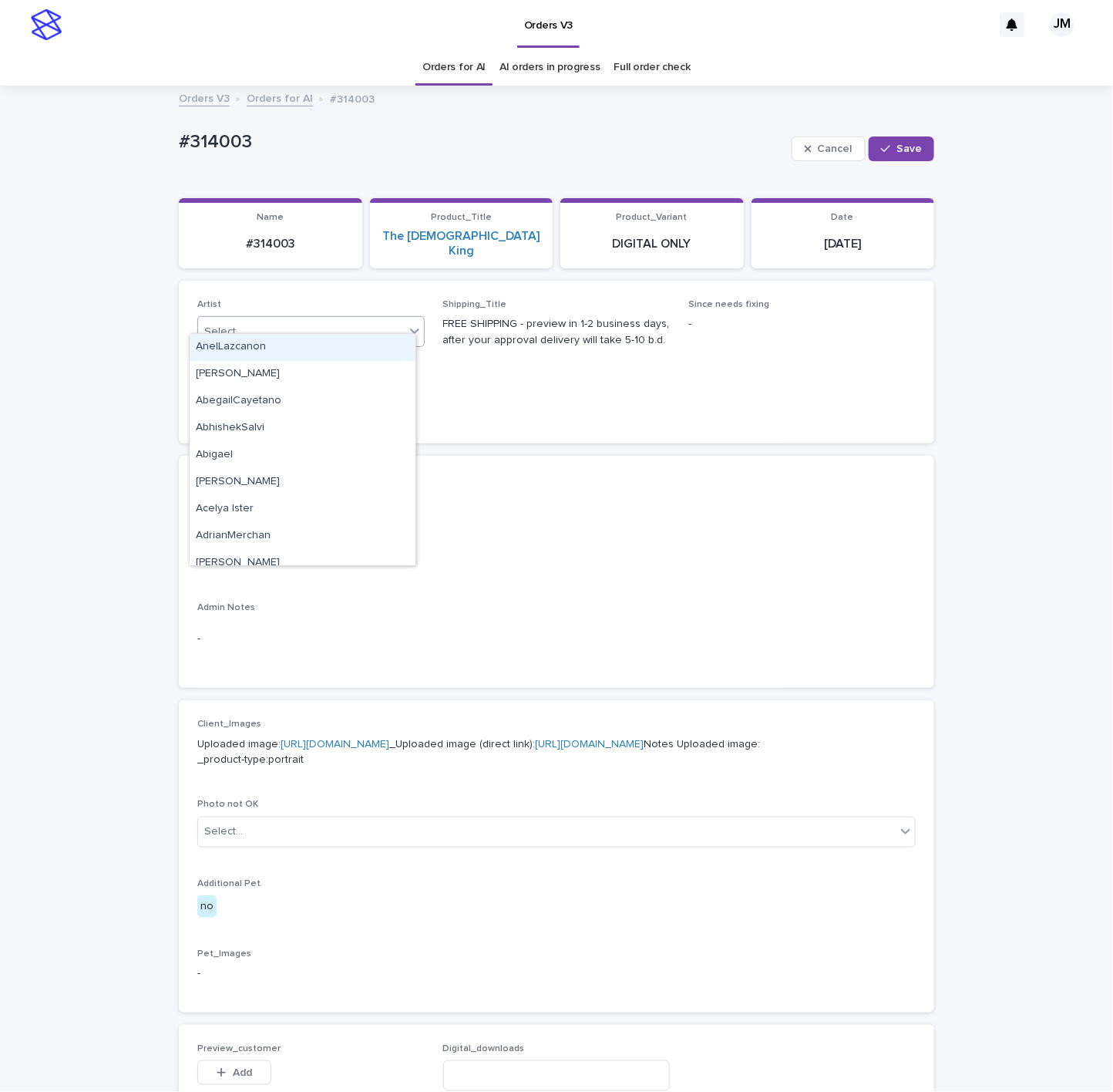
drag, startPoint x: 215, startPoint y: 310, endPoint x: 221, endPoint y: 336, distance: 26.7
click at [215, 324] on div "Select..." at bounding box center [224, 332] width 38 height 16
type input "******"
click at [304, 333] on div "JohnMichael" at bounding box center [302, 347] width 227 height 28
click at [294, 343] on div "JohnMichael" at bounding box center [302, 348] width 226 height 27
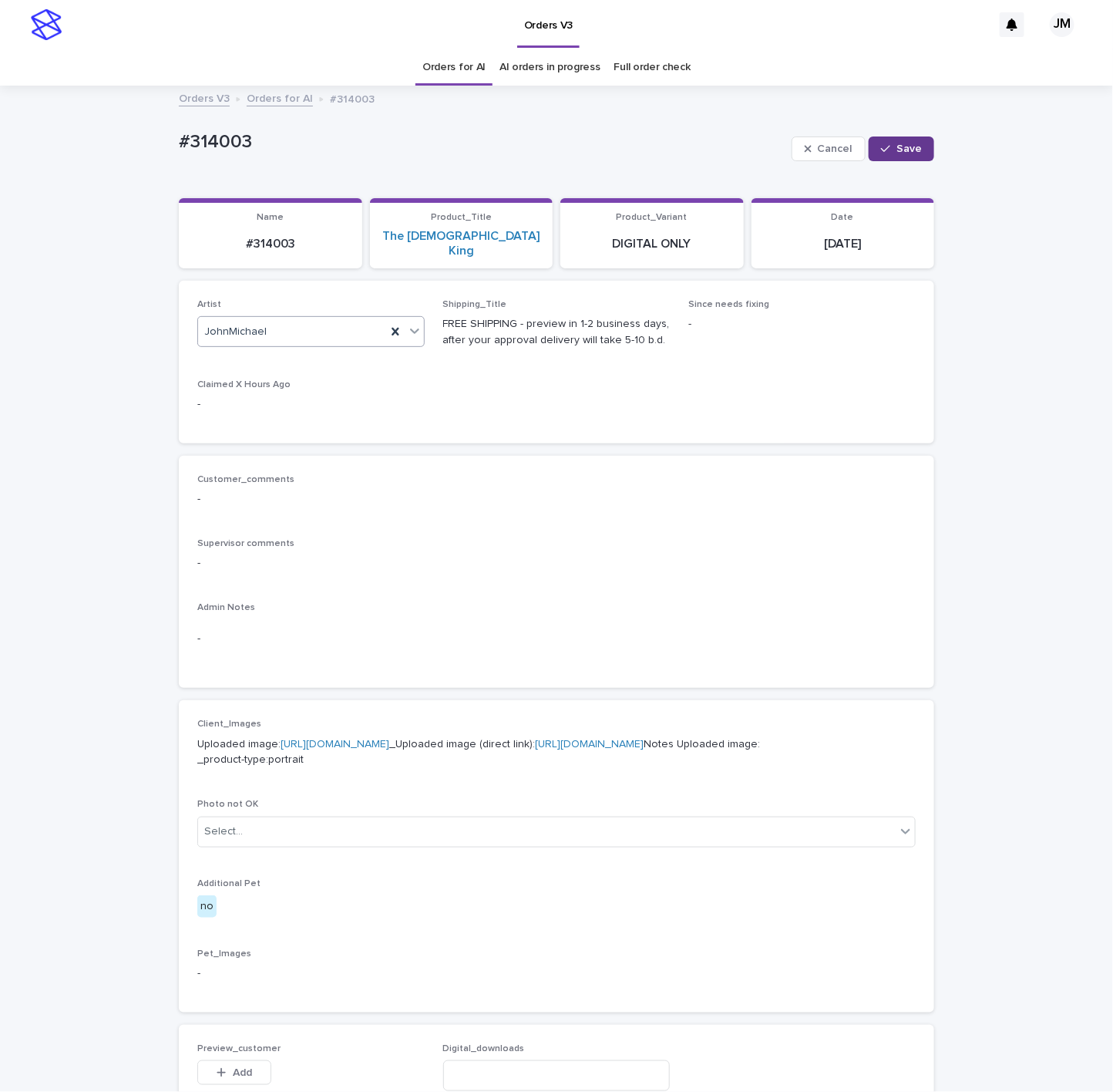
click at [891, 157] on button "Save" at bounding box center [902, 148] width 66 height 25
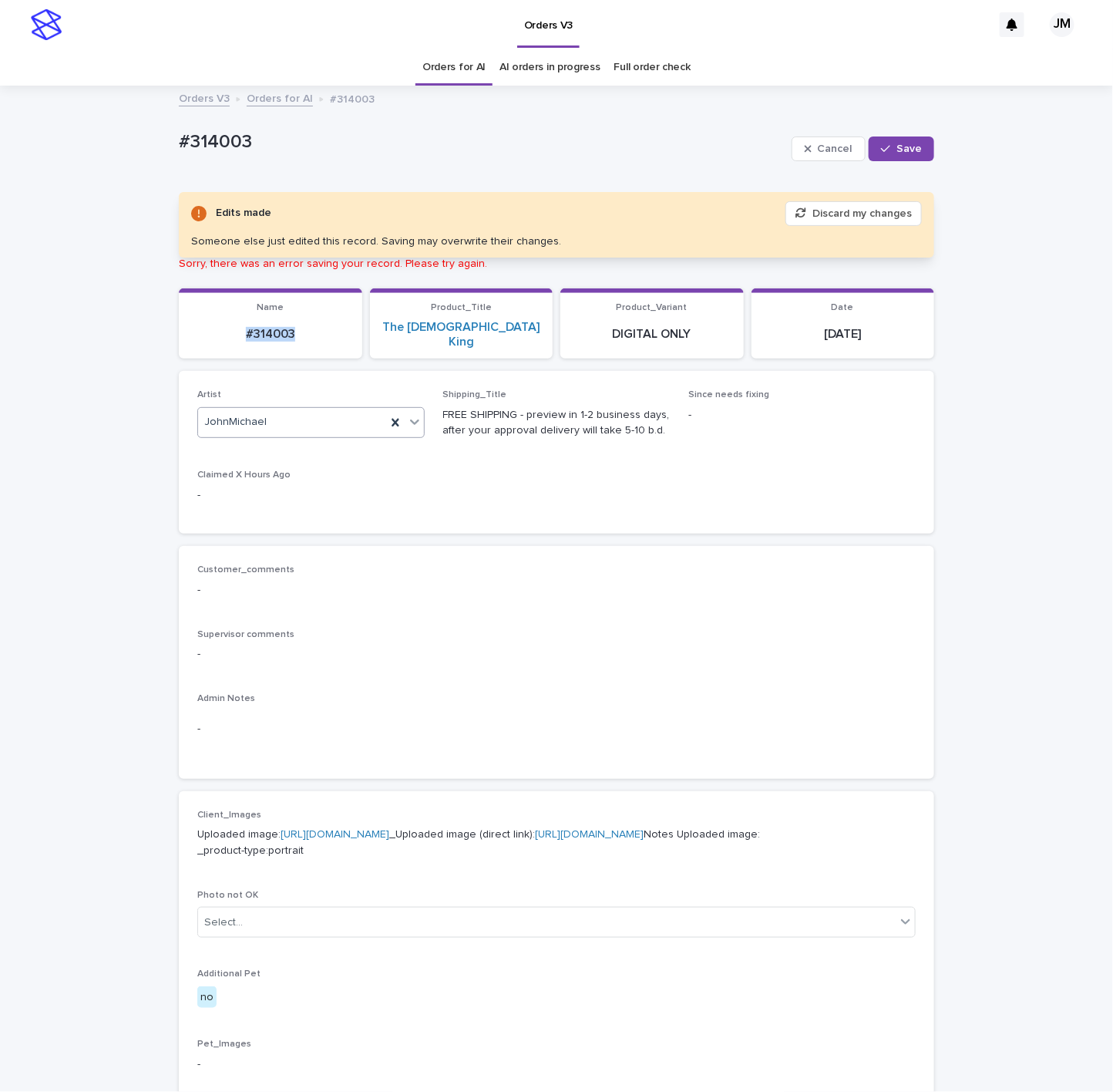
drag, startPoint x: 291, startPoint y: 324, endPoint x: 226, endPoint y: 329, distance: 65.2
click at [226, 329] on p "#314003" at bounding box center [270, 334] width 165 height 15
click at [257, 331] on p "#314003" at bounding box center [270, 334] width 165 height 15
drag, startPoint x: 300, startPoint y: 330, endPoint x: 230, endPoint y: 327, distance: 70.1
click at [230, 327] on p "#314003" at bounding box center [270, 334] width 165 height 15
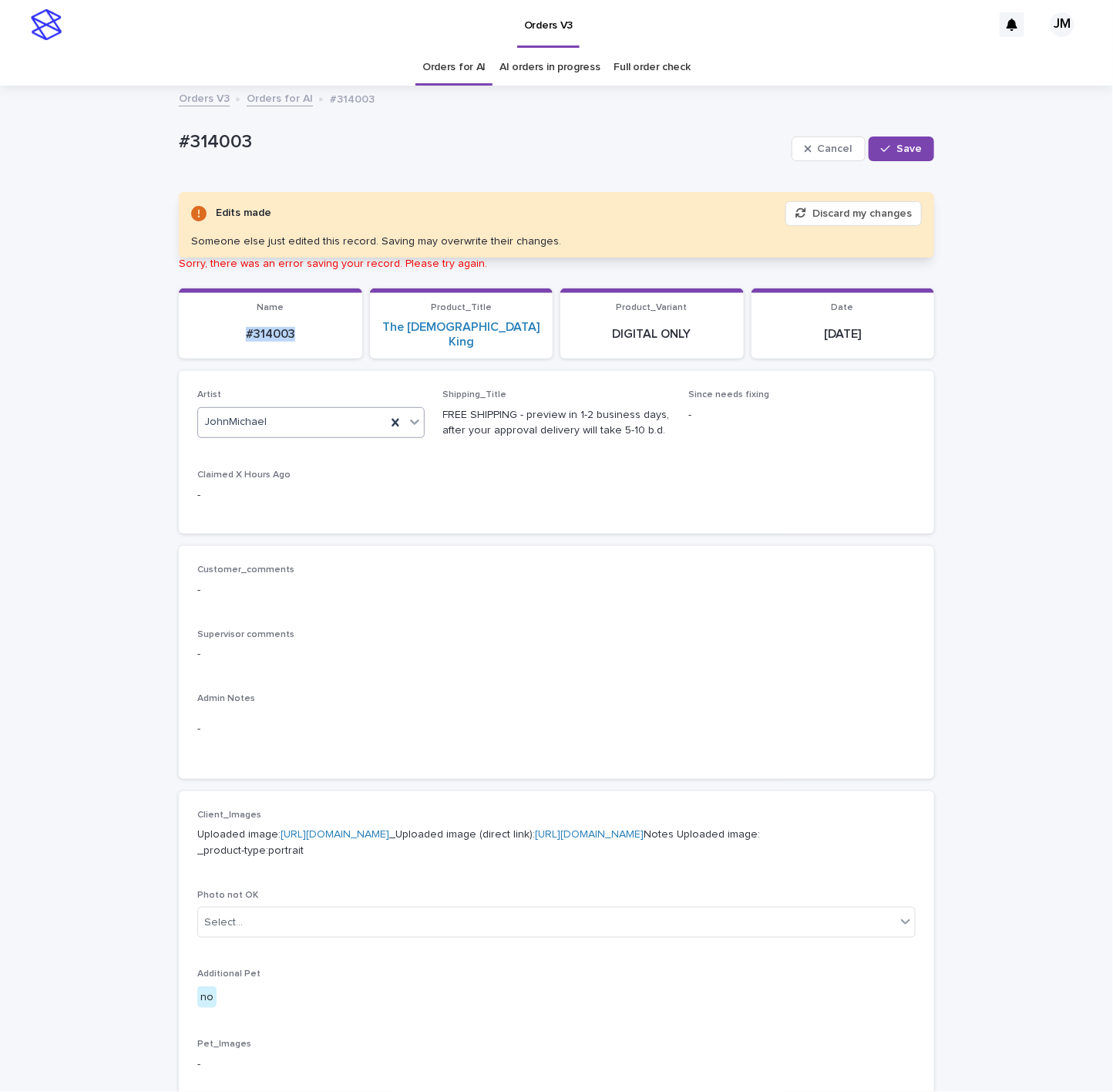
copy p "#314003"
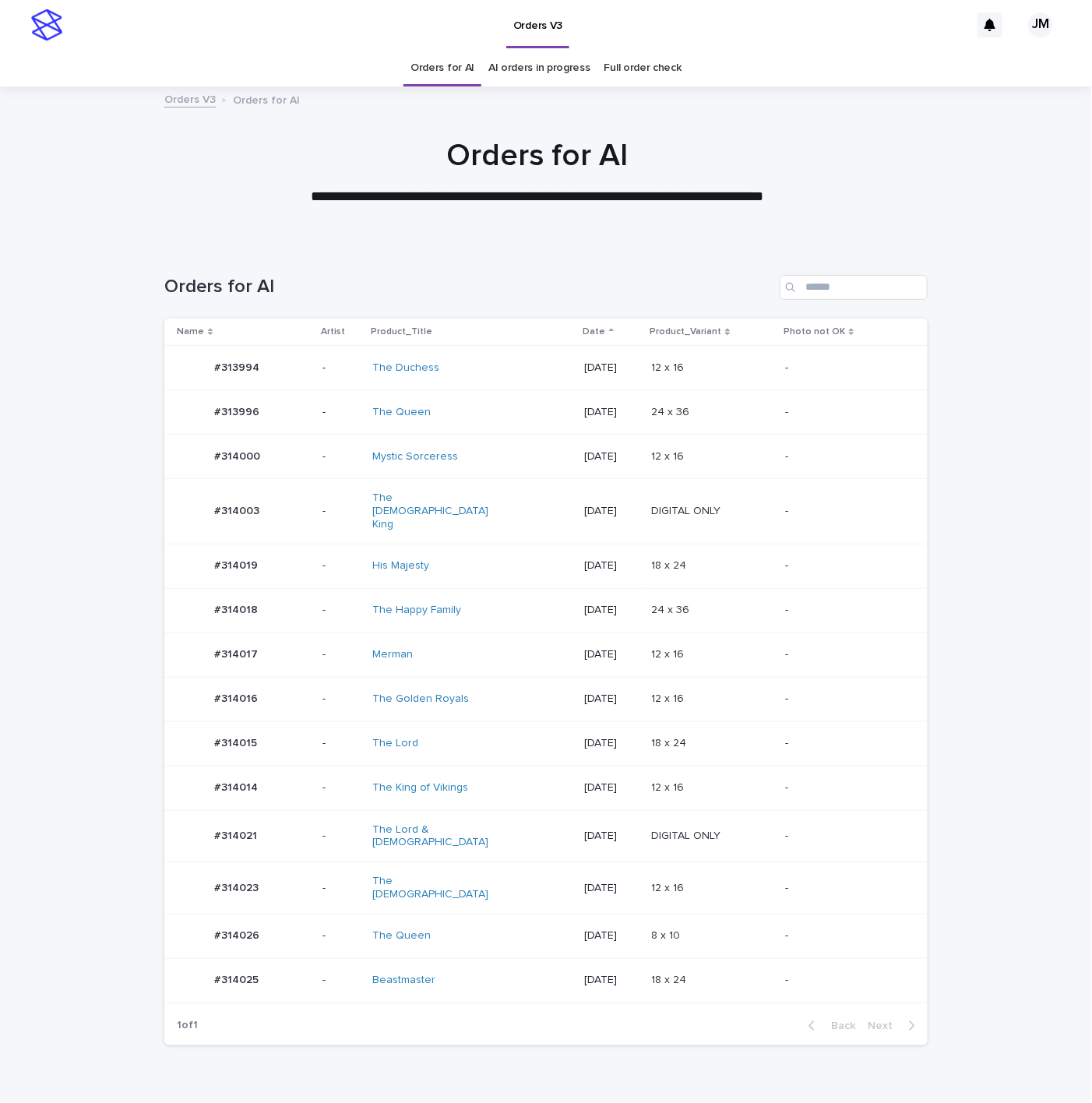
click at [458, 648] on div "Merman" at bounding box center [437, 655] width 130 height 13
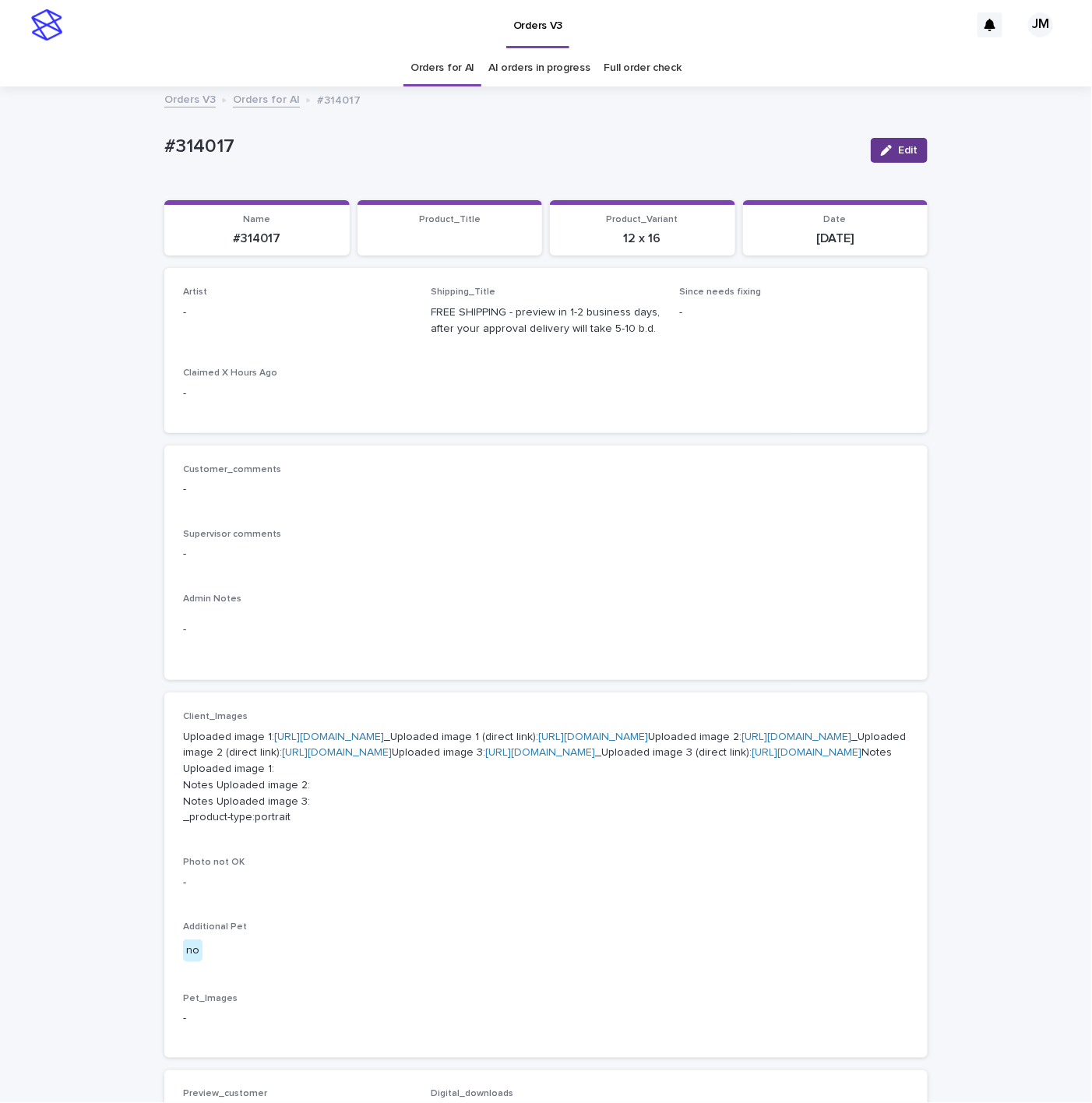
click at [882, 143] on button "Edit" at bounding box center [899, 149] width 57 height 25
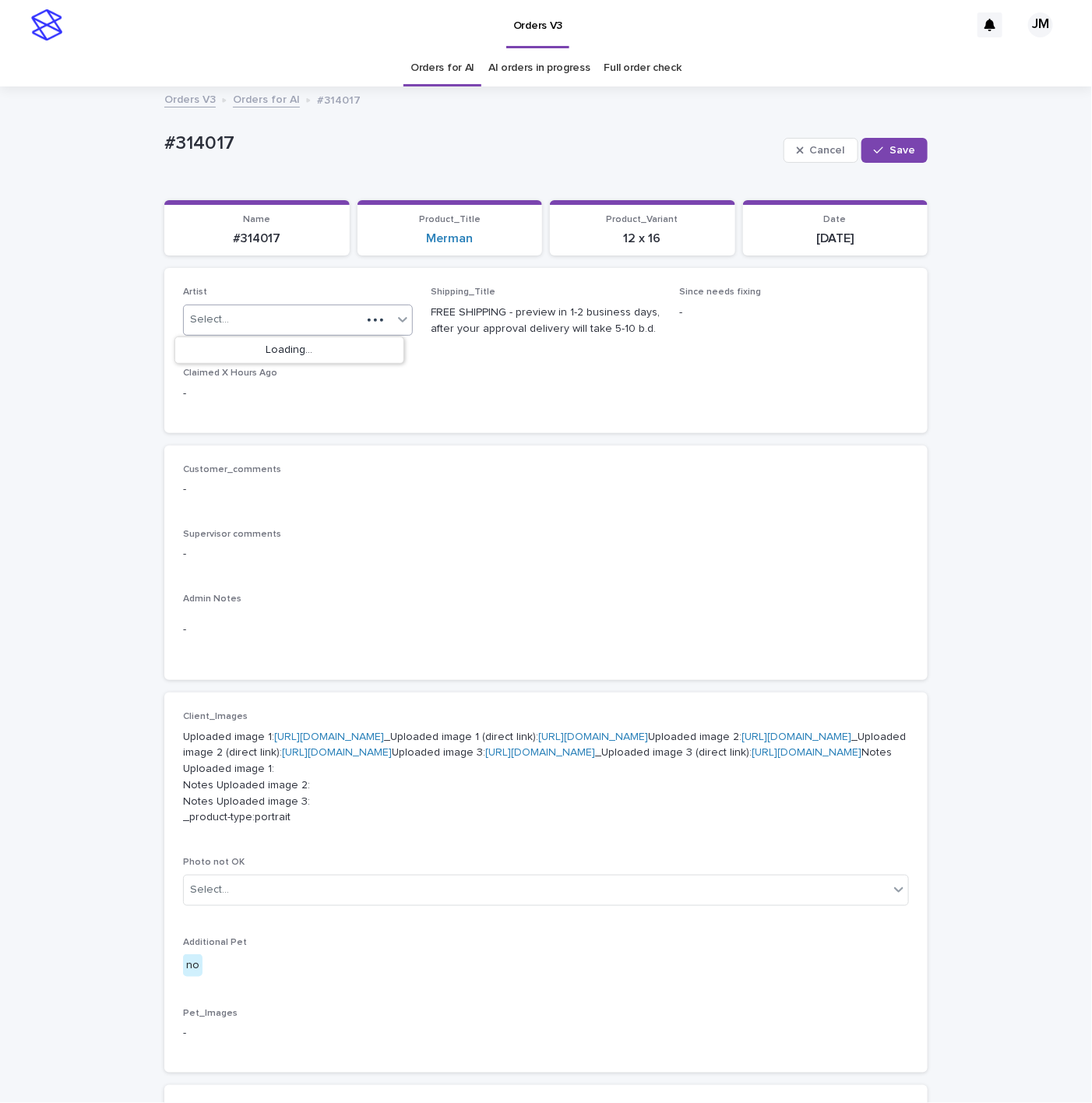
click at [251, 316] on div "Select..." at bounding box center [272, 320] width 178 height 26
type input "******"
click at [245, 351] on div "JohnMichael" at bounding box center [289, 351] width 228 height 28
drag, startPoint x: 894, startPoint y: 153, endPoint x: 600, endPoint y: 119, distance: 296.0
click at [889, 153] on span "Save" at bounding box center [902, 150] width 26 height 11
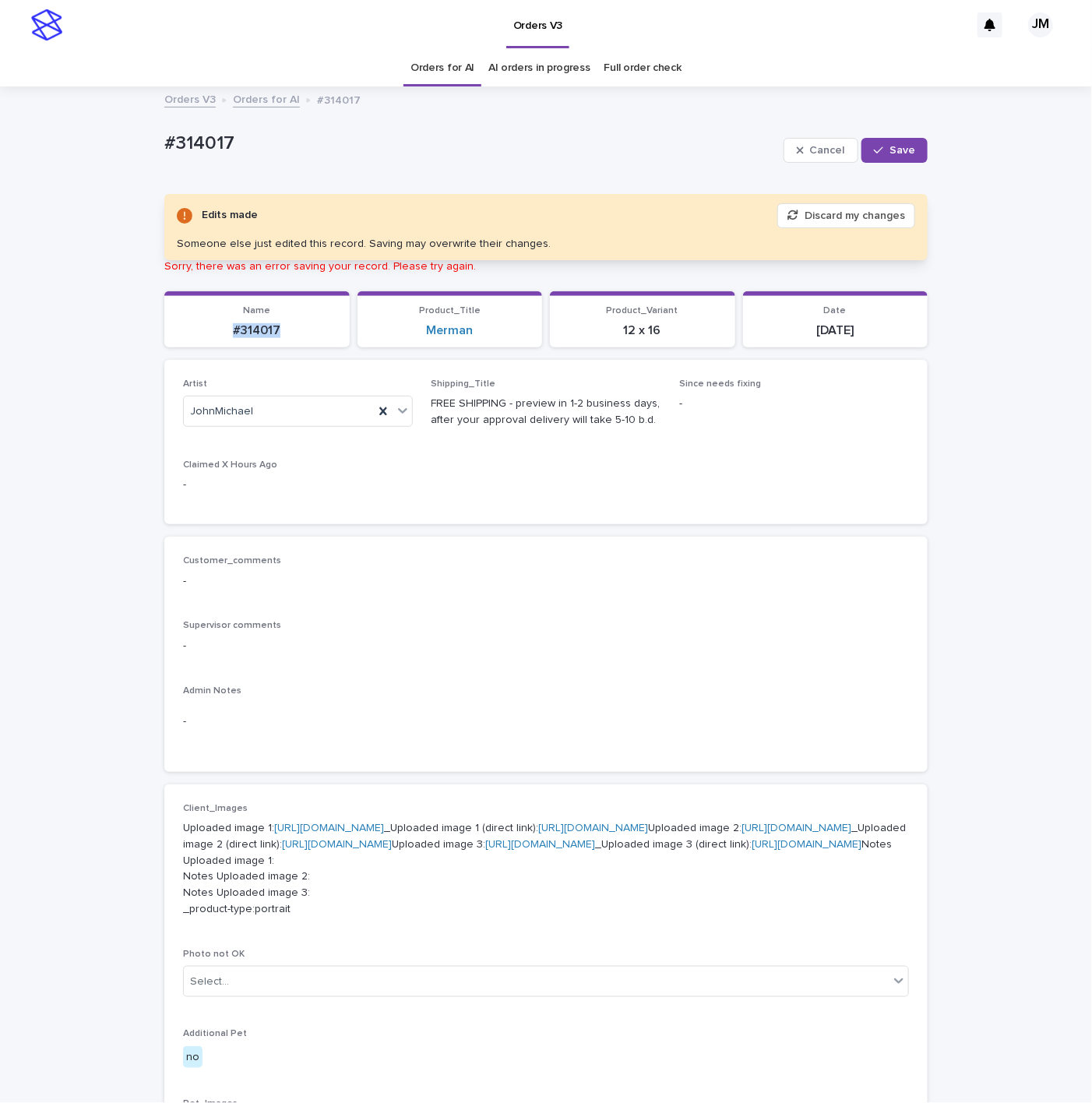
drag, startPoint x: 290, startPoint y: 328, endPoint x: 222, endPoint y: 338, distance: 68.7
click at [180, 338] on section "Name #314017" at bounding box center [256, 319] width 185 height 56
copy p "#314017"
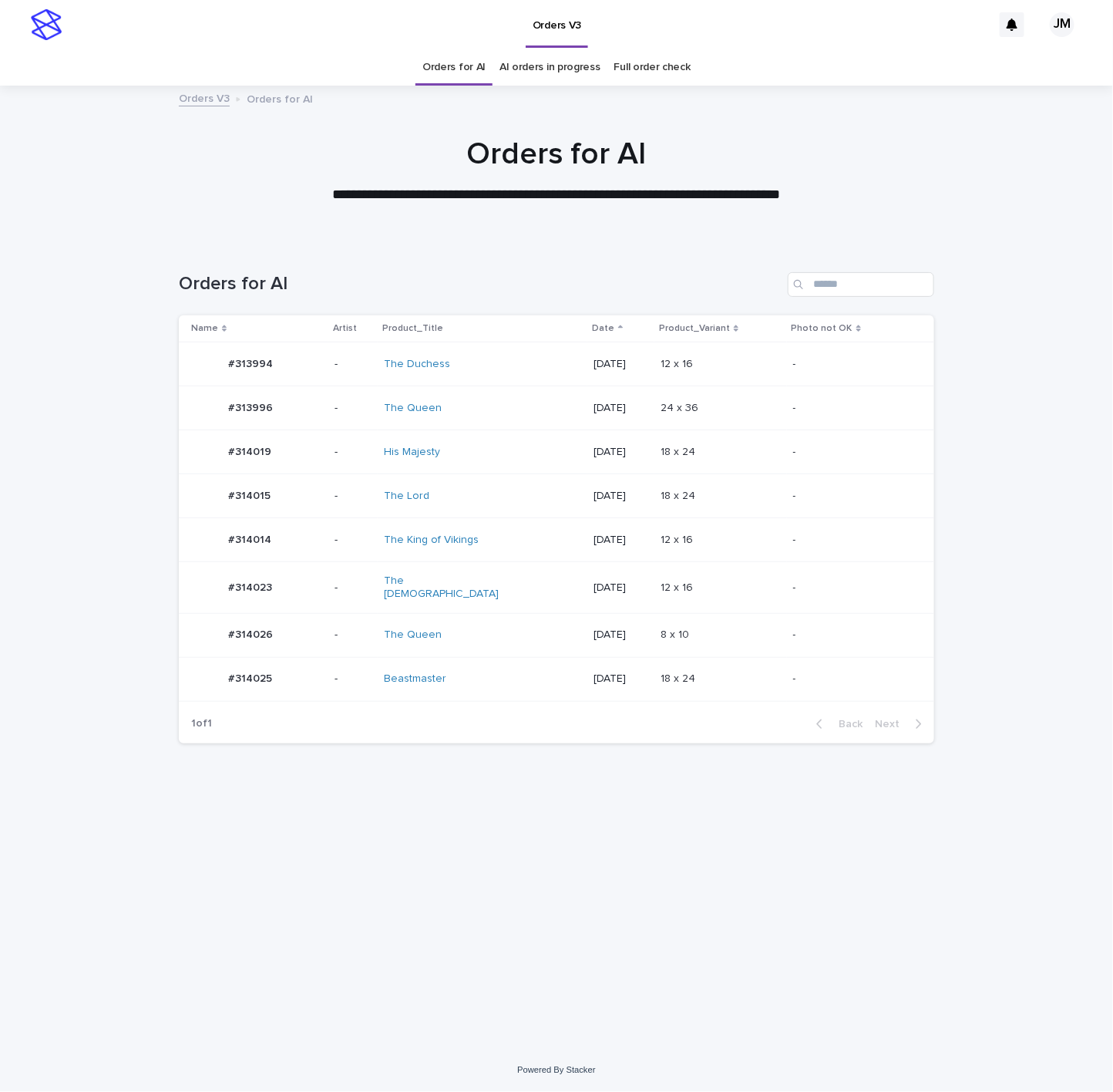
click at [488, 507] on div "The Lord" at bounding box center [483, 497] width 197 height 26
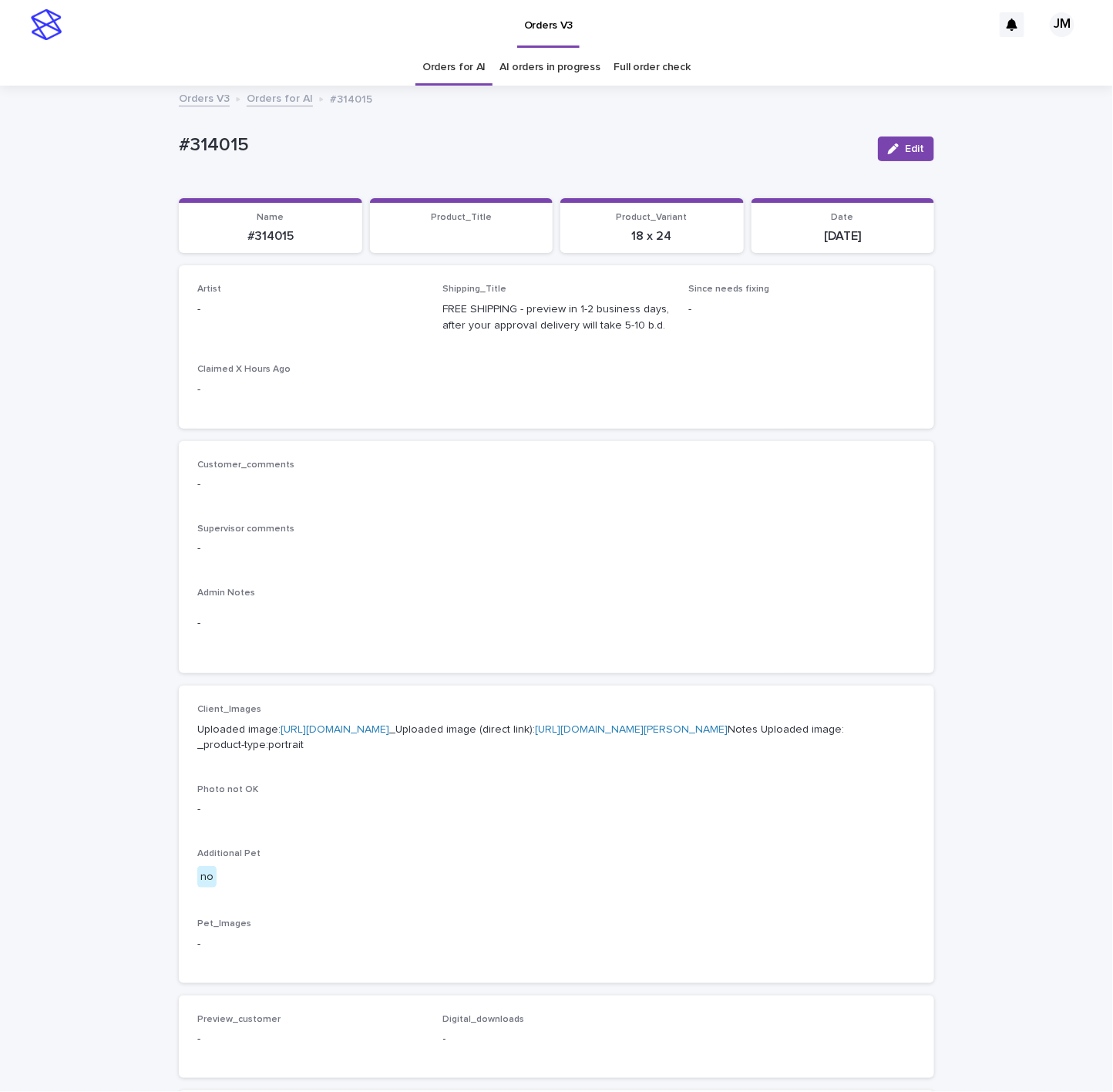
click at [908, 142] on button "Edit" at bounding box center [907, 148] width 57 height 25
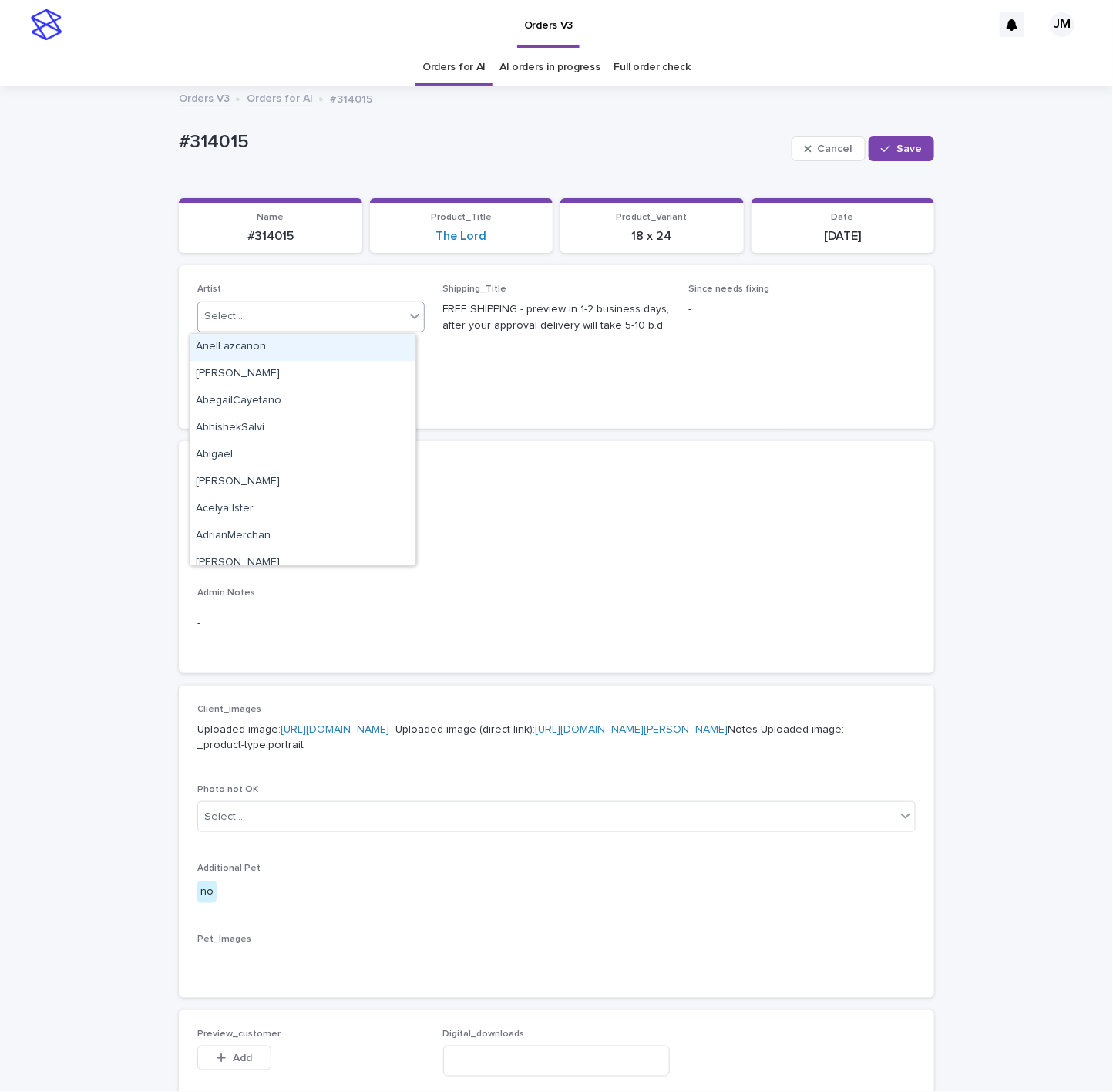
type input "*"
type input "******"
click at [299, 340] on div "JohnMichael" at bounding box center [302, 348] width 226 height 27
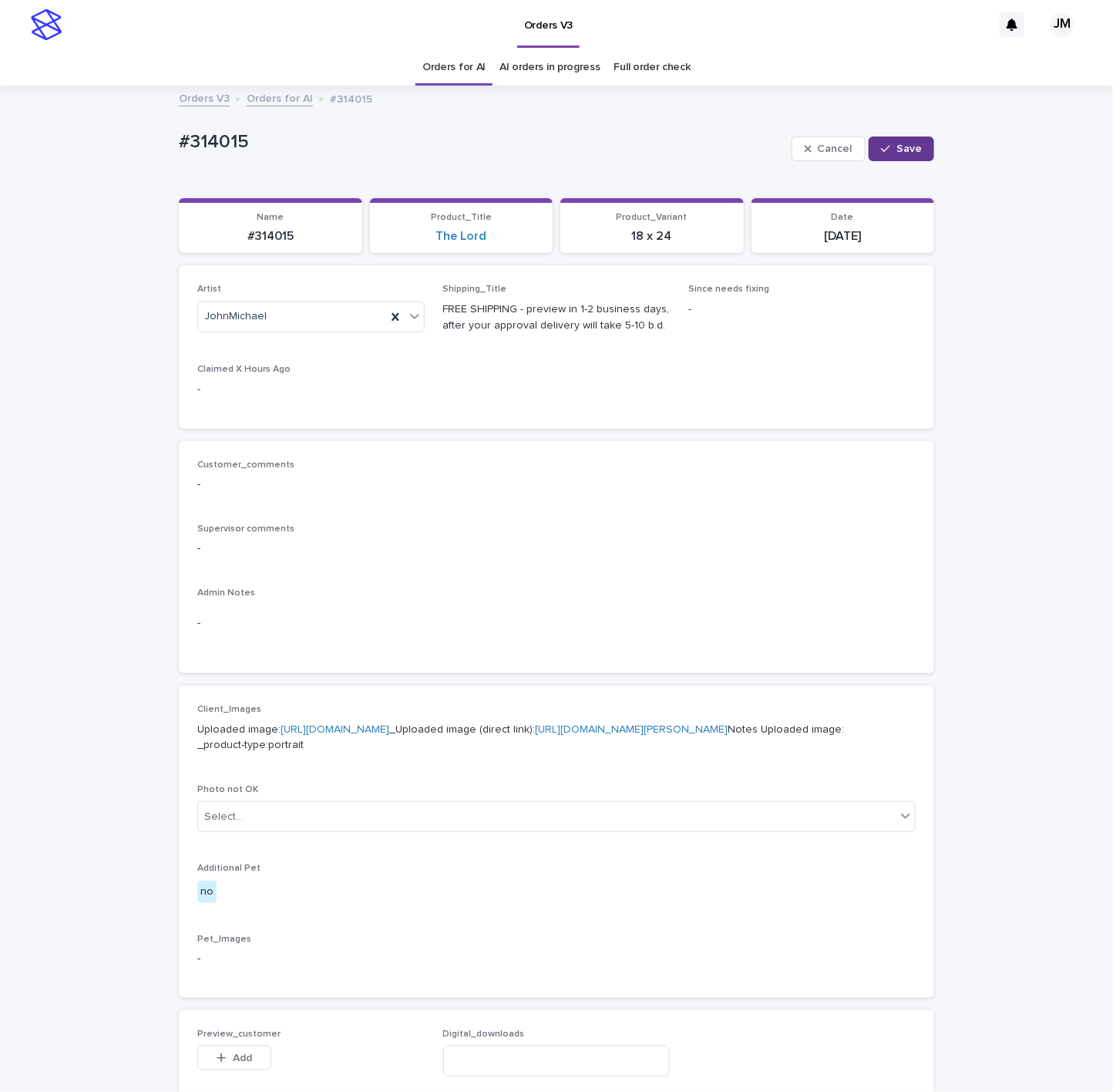
click at [897, 149] on span "Save" at bounding box center [909, 149] width 26 height 11
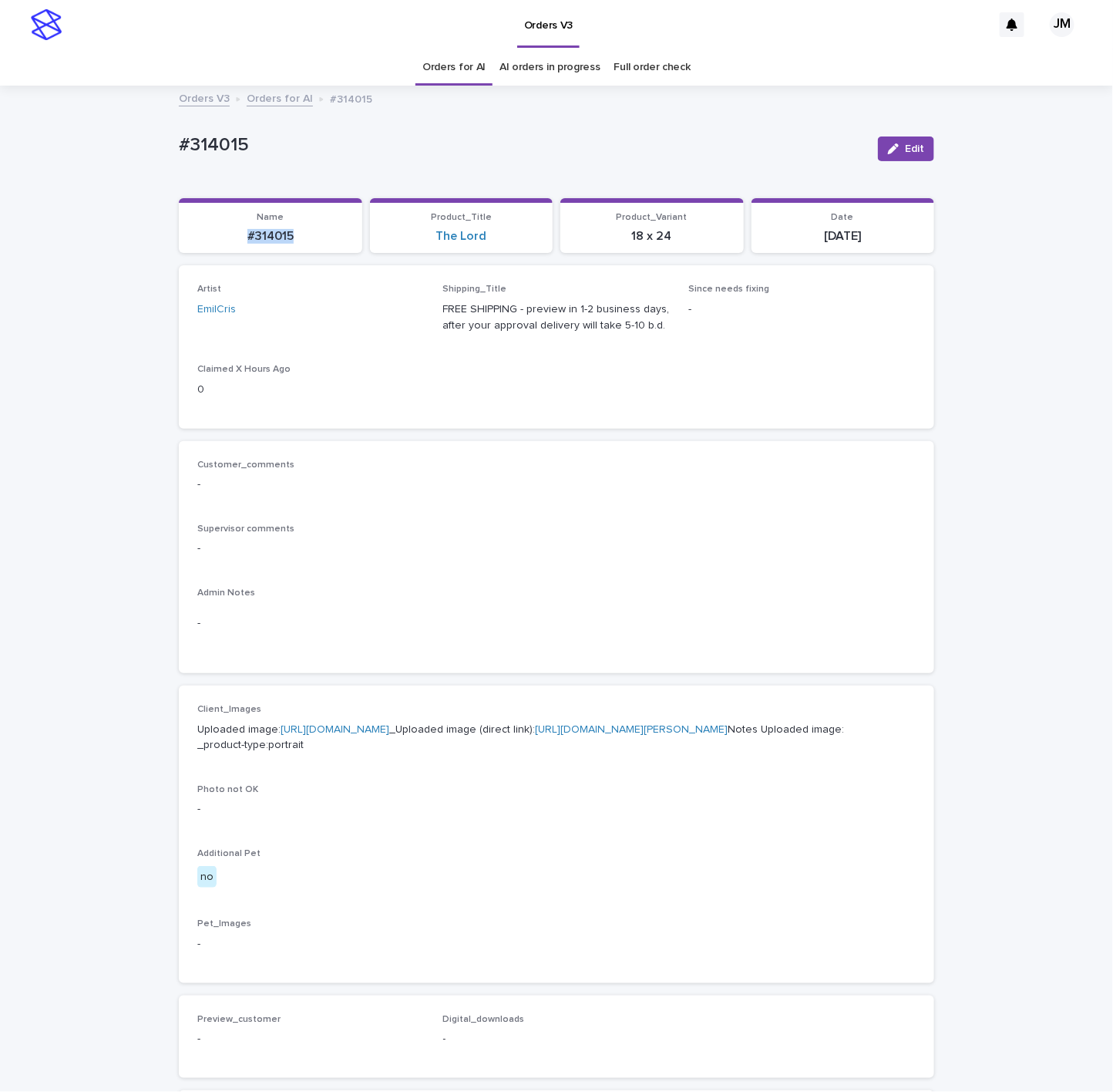
drag, startPoint x: 296, startPoint y: 240, endPoint x: 211, endPoint y: 240, distance: 85.0
click at [211, 240] on p "#314015" at bounding box center [270, 236] width 165 height 15
copy p "#314015"
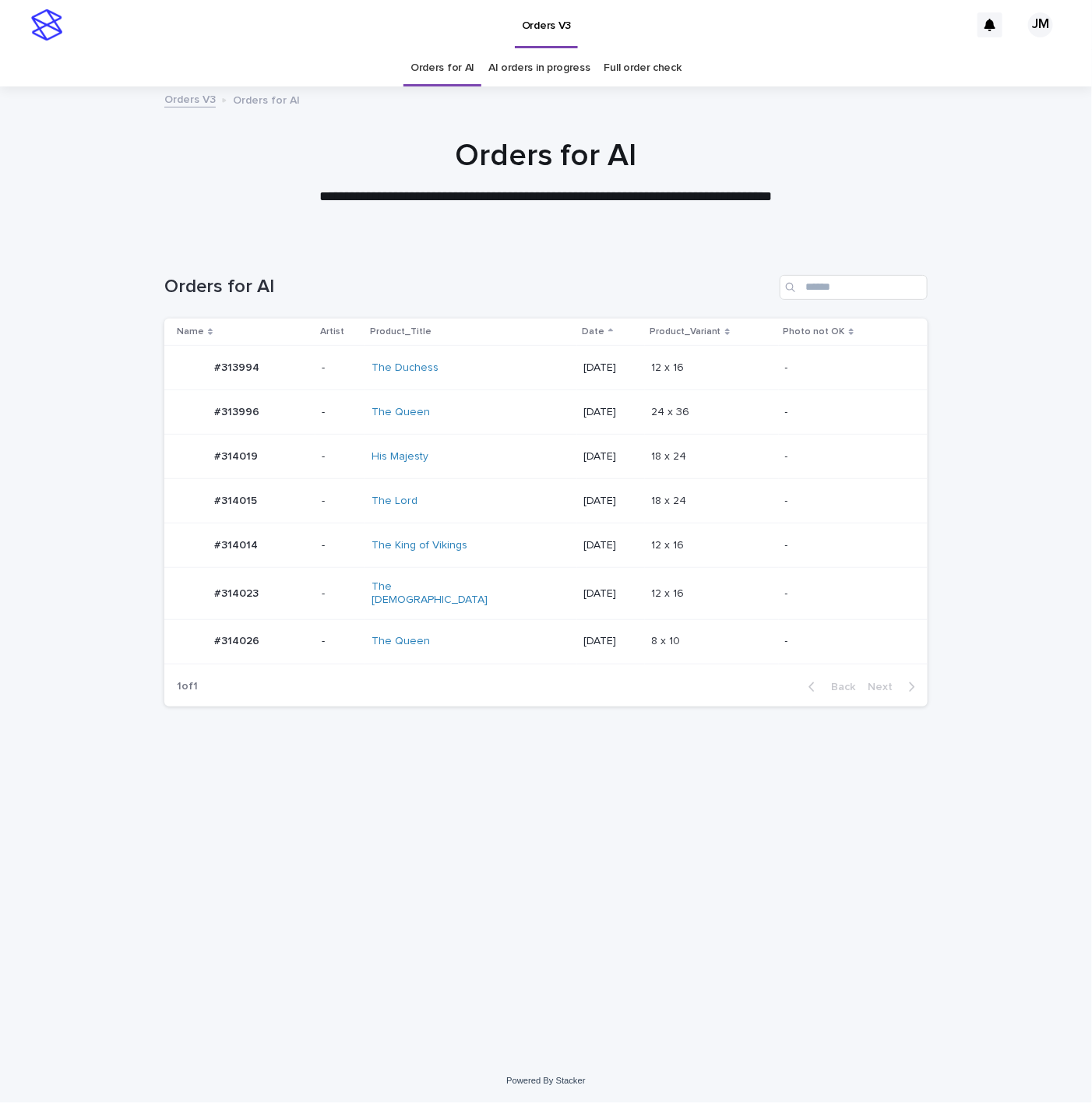
click at [454, 585] on div "The [DEMOGRAPHIC_DATA]" at bounding box center [436, 593] width 130 height 27
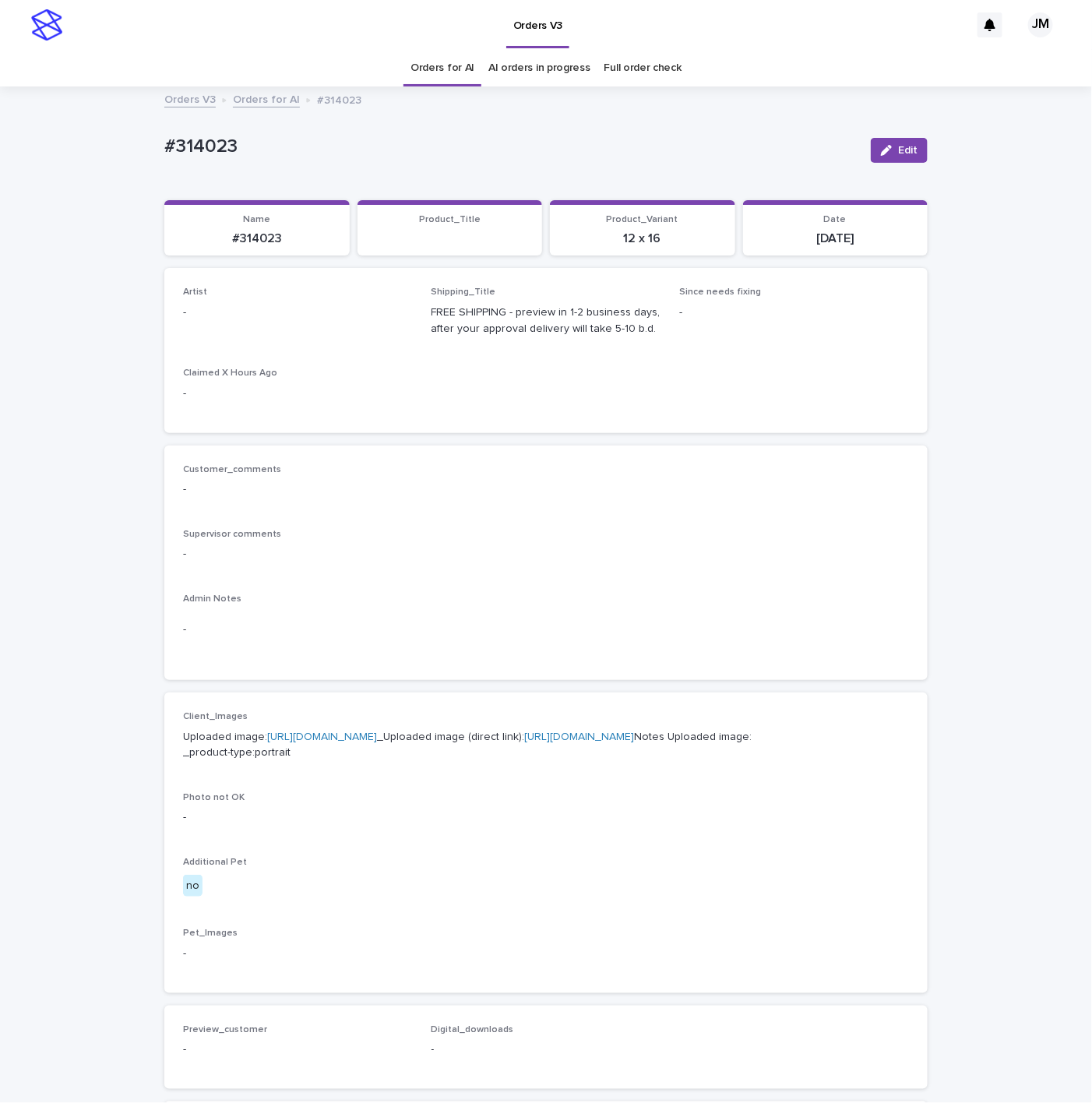
drag, startPoint x: 902, startPoint y: 158, endPoint x: 853, endPoint y: 162, distance: 49.2
click at [900, 150] on button "Edit" at bounding box center [899, 149] width 57 height 25
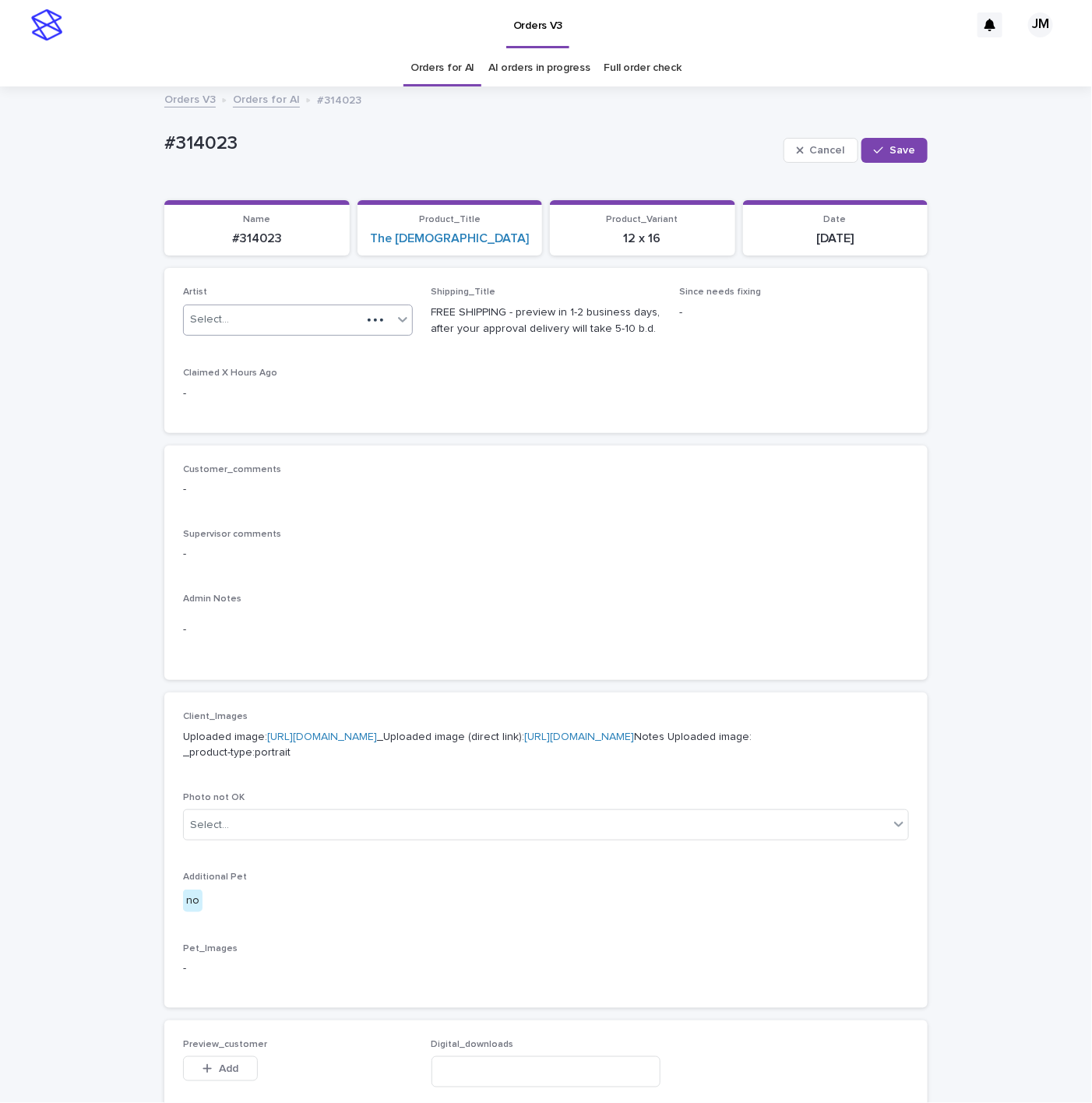
drag, startPoint x: 294, startPoint y: 318, endPoint x: 303, endPoint y: 330, distance: 15.0
click at [293, 321] on div "Select..." at bounding box center [272, 320] width 178 height 26
type input "******"
click at [291, 350] on div "JohnMichael" at bounding box center [289, 351] width 228 height 28
click at [884, 158] on button "Save" at bounding box center [895, 149] width 66 height 25
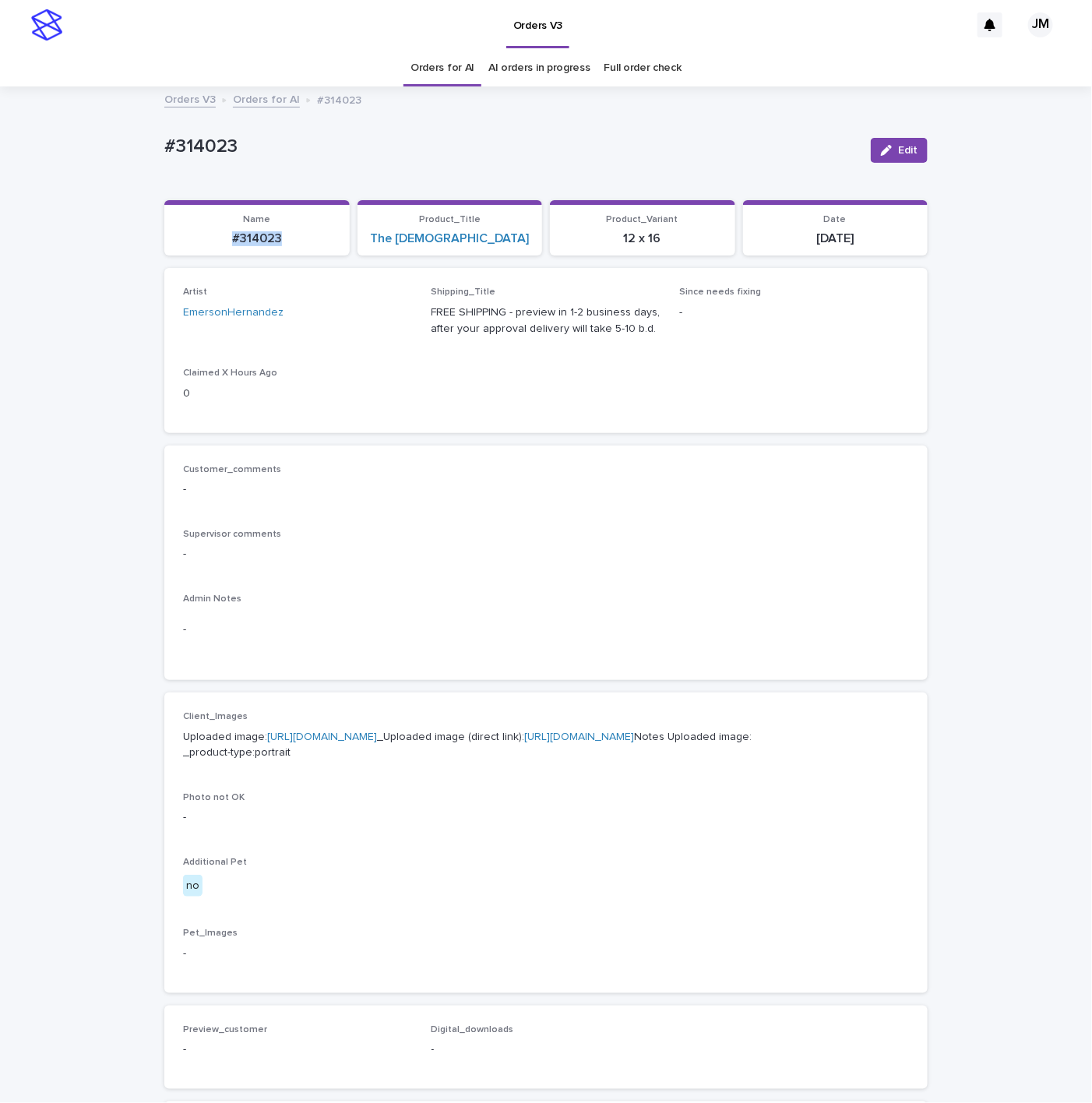
drag, startPoint x: 291, startPoint y: 229, endPoint x: 173, endPoint y: 229, distance: 118.0
click at [173, 229] on div "#314023" at bounding box center [256, 236] width 167 height 18
copy p "#314023"
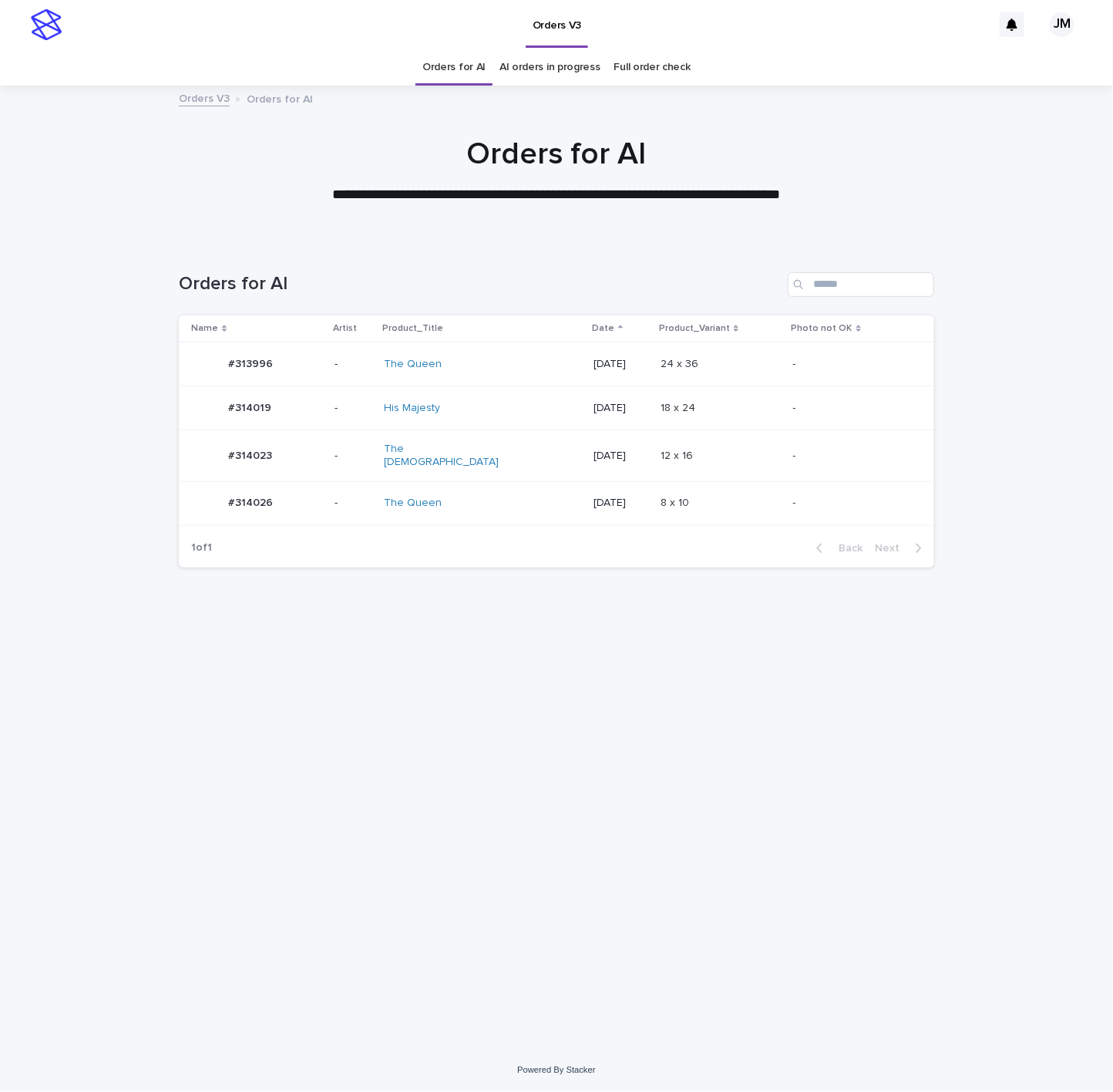
click at [484, 444] on div "The [DEMOGRAPHIC_DATA]" at bounding box center [483, 456] width 197 height 38
click at [479, 409] on div "His Majesty" at bounding box center [448, 408] width 129 height 13
